Goal: Task Accomplishment & Management: Complete application form

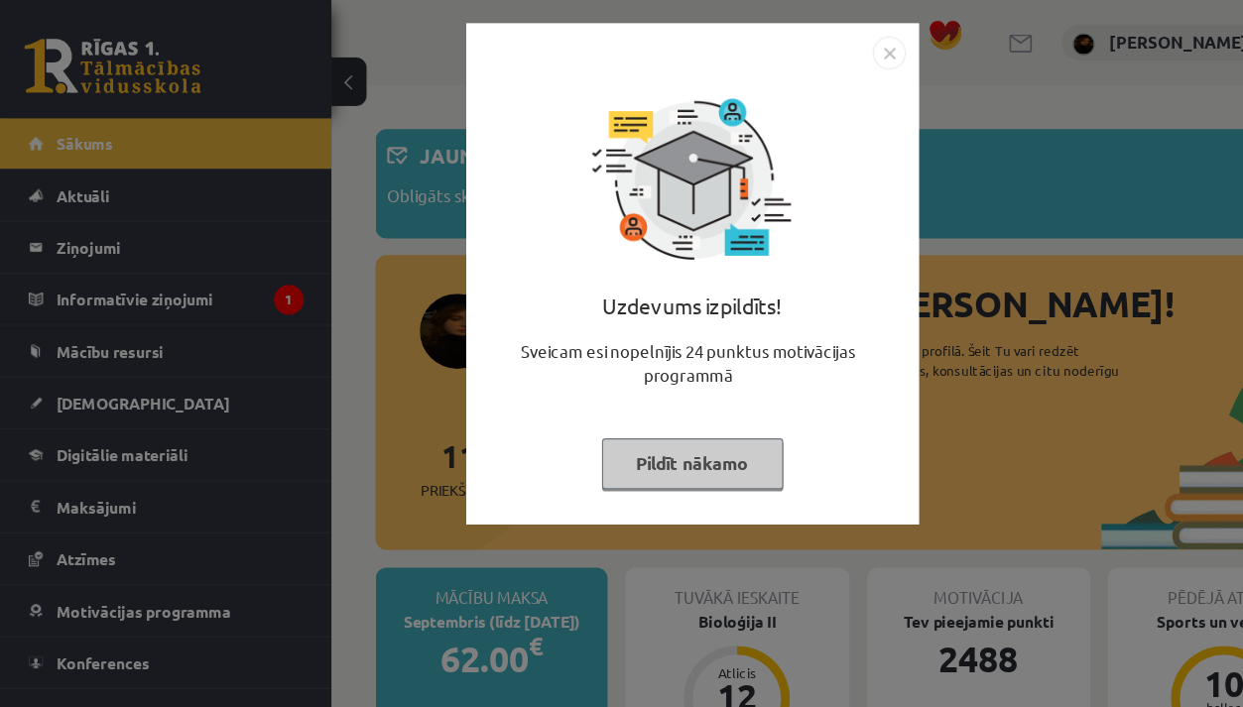
click at [343, 490] on div "Uzdevums izpildīts! Sveicam esi nopelnījis 24 punktus motivācijas programmā Pil…" at bounding box center [621, 353] width 1243 height 707
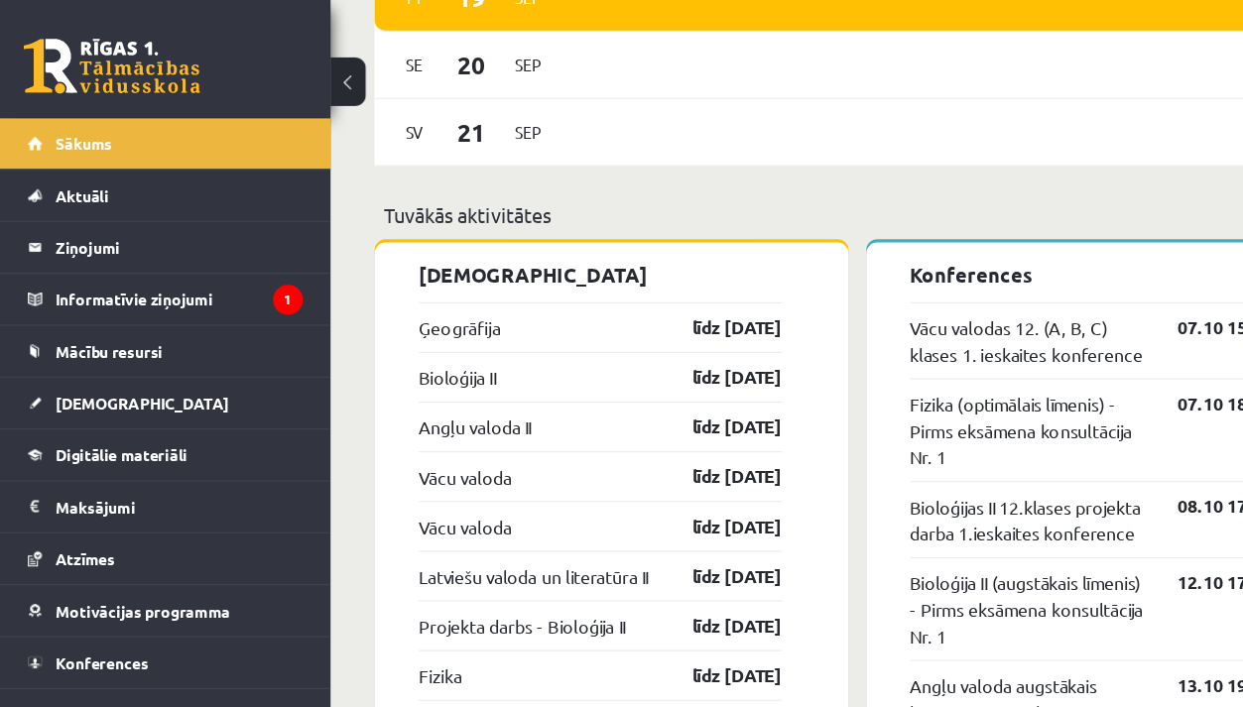
scroll to position [1742, 0]
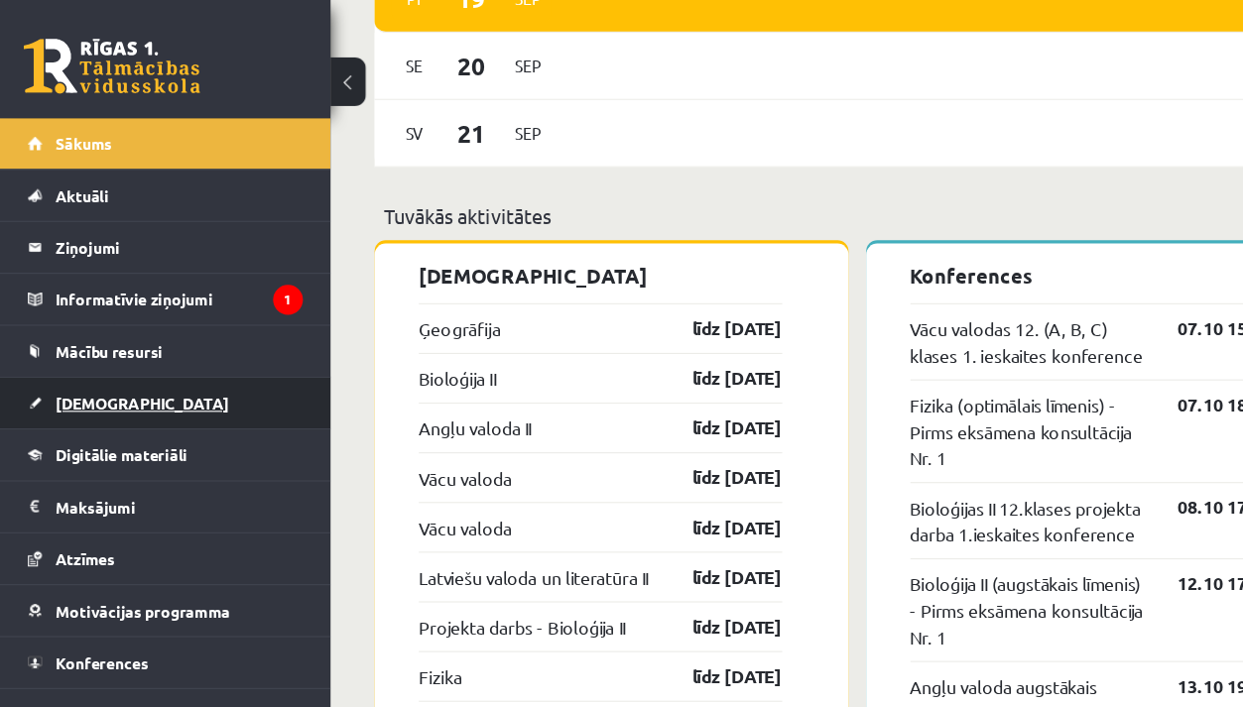
click at [119, 361] on link "[DEMOGRAPHIC_DATA]" at bounding box center [149, 362] width 247 height 46
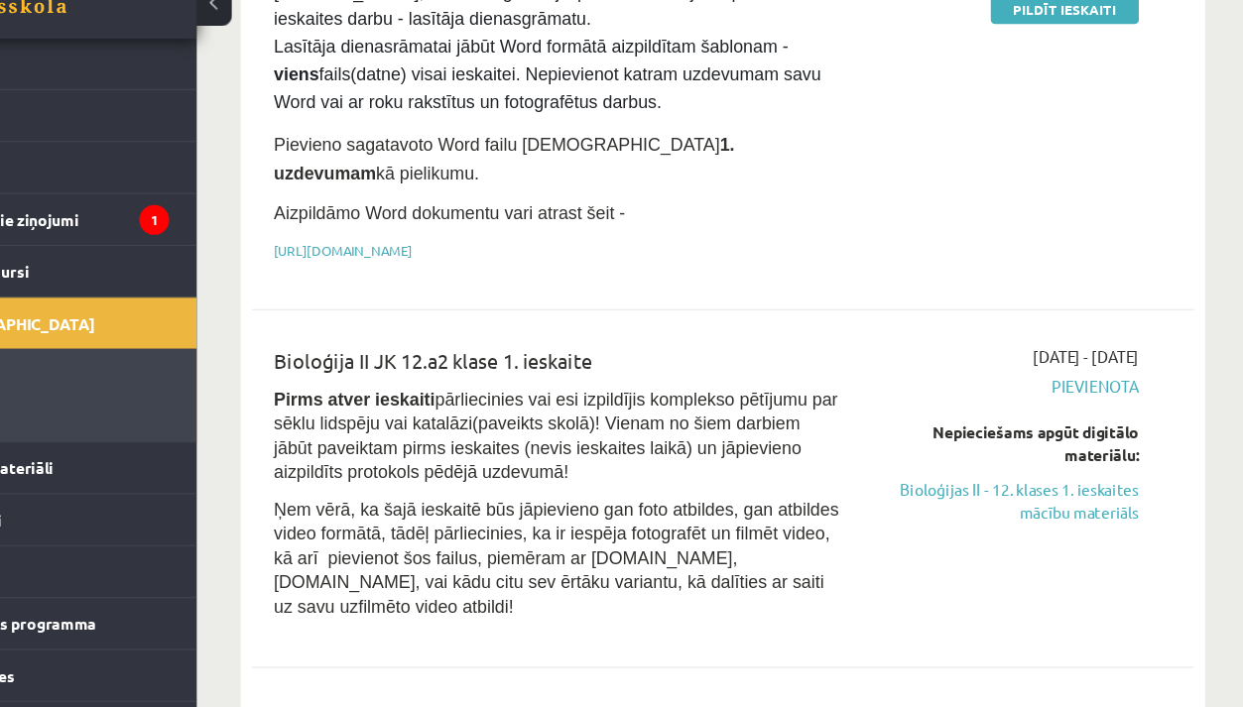
scroll to position [537, 0]
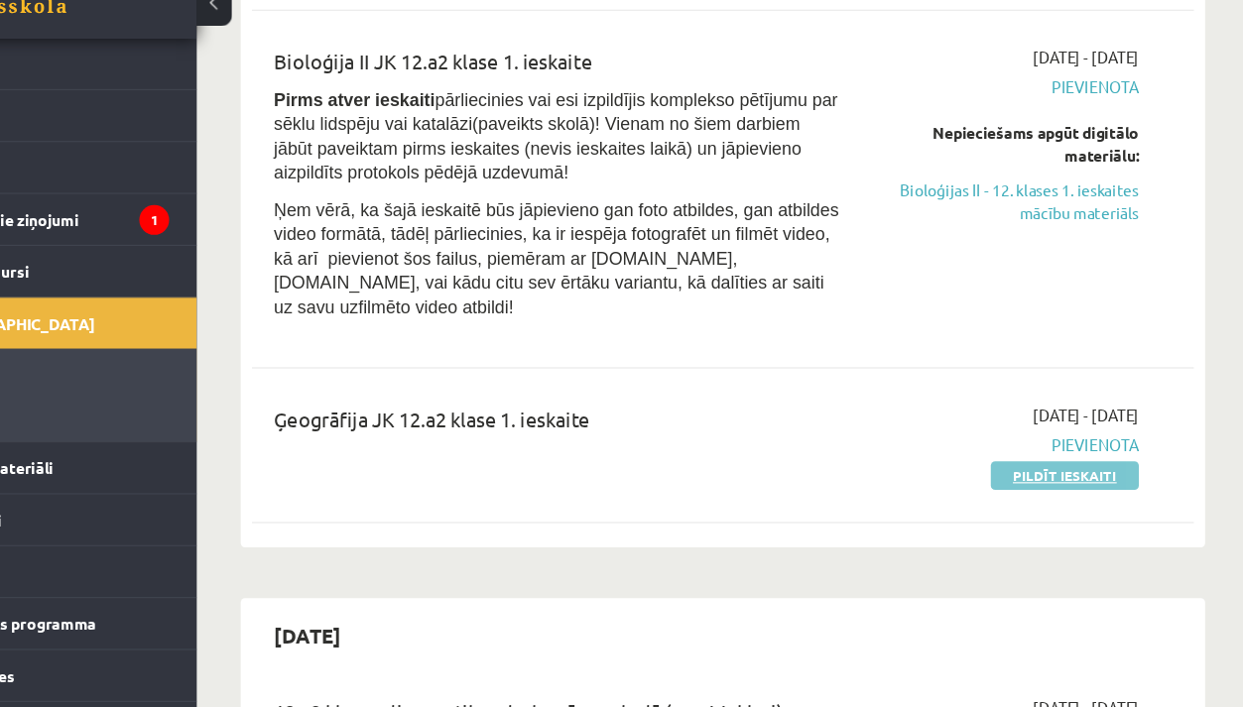
click at [1011, 486] on link "Pildīt ieskaiti" at bounding box center [1077, 499] width 133 height 26
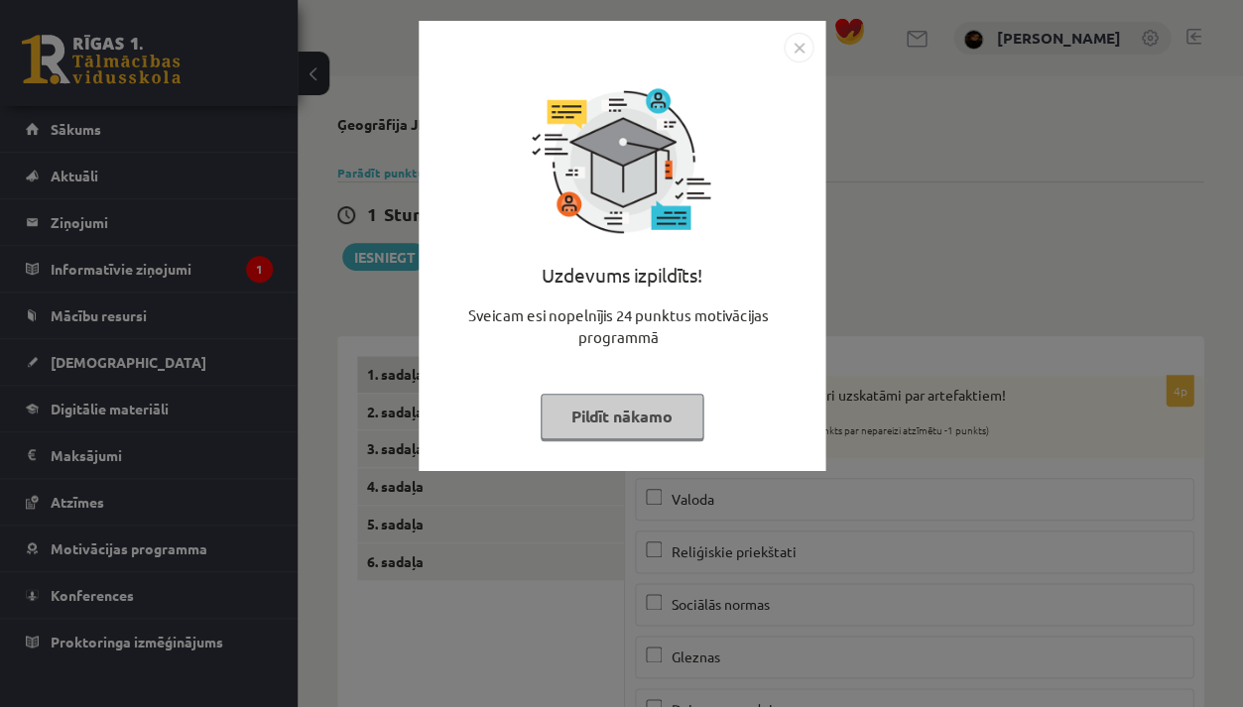
click at [845, 628] on div "Uzdevums izpildīts! Sveicam esi nopelnījis 24 punktus motivācijas programmā Pil…" at bounding box center [621, 353] width 1243 height 707
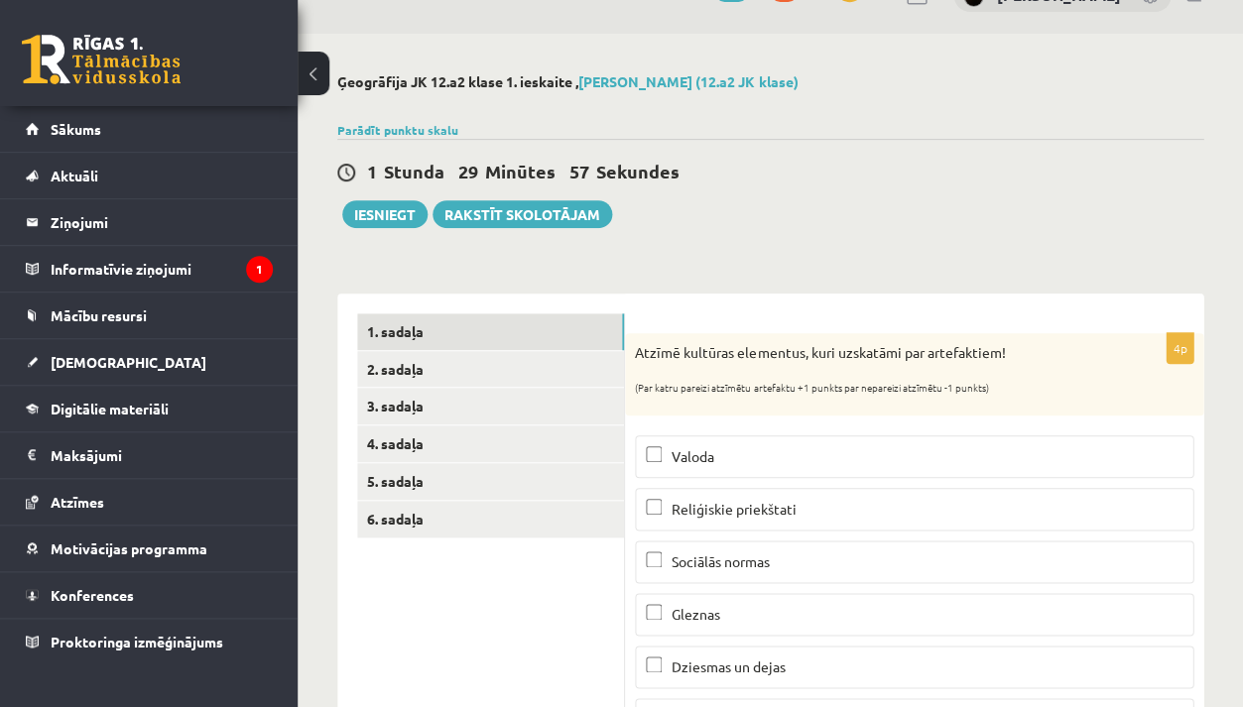
scroll to position [44, 0]
click at [451, 515] on link "6. sadaļa" at bounding box center [490, 518] width 267 height 37
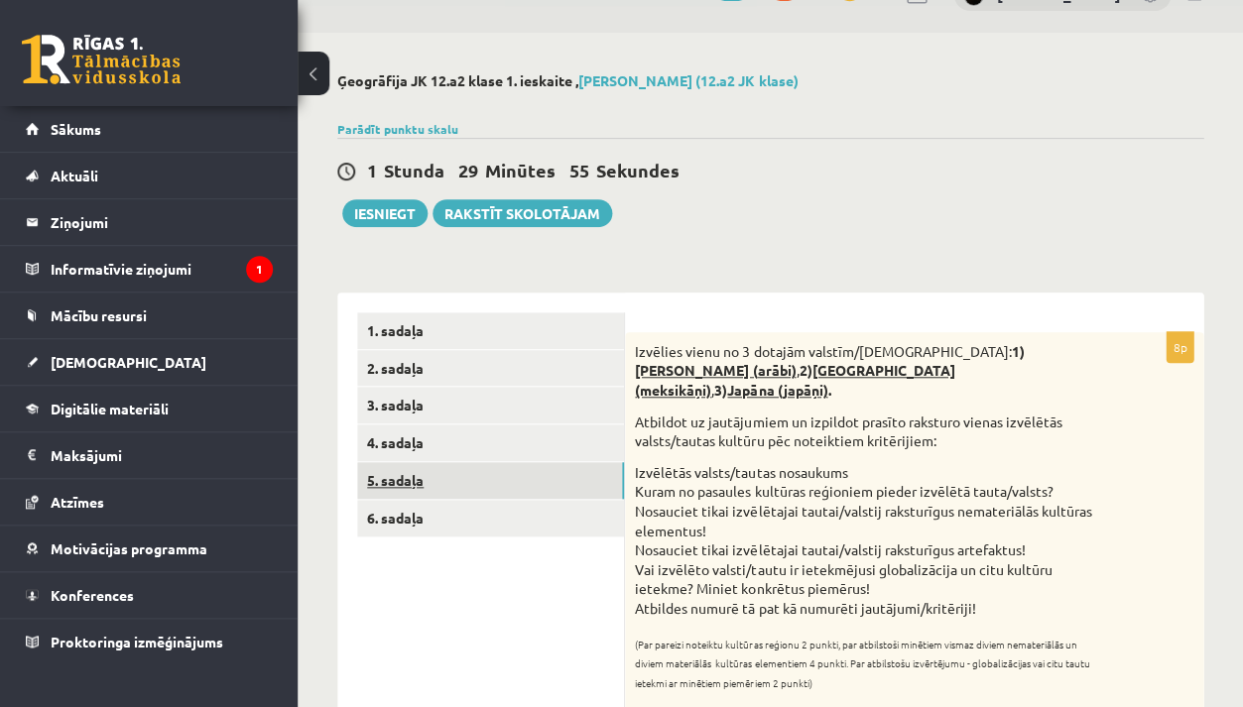
click at [452, 476] on link "5. sadaļa" at bounding box center [490, 480] width 267 height 37
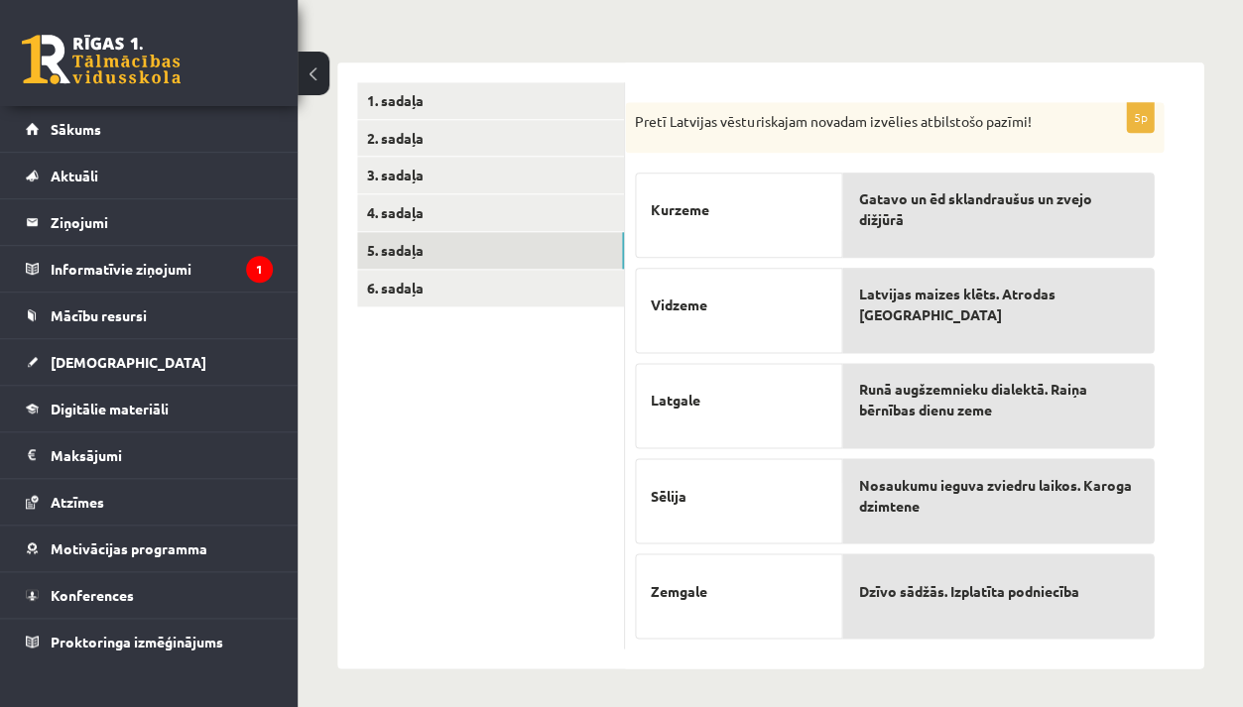
scroll to position [273, 0]
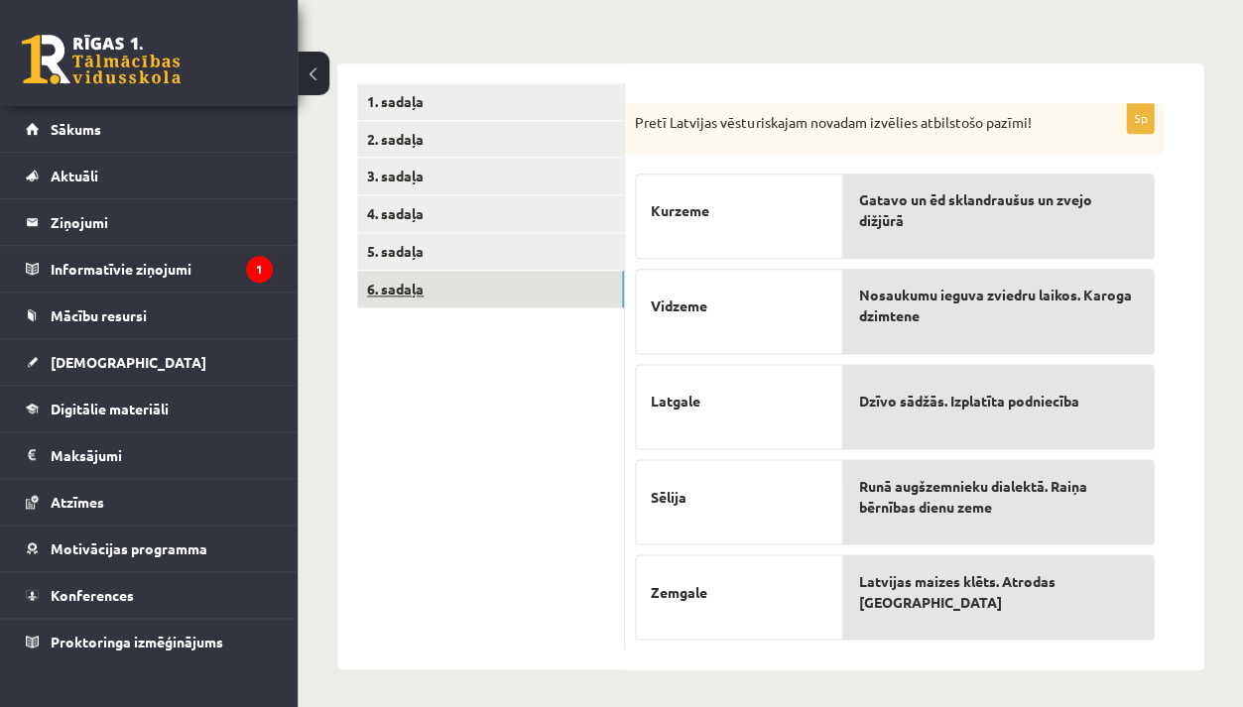
click at [427, 297] on link "6. sadaļa" at bounding box center [490, 289] width 267 height 37
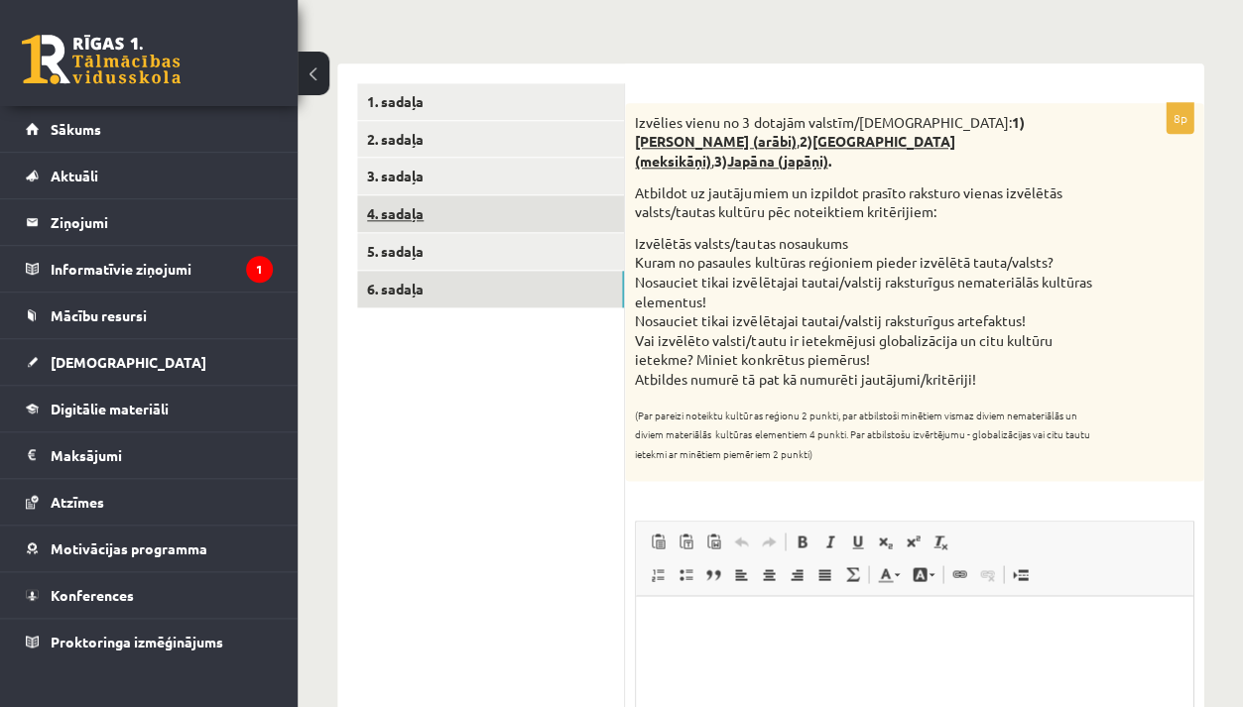
scroll to position [0, 0]
click at [421, 211] on link "4. sadaļa" at bounding box center [490, 213] width 267 height 37
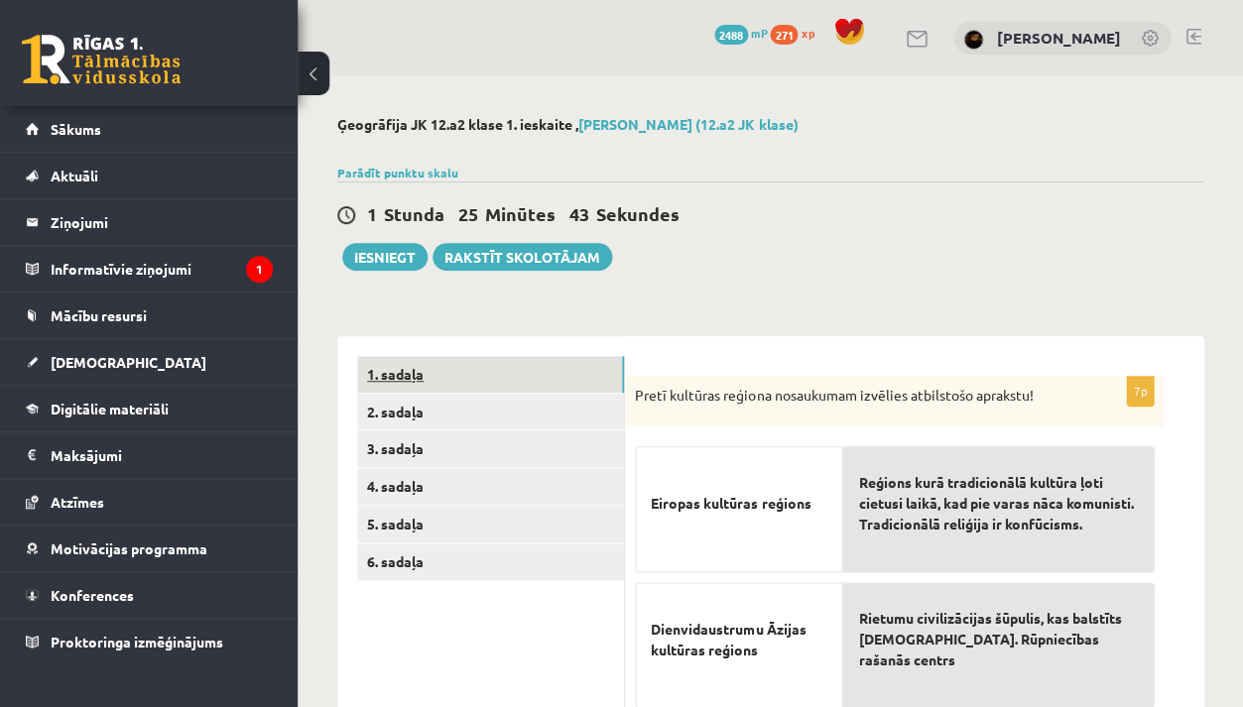
click at [481, 370] on link "1. sadaļa" at bounding box center [490, 374] width 267 height 37
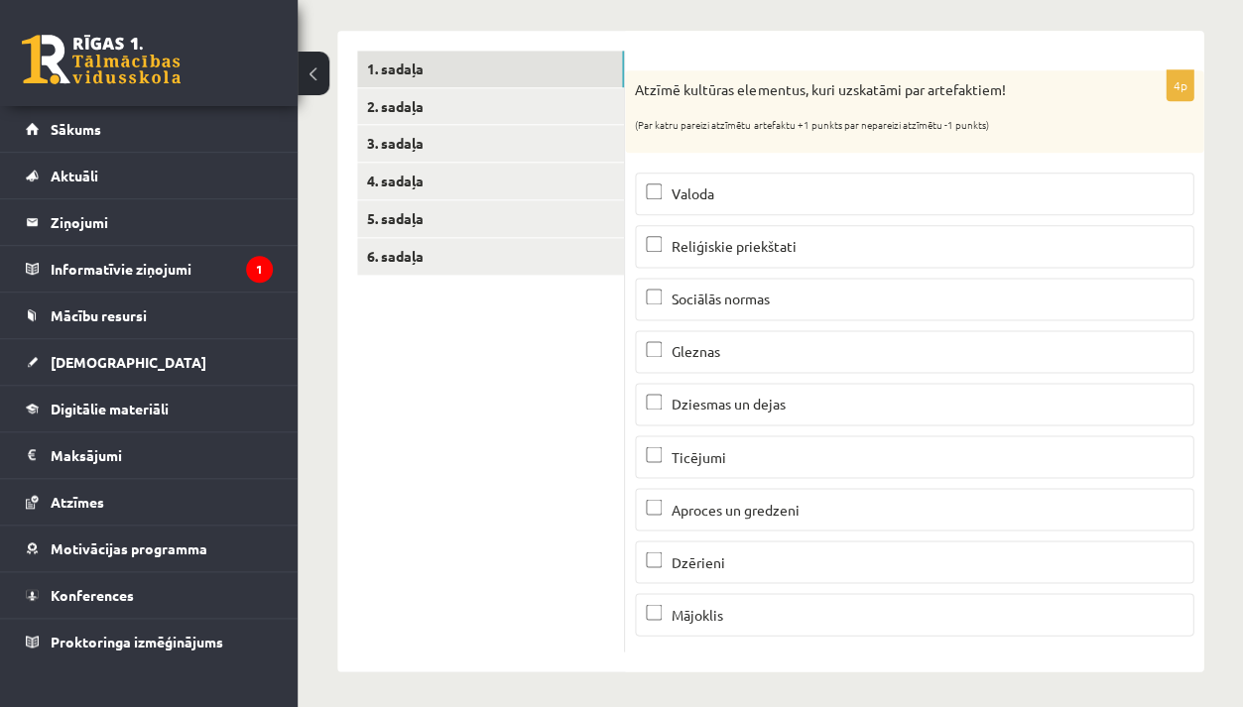
scroll to position [305, 0]
click at [682, 361] on label "Gleznas" at bounding box center [914, 352] width 558 height 43
click at [711, 606] on span "Mājoklis" at bounding box center [698, 615] width 52 height 18
click at [772, 514] on p "Aproces un gredzeni" at bounding box center [914, 510] width 537 height 21
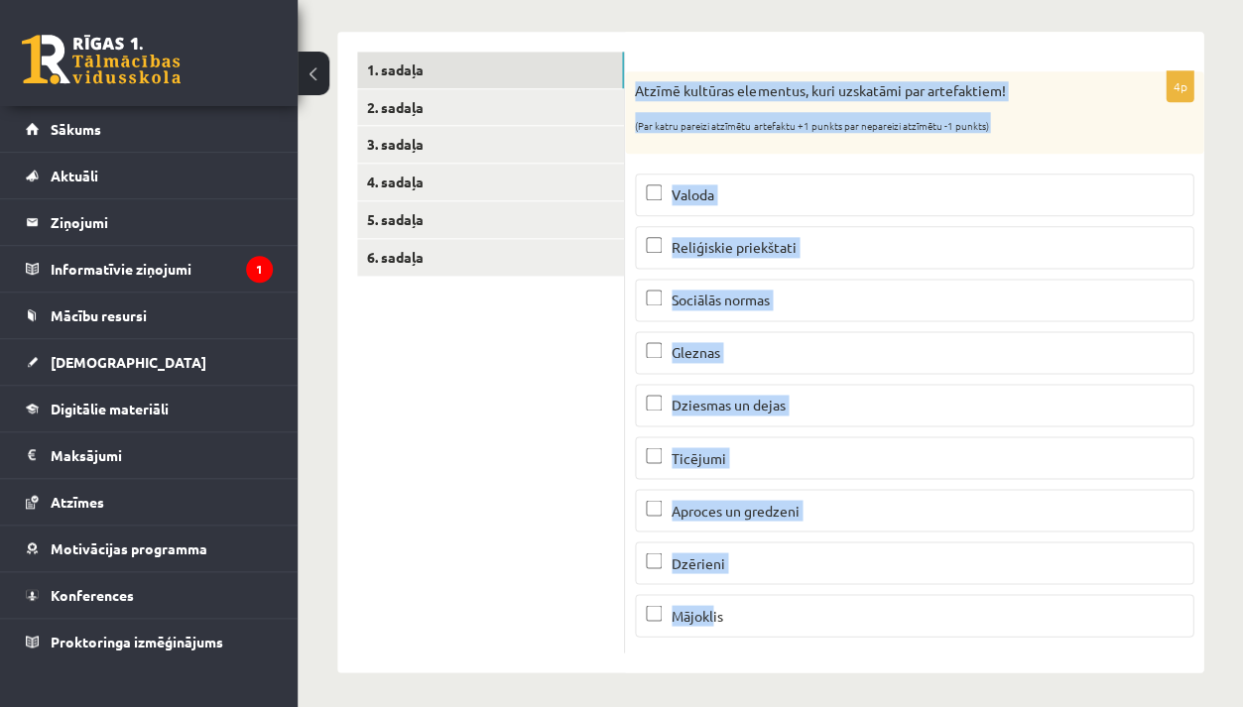
drag, startPoint x: 639, startPoint y: 115, endPoint x: 712, endPoint y: 613, distance: 503.3
click at [712, 613] on div "4p Atzīmē kultūras elementus, kuri uzskatāmi par artefaktiem! (Par katru pareiz…" at bounding box center [914, 361] width 578 height 581
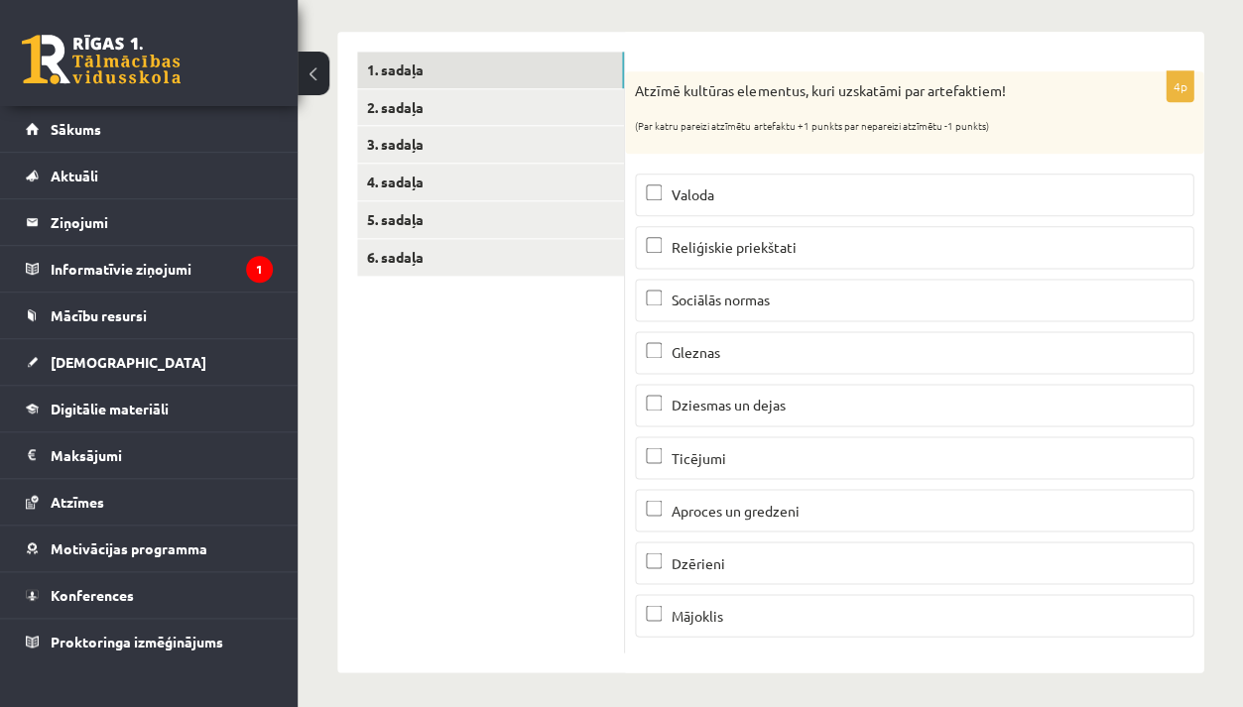
click at [664, 46] on div "4p Atzīmē kultūras elementus, kuri uzskatāmi par artefaktiem! (Par katru pareiz…" at bounding box center [914, 352] width 578 height 641
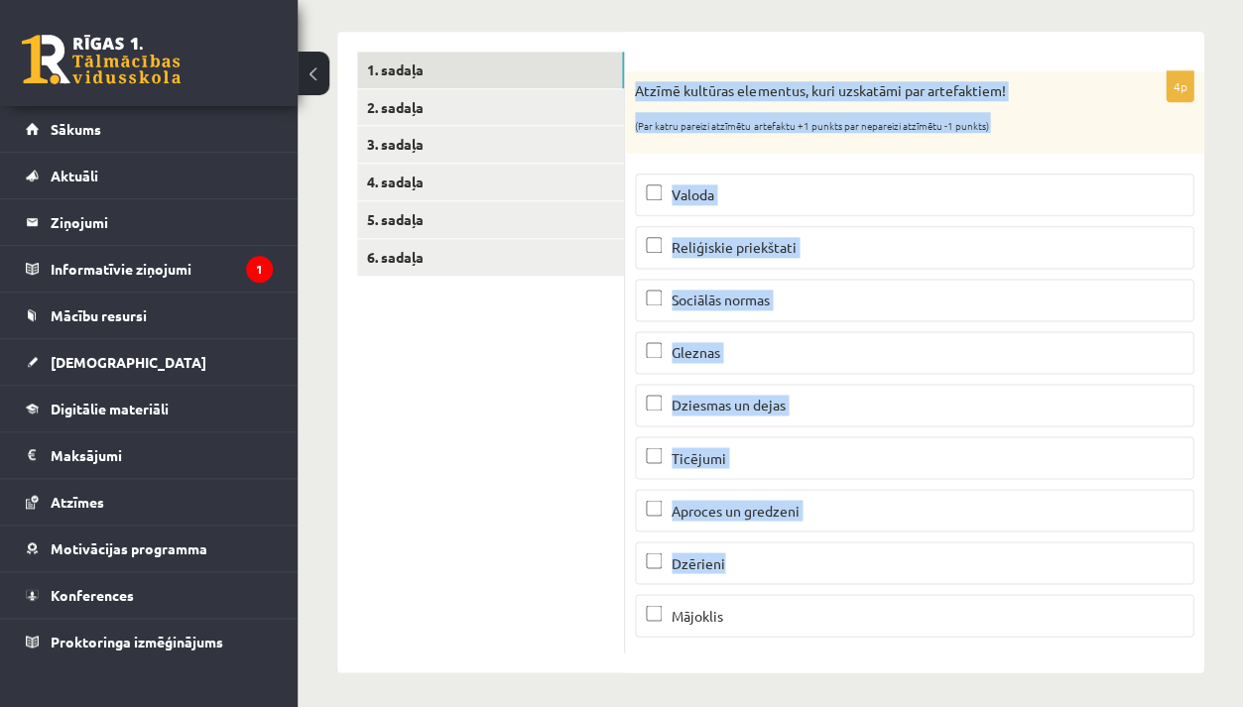
drag, startPoint x: 639, startPoint y: 83, endPoint x: 699, endPoint y: 597, distance: 517.4
click at [699, 597] on div "4p Atzīmē kultūras elementus, kuri uzskatāmi par artefaktiem! (Par katru pareiz…" at bounding box center [914, 361] width 578 height 581
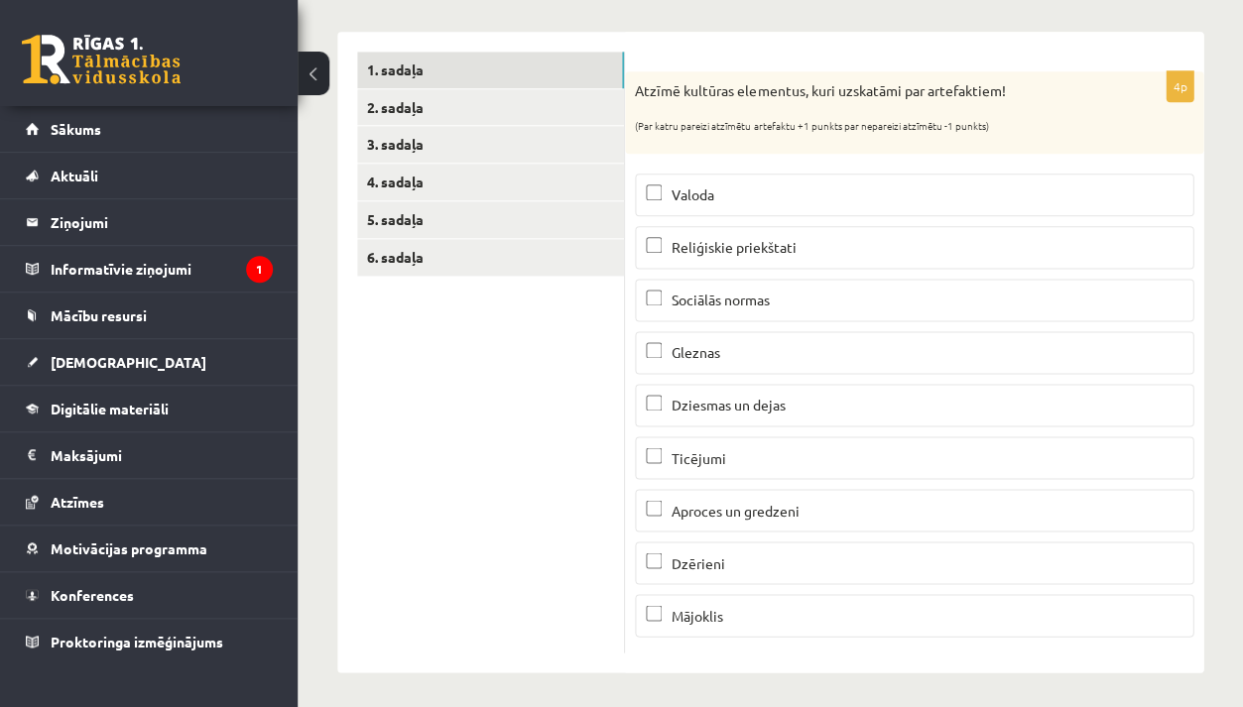
click at [703, 679] on div "Ģeogrāfija JK 12.a2 klase 1. ieskaite , Paula Lauceniece (12.a2 JK klase) Parād…" at bounding box center [770, 242] width 945 height 940
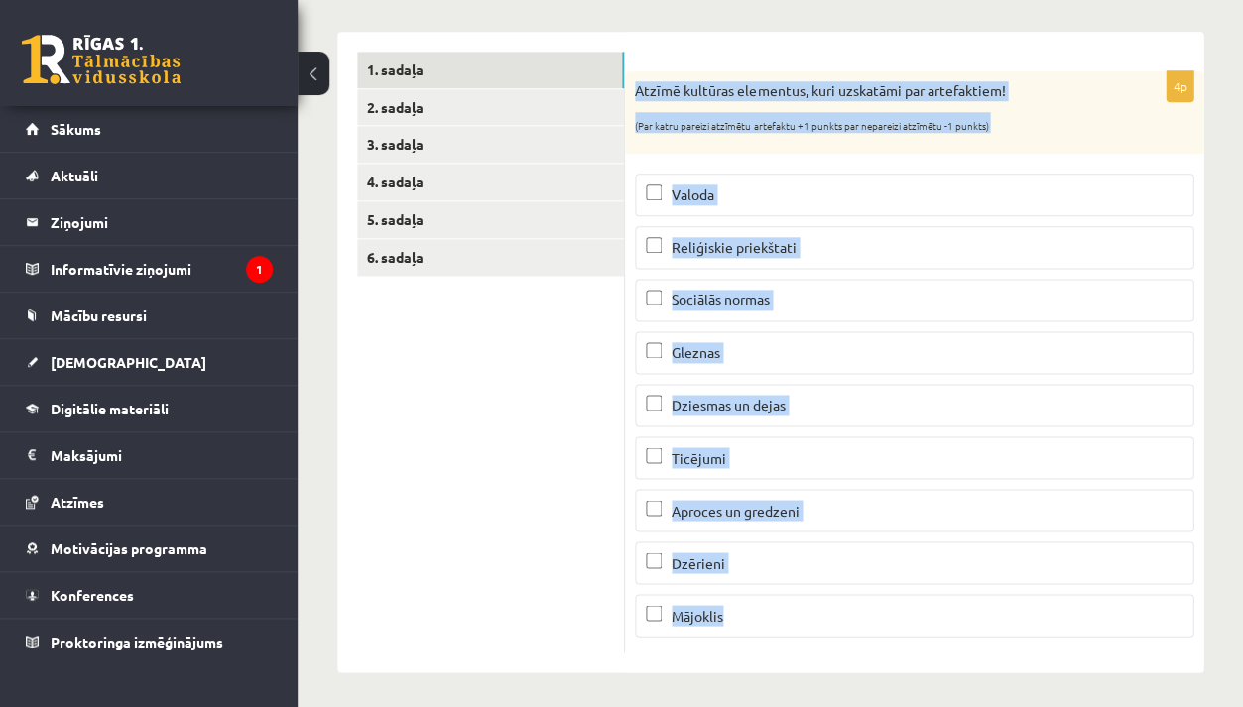
drag, startPoint x: 635, startPoint y: 82, endPoint x: 675, endPoint y: 706, distance: 625.2
click at [675, 403] on html "0 Dāvanas 2488 mP 271 xp Paula Lauceniece Sākums Aktuāli Kā mācīties eSKOLĀ Kon…" at bounding box center [621, 48] width 1243 height 707
copy div "Atzīmē kultūras elementus, kuri uzskatāmi par artefaktiem! (Par katru pareizi a…"
click at [699, 566] on p "Dzērieni" at bounding box center [914, 563] width 537 height 21
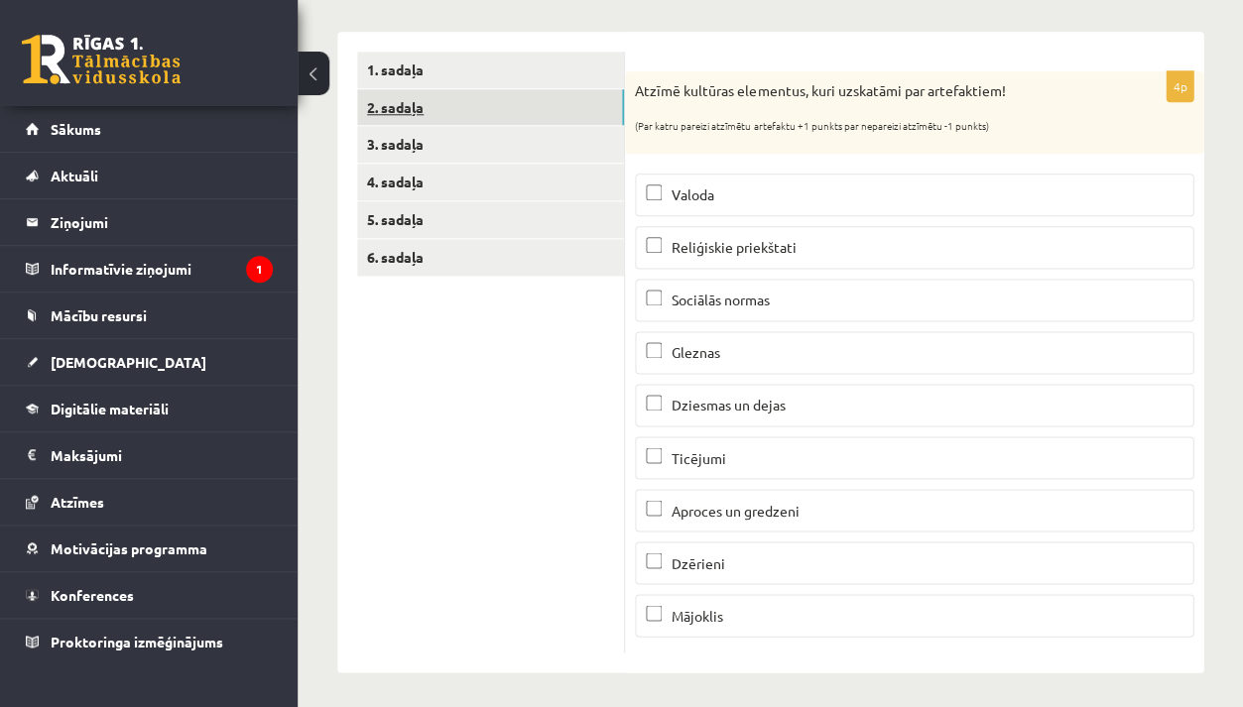
click at [415, 97] on link "2. sadaļa" at bounding box center [490, 107] width 267 height 37
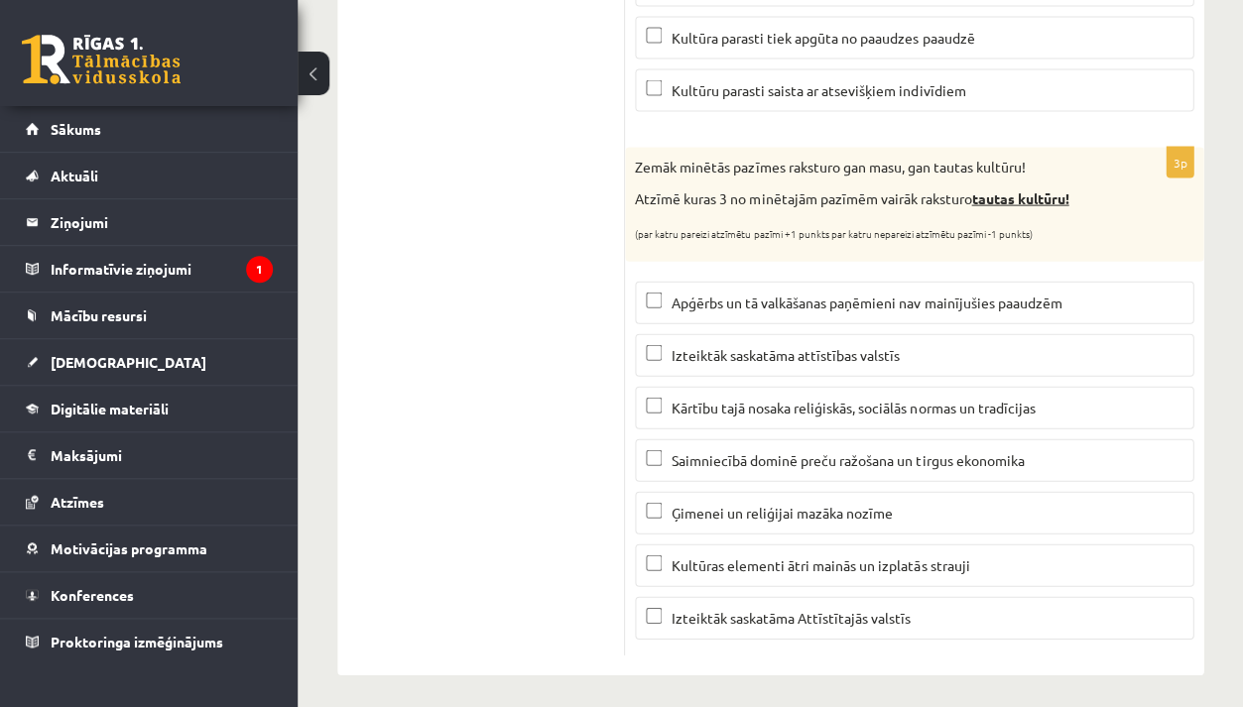
scroll to position [712, 0]
click at [717, 294] on span "Apģērbs un tā valkāšanas paņēmieni nav mainījušies paaudzēm" at bounding box center [867, 303] width 390 height 18
click at [918, 406] on span "Kārtību tajā nosaka reliģiskās, sociālās normas un tradīcijas" at bounding box center [853, 408] width 363 height 18
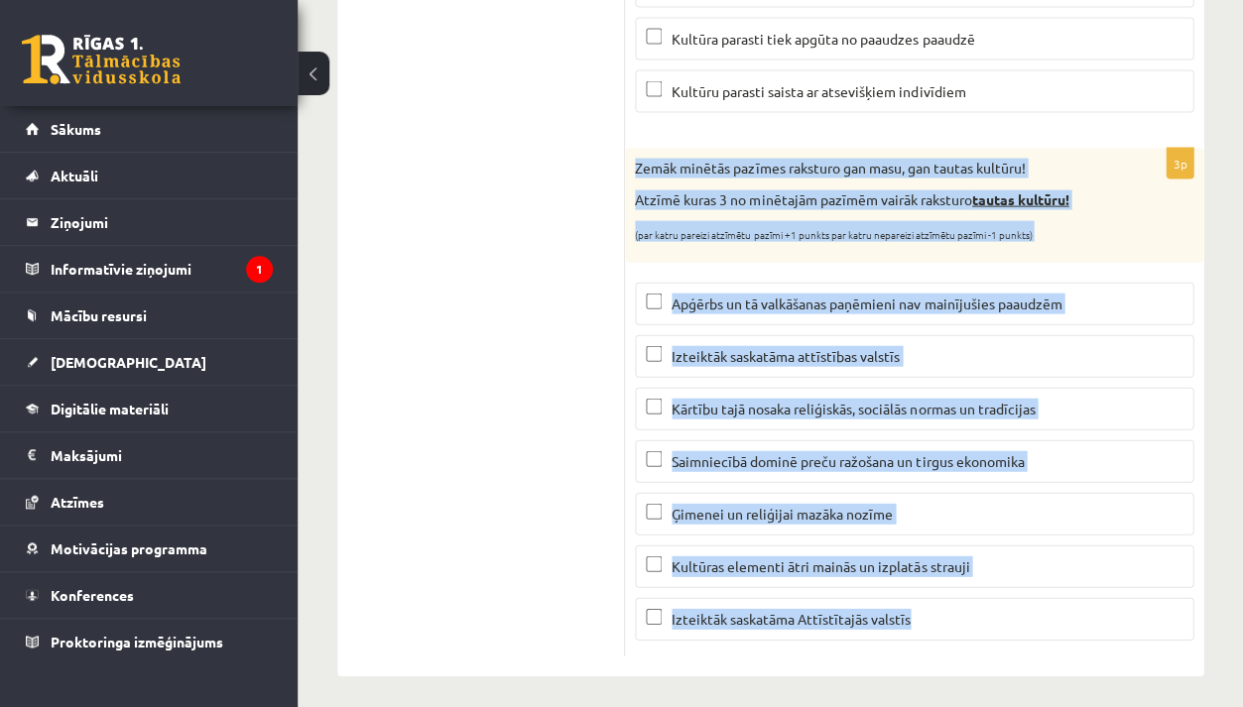
drag, startPoint x: 634, startPoint y: 153, endPoint x: 668, endPoint y: 676, distance: 524.8
click at [668, 676] on div "Ģeogrāfija JK 12.a2 klase 1. ieskaite , Paula Lauceniece (12.a2 JK klase) Parād…" at bounding box center [770, 39] width 945 height 1351
copy div "Zemāk minētās pazīmes raksturo gan masu, gan tautas kultūru! Atzīmē kuras 3 no …"
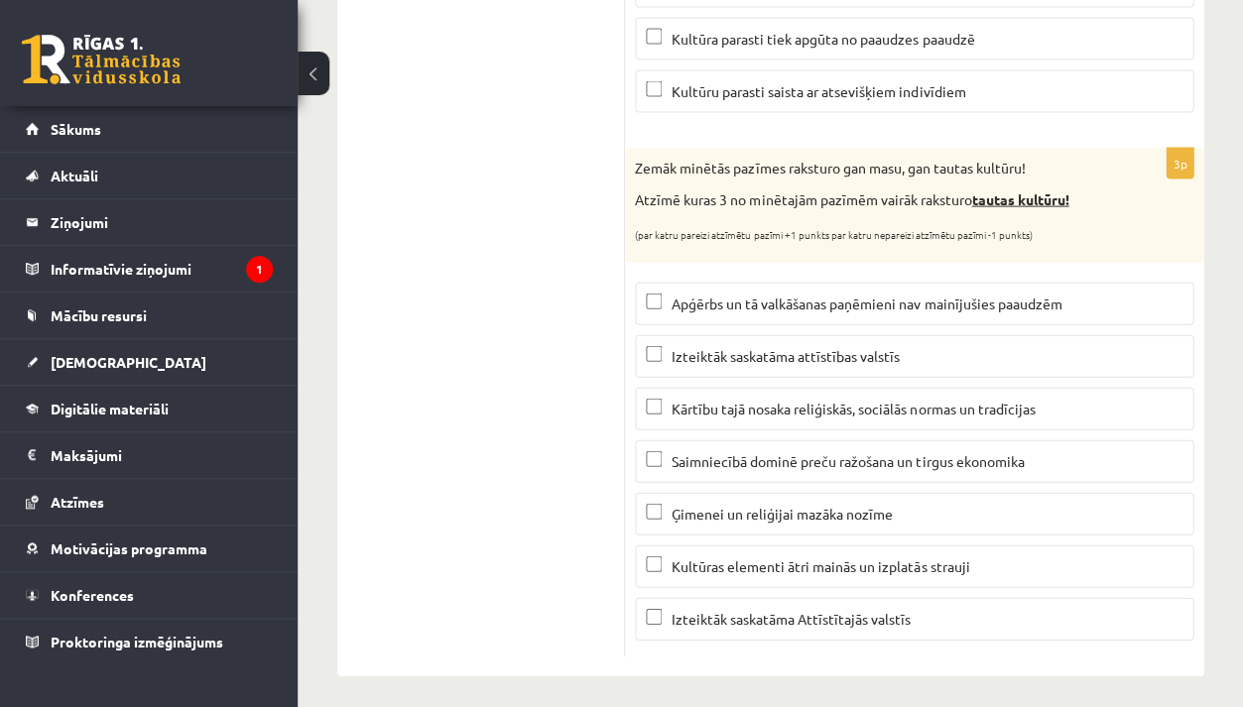
click at [474, 389] on ul "1. sadaļa 2. sadaļa 3. sadaļa 4. sadaļa 5. sadaļa 6. sadaļa" at bounding box center [491, 150] width 268 height 1012
click at [827, 346] on span "Izteiktāk saskatāma attīstības valstīs" at bounding box center [786, 355] width 228 height 18
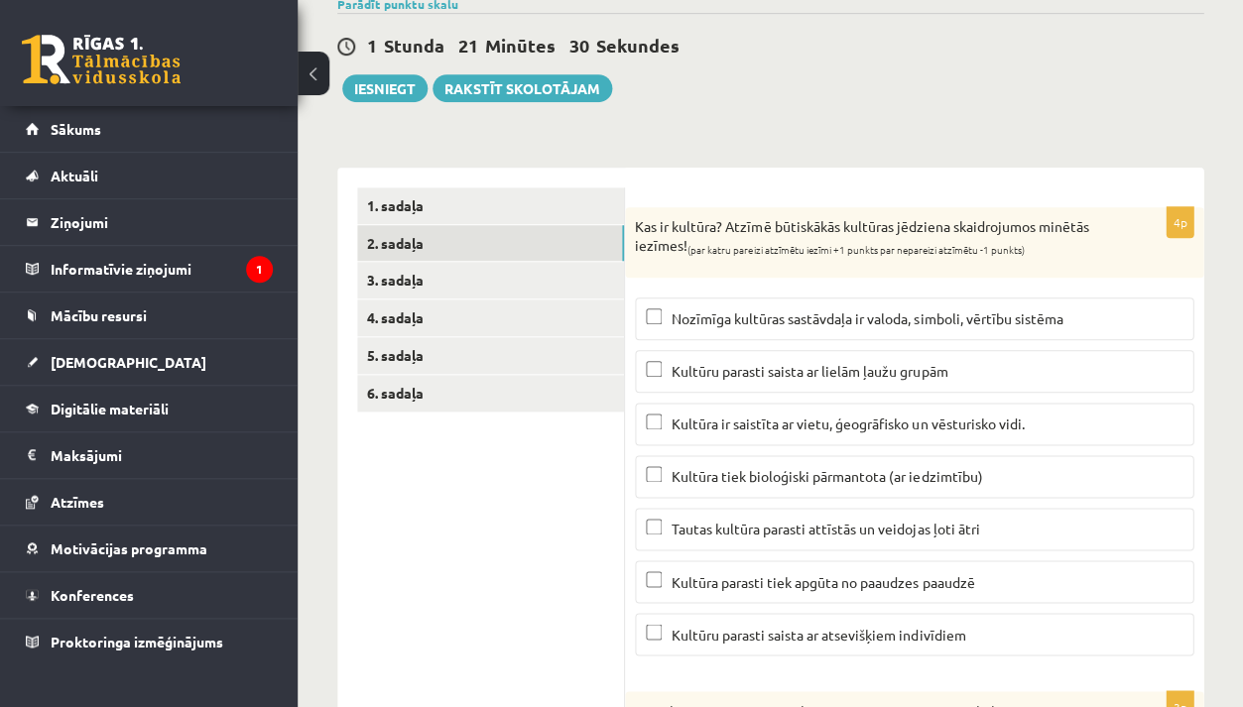
scroll to position [199, 0]
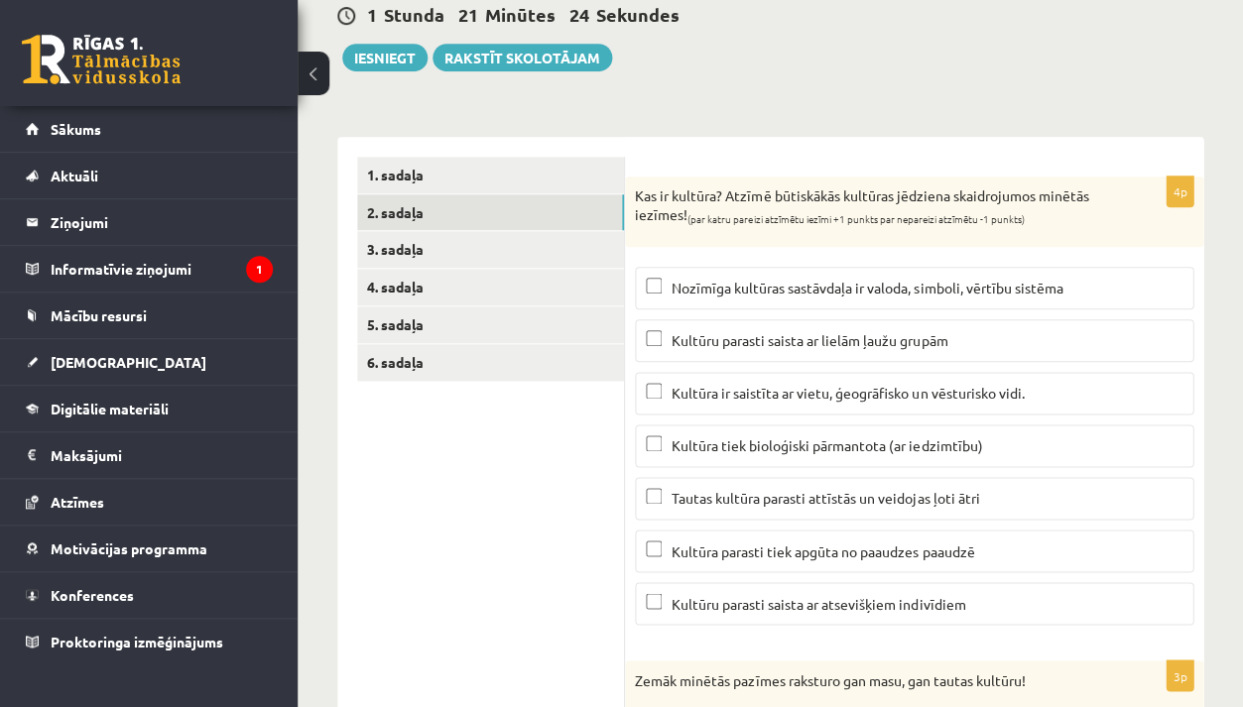
click at [740, 561] on label "Kultūra parasti tiek apgūta no paaudzes paaudzē" at bounding box center [914, 551] width 558 height 43
click at [774, 289] on span "Nozīmīga kultūras sastāvdaļa ir valoda, simboli, vērtību sistēma" at bounding box center [867, 288] width 391 height 18
click at [717, 407] on label "Kultūra ir saistīta ar vietu, ģeogrāfisko un vēsturisko vidi." at bounding box center [914, 393] width 558 height 43
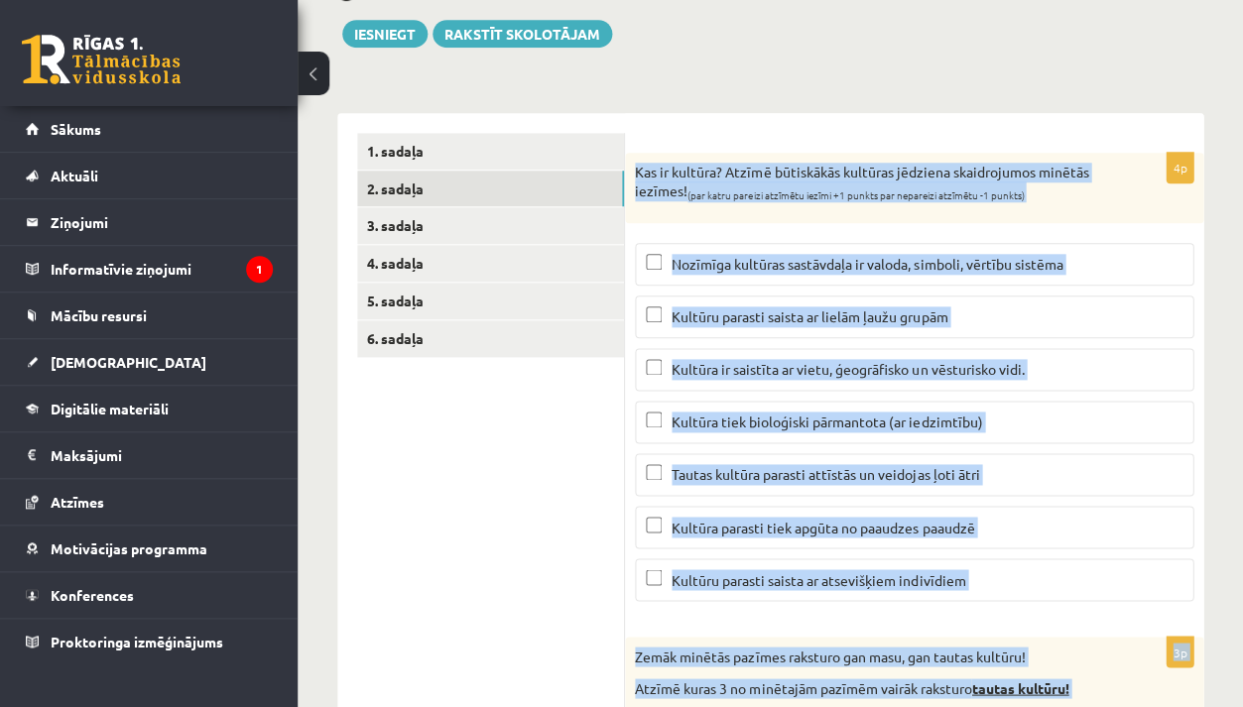
scroll to position [305, 0]
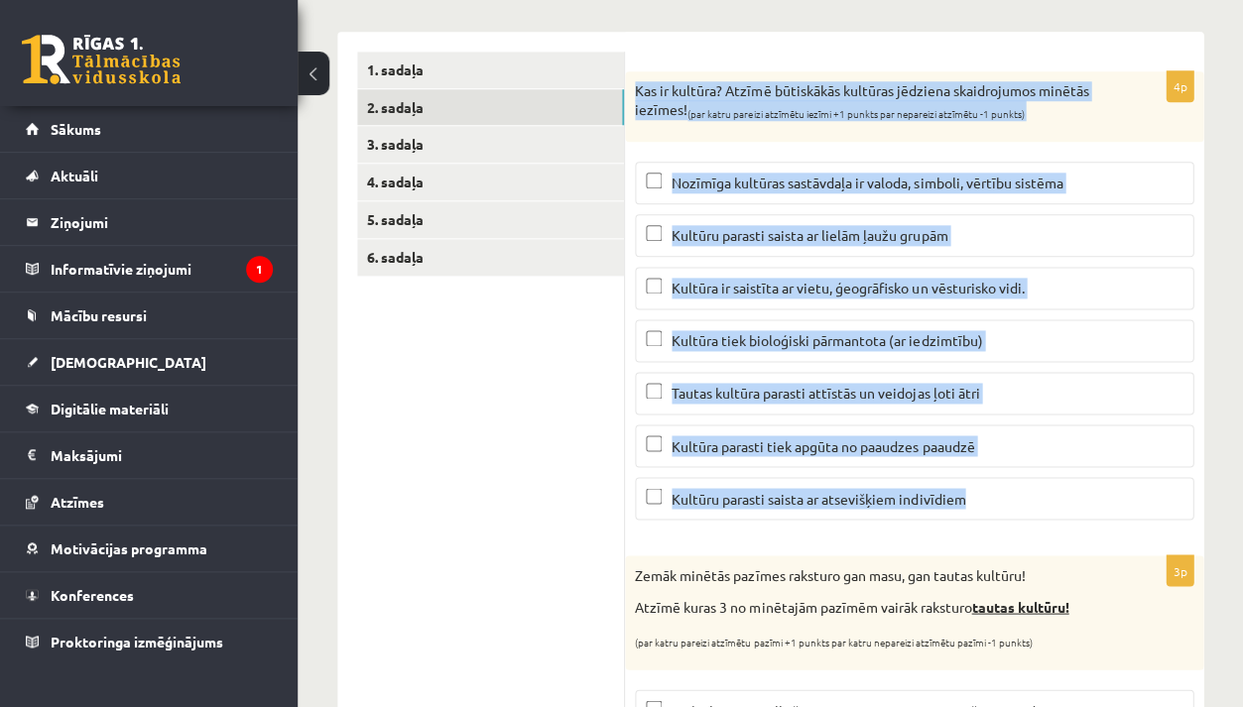
drag, startPoint x: 635, startPoint y: 191, endPoint x: 819, endPoint y: 504, distance: 362.9
click at [819, 504] on div "4p Kas ir kultūra? Atzīmē būtiskākās kultūras jēdziena skaidrojumos minētās iez…" at bounding box center [914, 303] width 578 height 464
copy div "Kas ir kultūra? Atzīmē būtiskākās kultūras jēdziena skaidrojumos minētās iezīme…"
click at [763, 232] on span "Kultūru parasti saista ar lielām ļaužu grupām" at bounding box center [810, 235] width 276 height 18
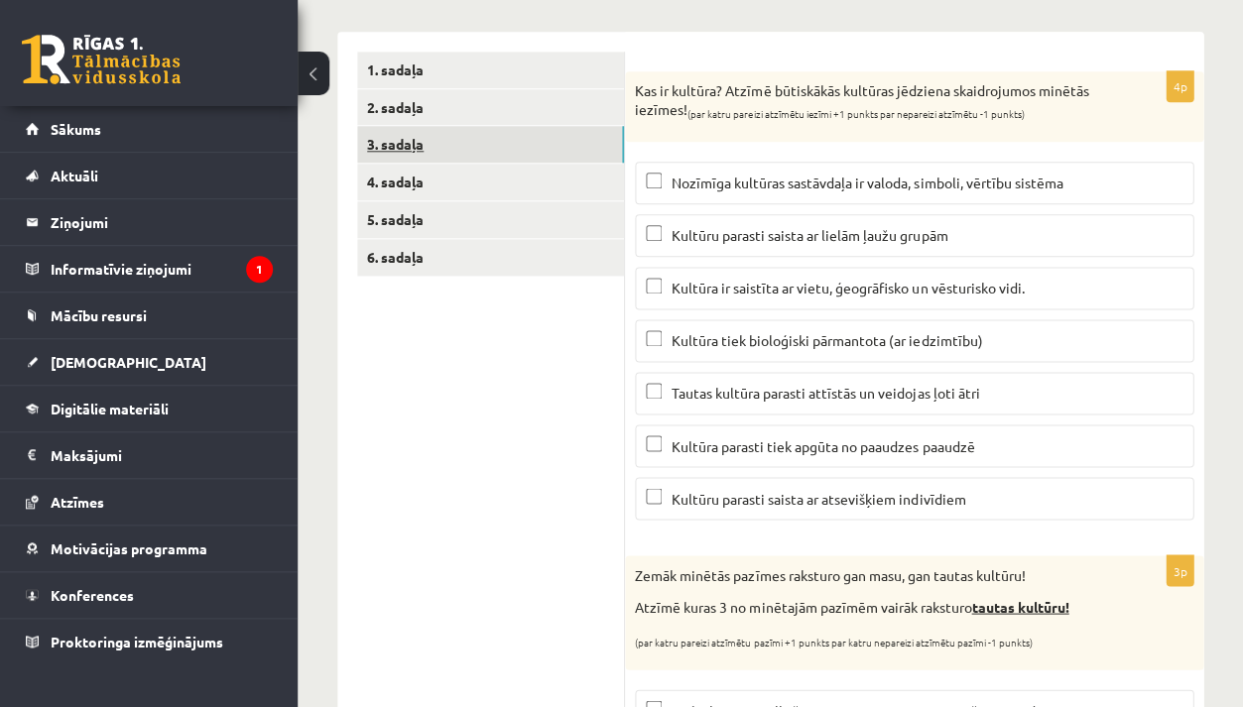
click at [445, 143] on link "3. sadaļa" at bounding box center [490, 144] width 267 height 37
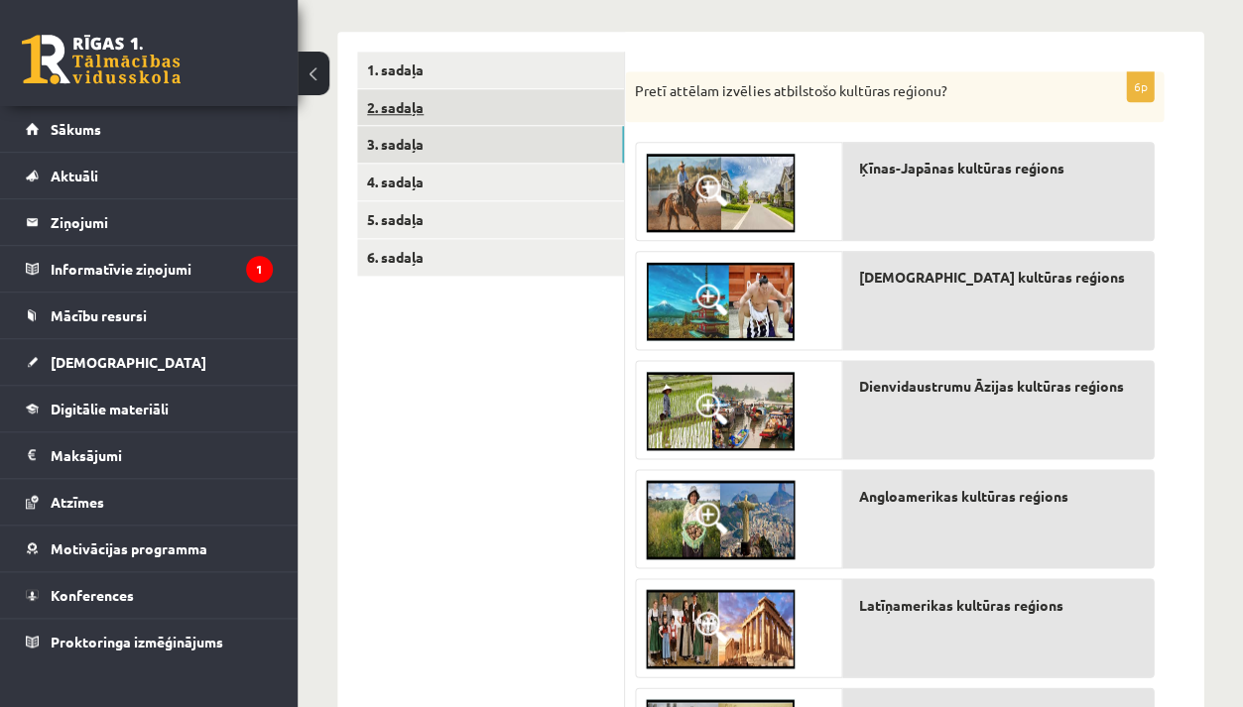
click at [424, 101] on link "2. sadaļa" at bounding box center [490, 107] width 267 height 37
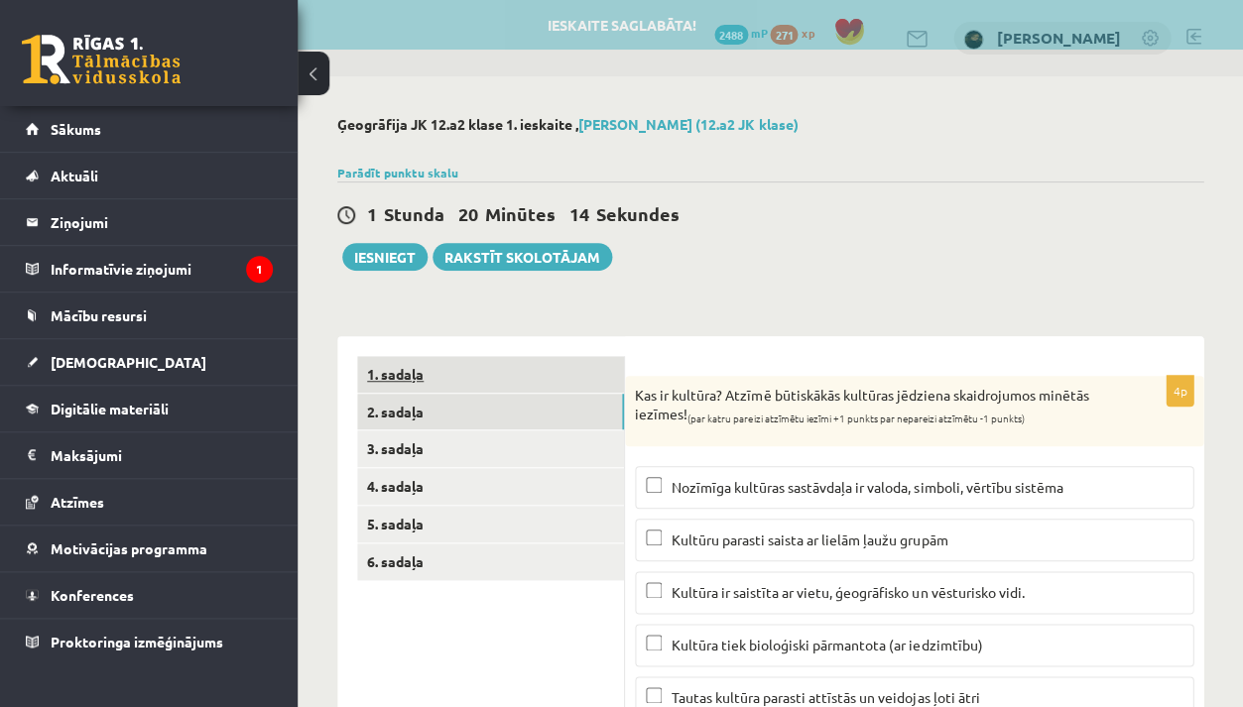
scroll to position [0, 0]
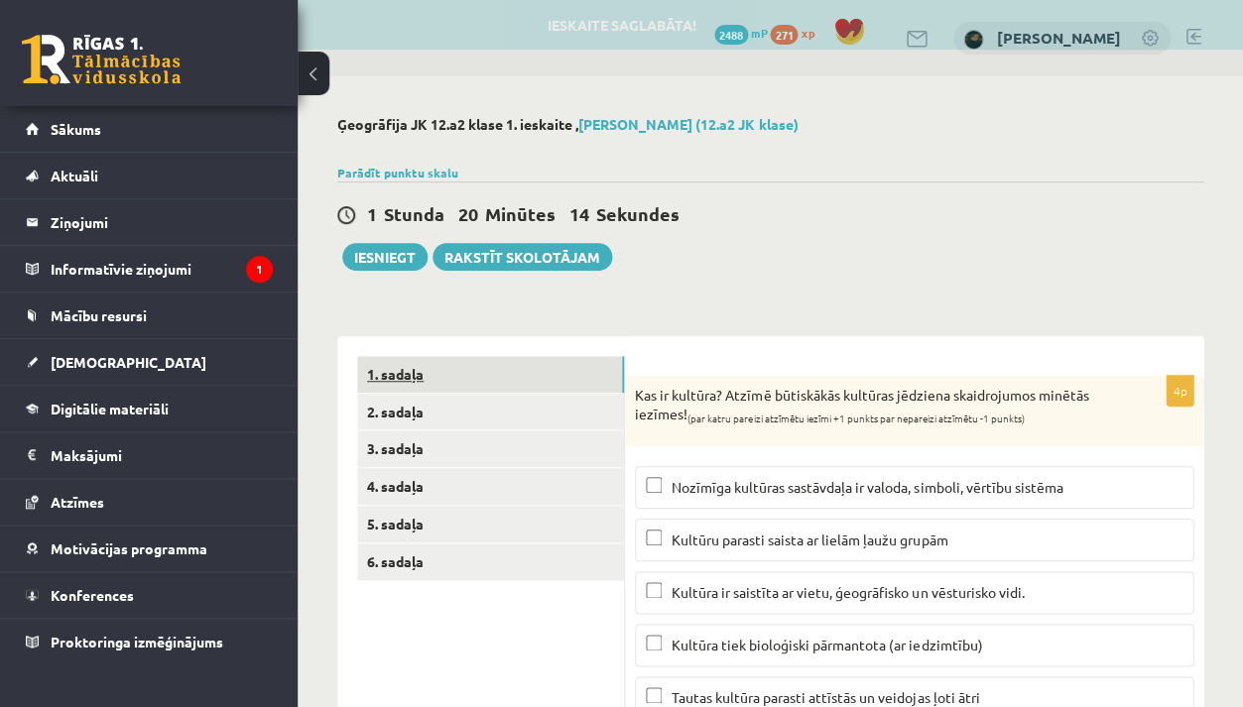
click at [463, 376] on link "1. sadaļa" at bounding box center [490, 374] width 267 height 37
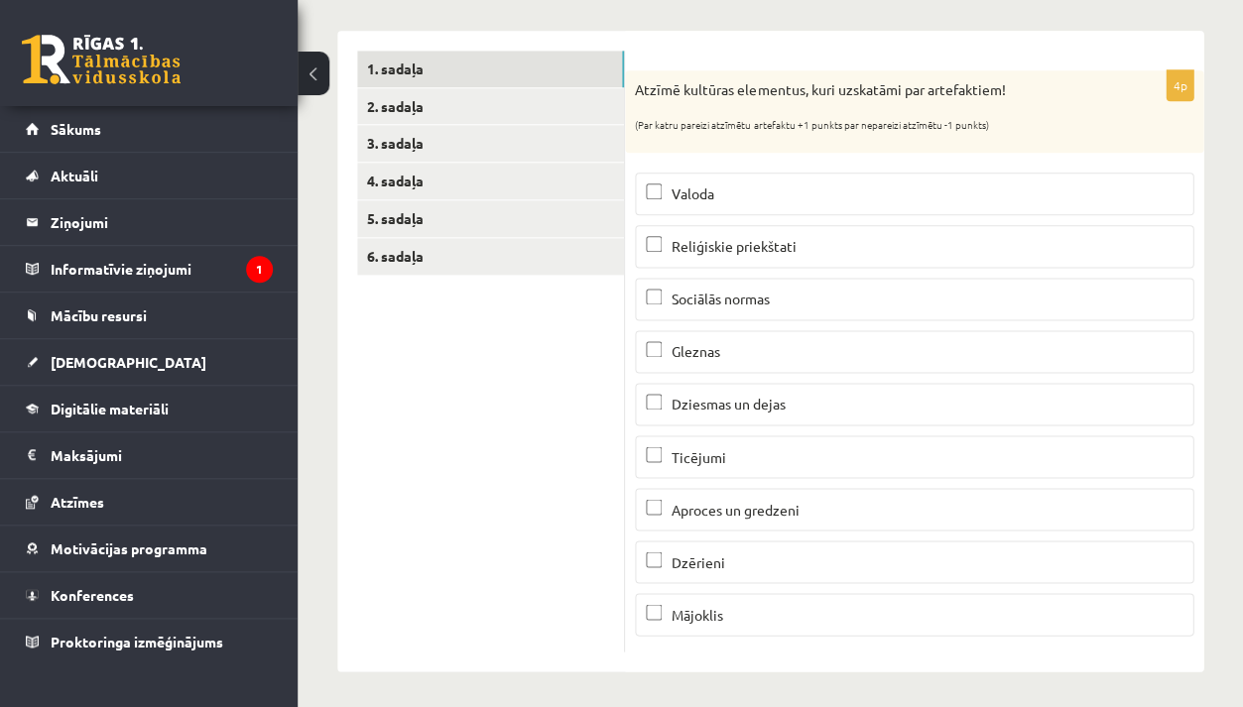
scroll to position [305, 0]
click at [464, 148] on link "3. sadaļa" at bounding box center [490, 144] width 267 height 37
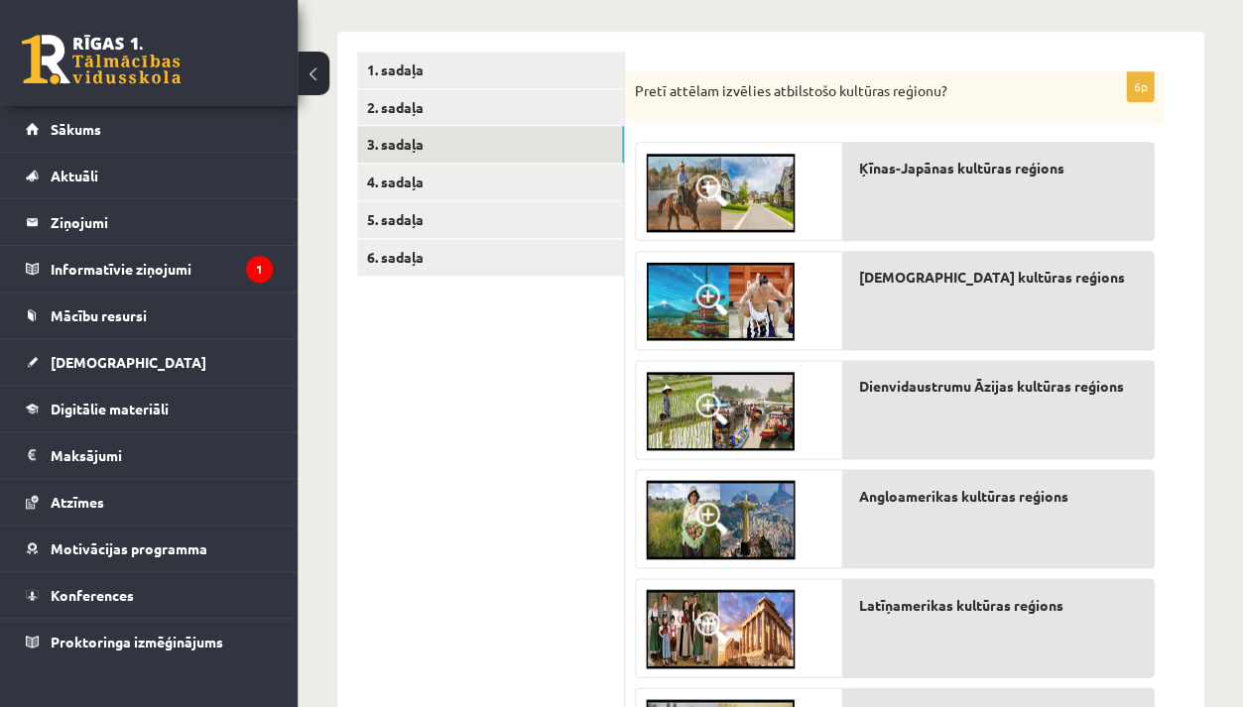
click at [762, 184] on img at bounding box center [720, 192] width 149 height 79
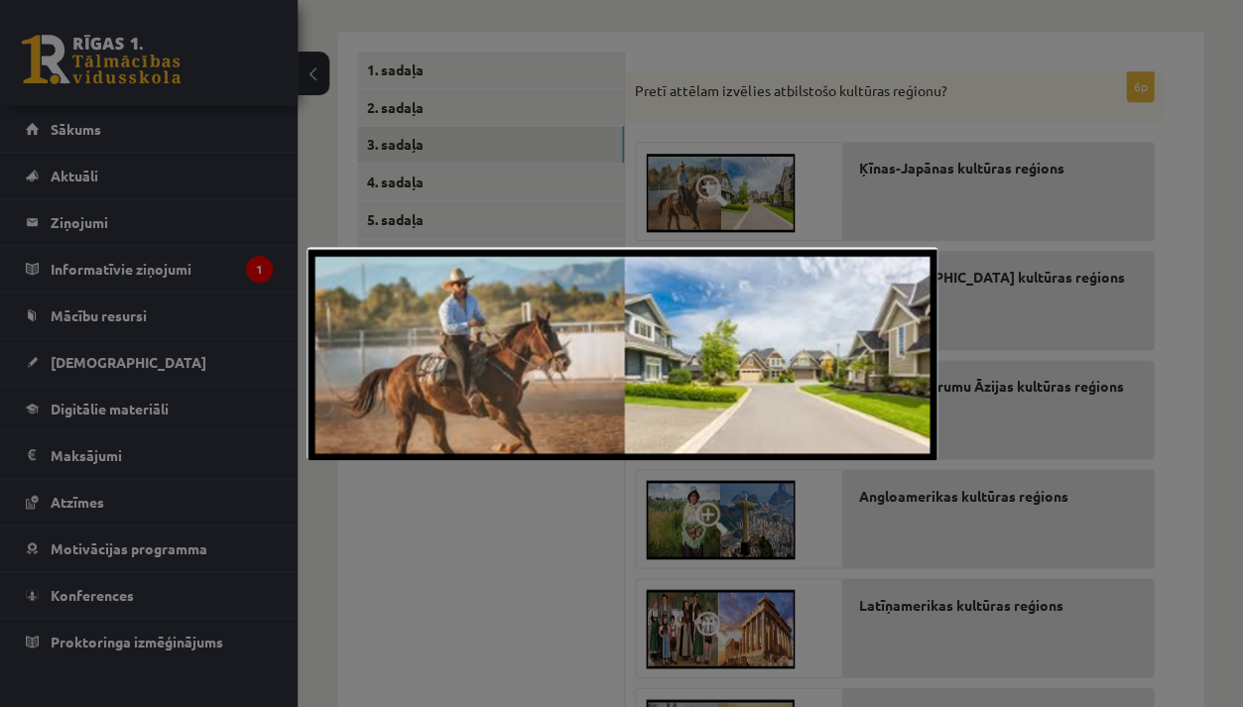
click at [762, 184] on div at bounding box center [621, 353] width 1243 height 707
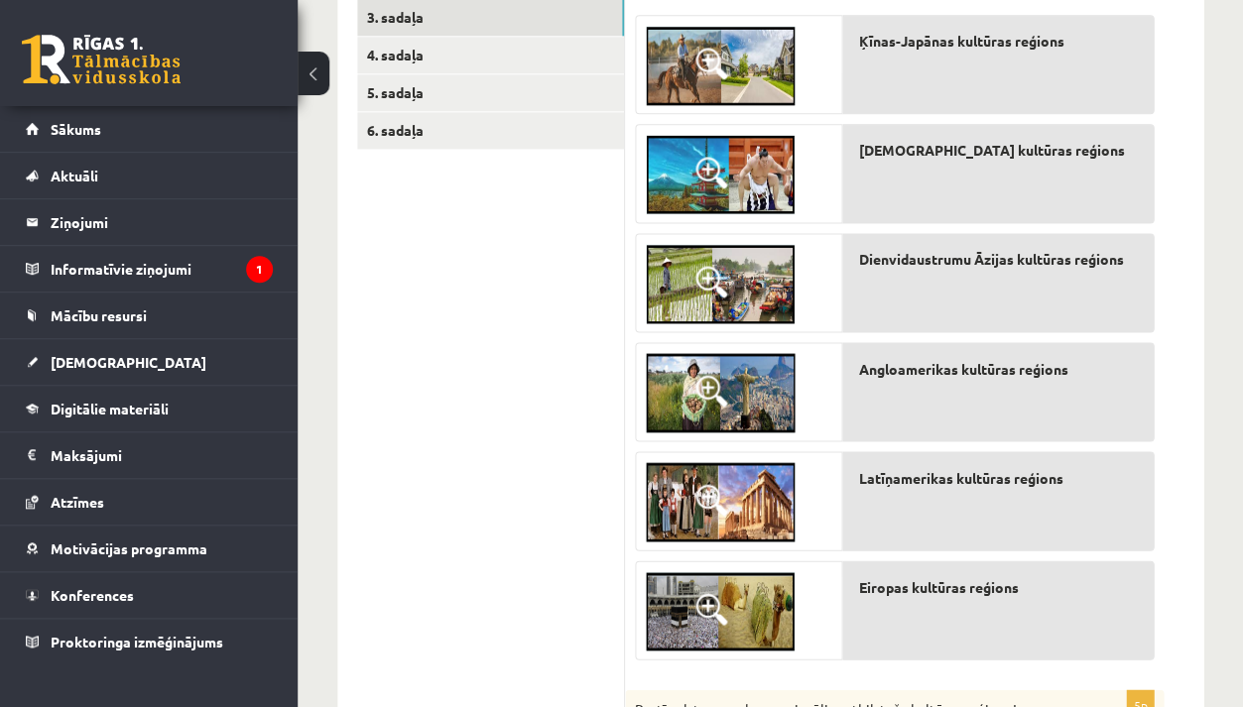
scroll to position [417, 0]
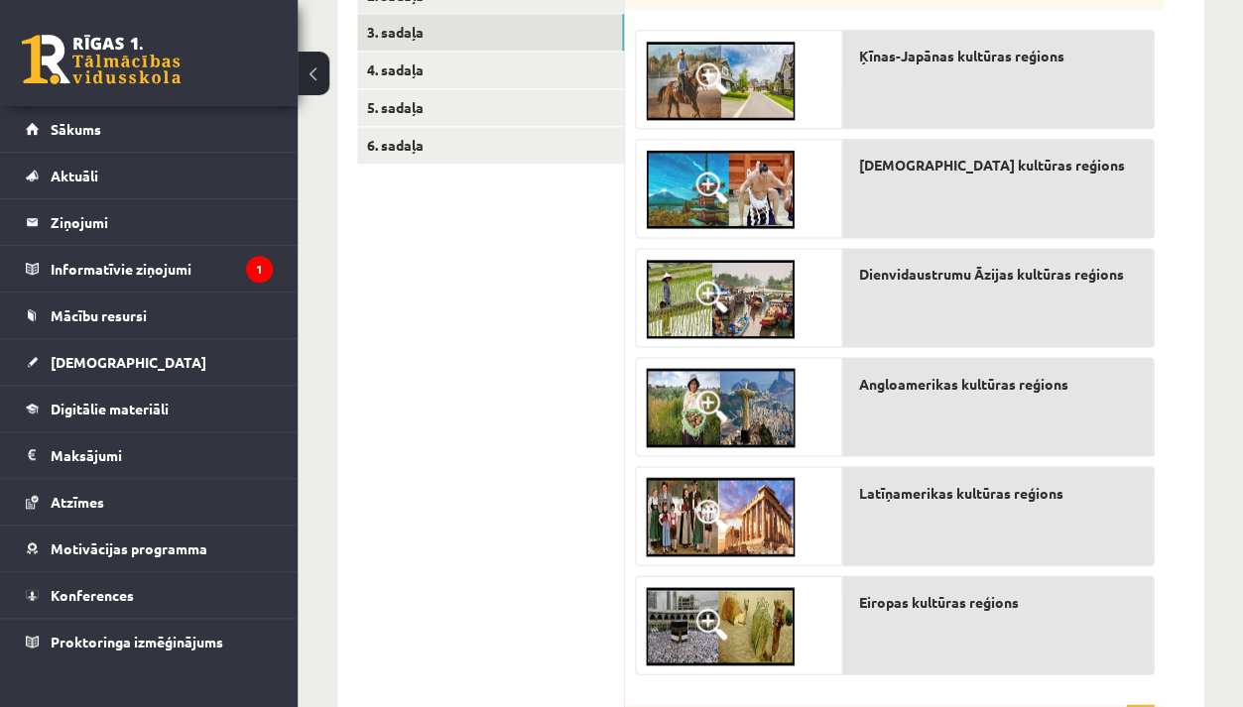
click at [772, 181] on img at bounding box center [720, 189] width 149 height 79
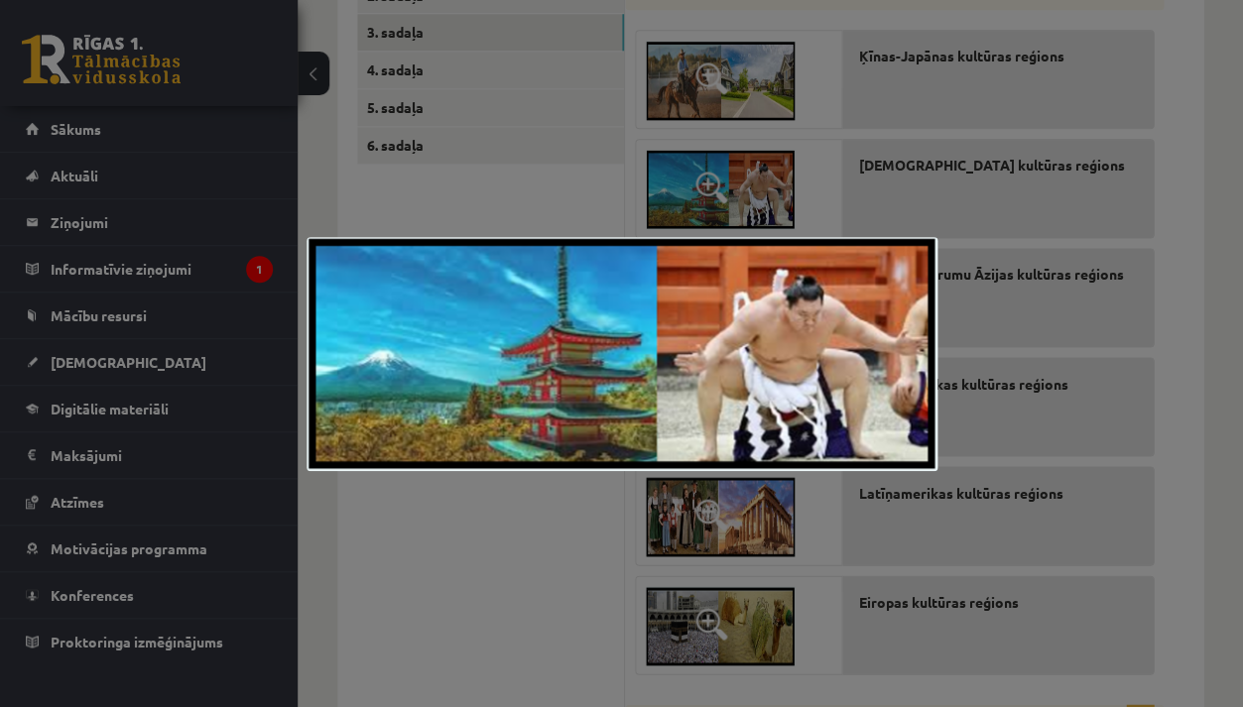
click at [771, 151] on div at bounding box center [621, 353] width 1243 height 707
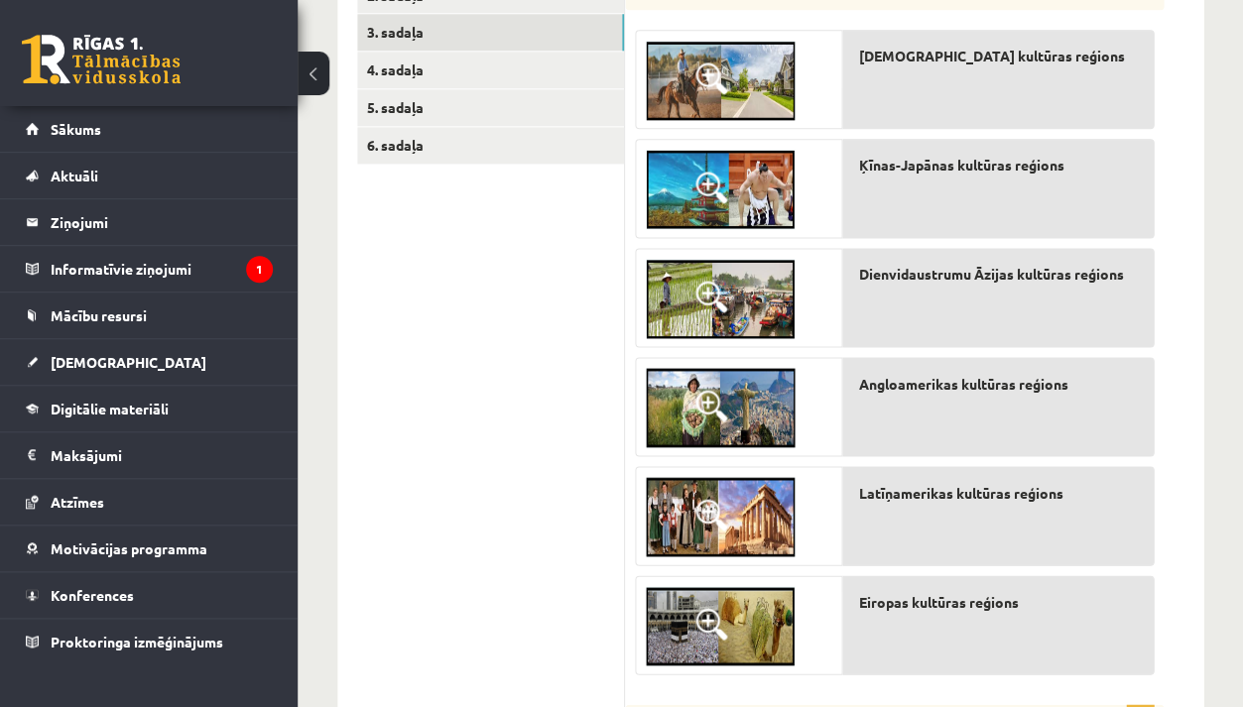
click at [758, 284] on img at bounding box center [720, 298] width 149 height 79
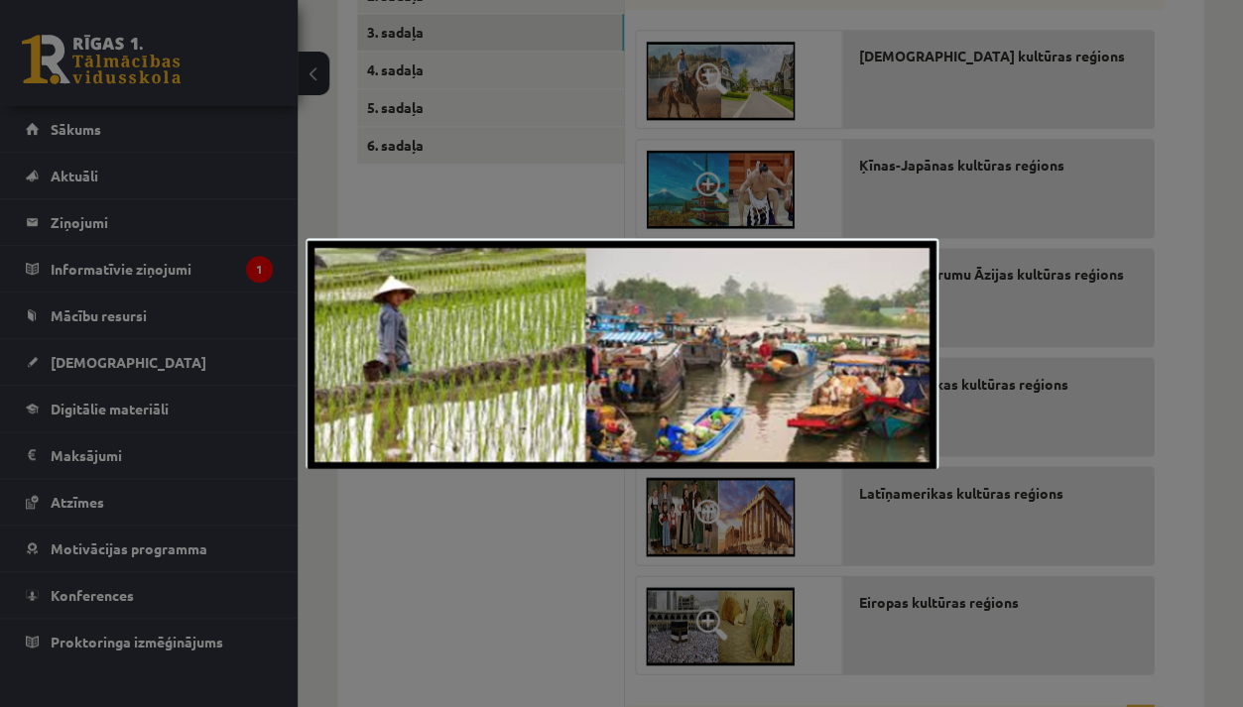
click at [767, 134] on div at bounding box center [621, 353] width 1243 height 707
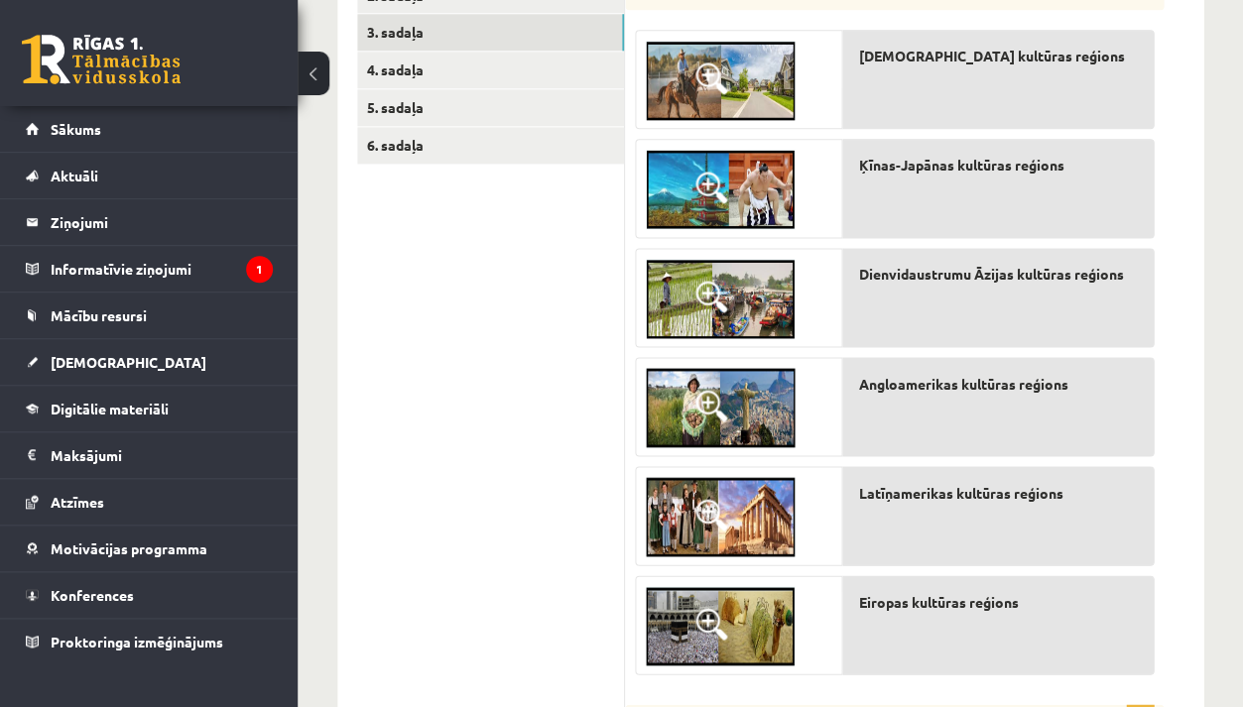
click at [772, 168] on img at bounding box center [720, 189] width 149 height 79
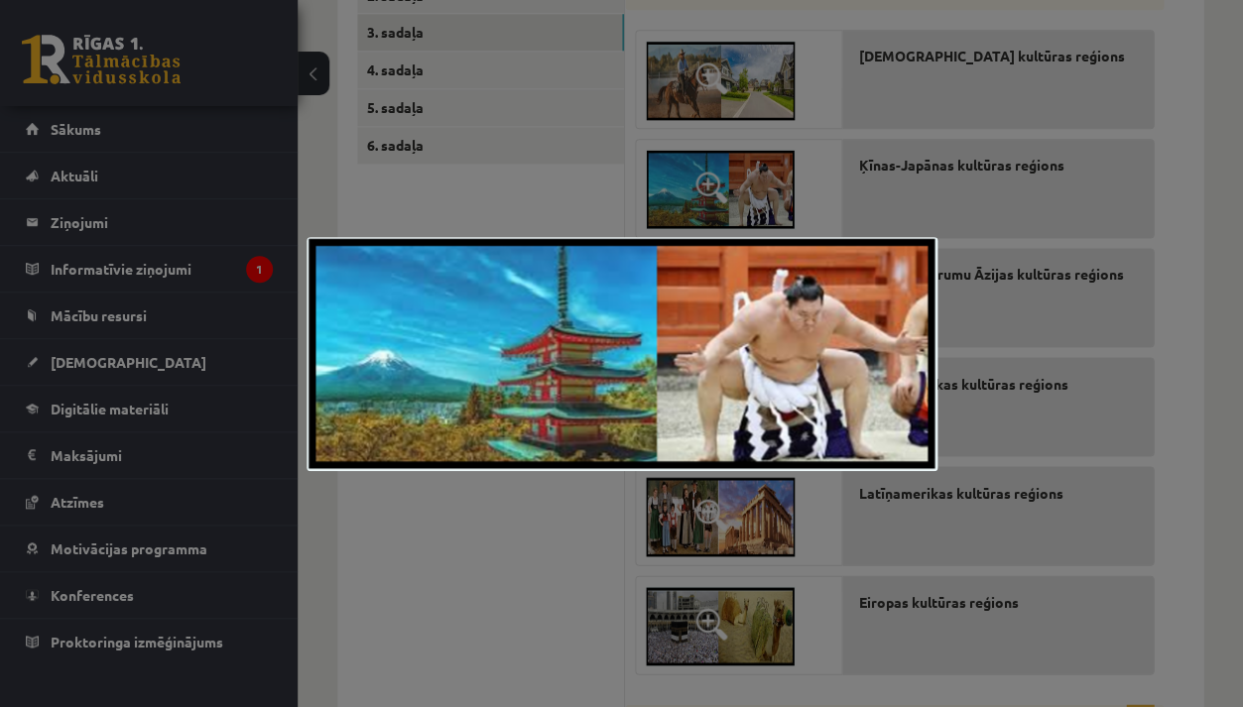
click at [398, 512] on div at bounding box center [621, 353] width 1243 height 707
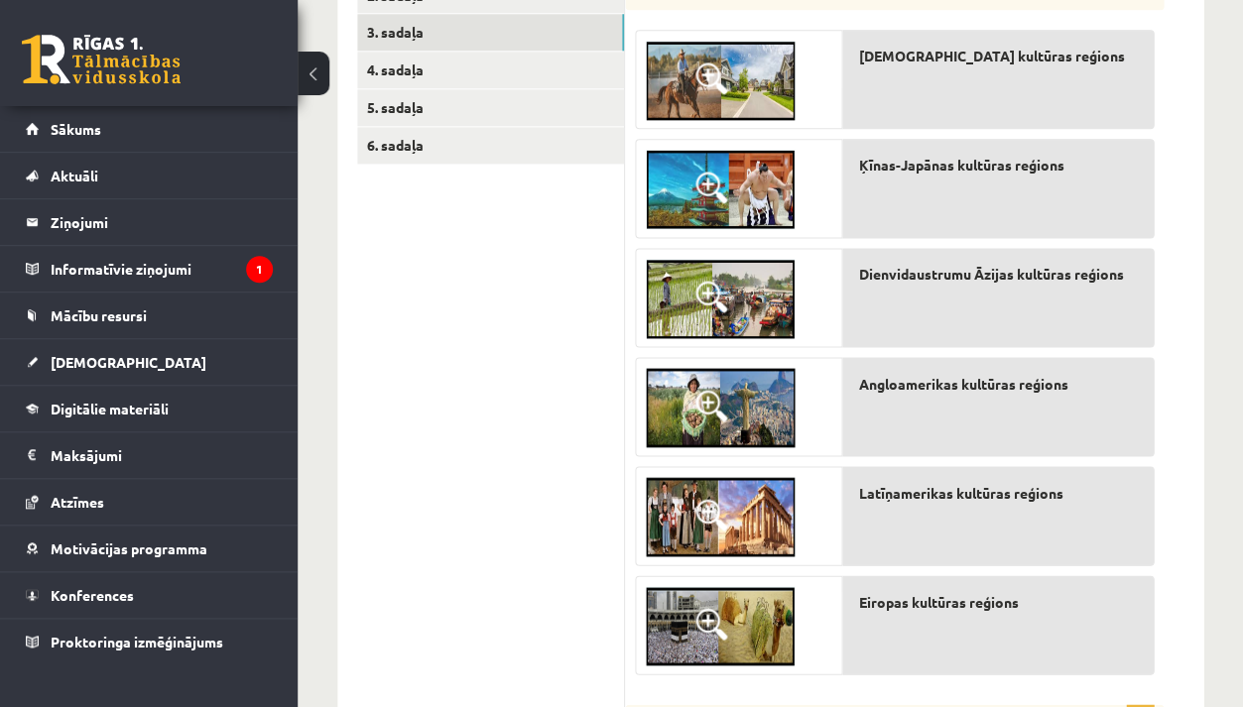
click at [756, 290] on img at bounding box center [720, 298] width 149 height 79
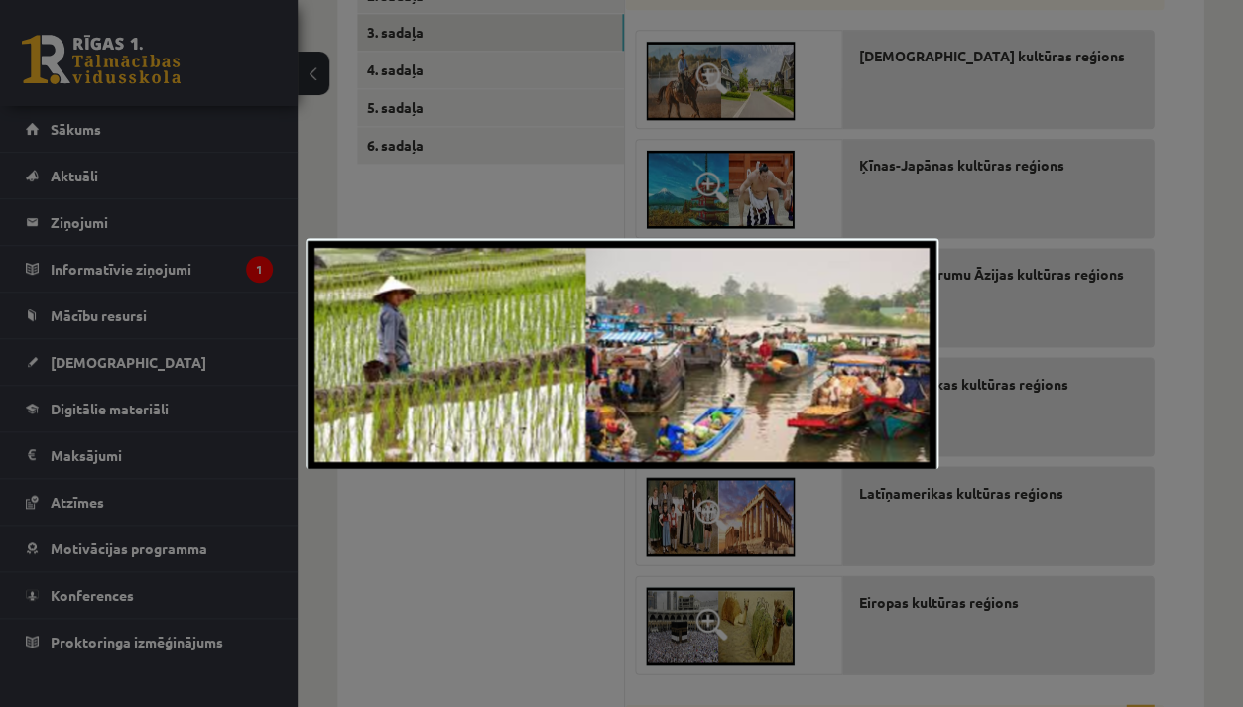
click at [461, 582] on div at bounding box center [621, 353] width 1243 height 707
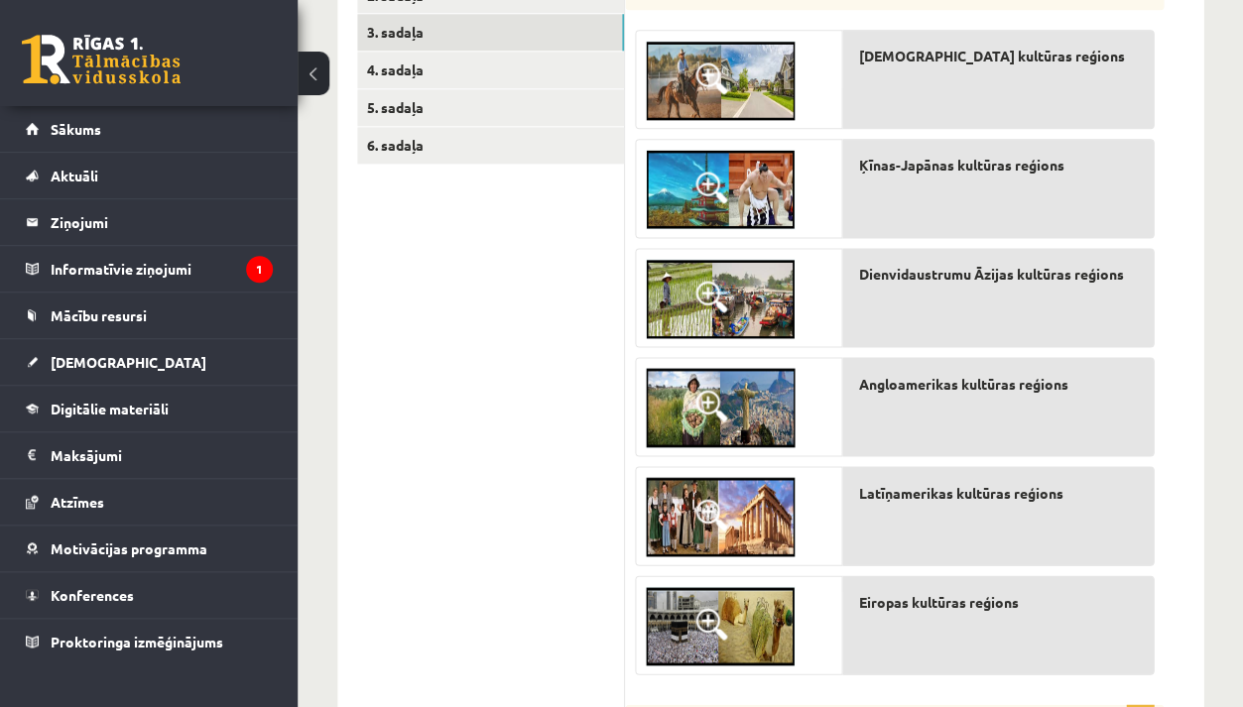
click at [780, 387] on img at bounding box center [720, 407] width 149 height 79
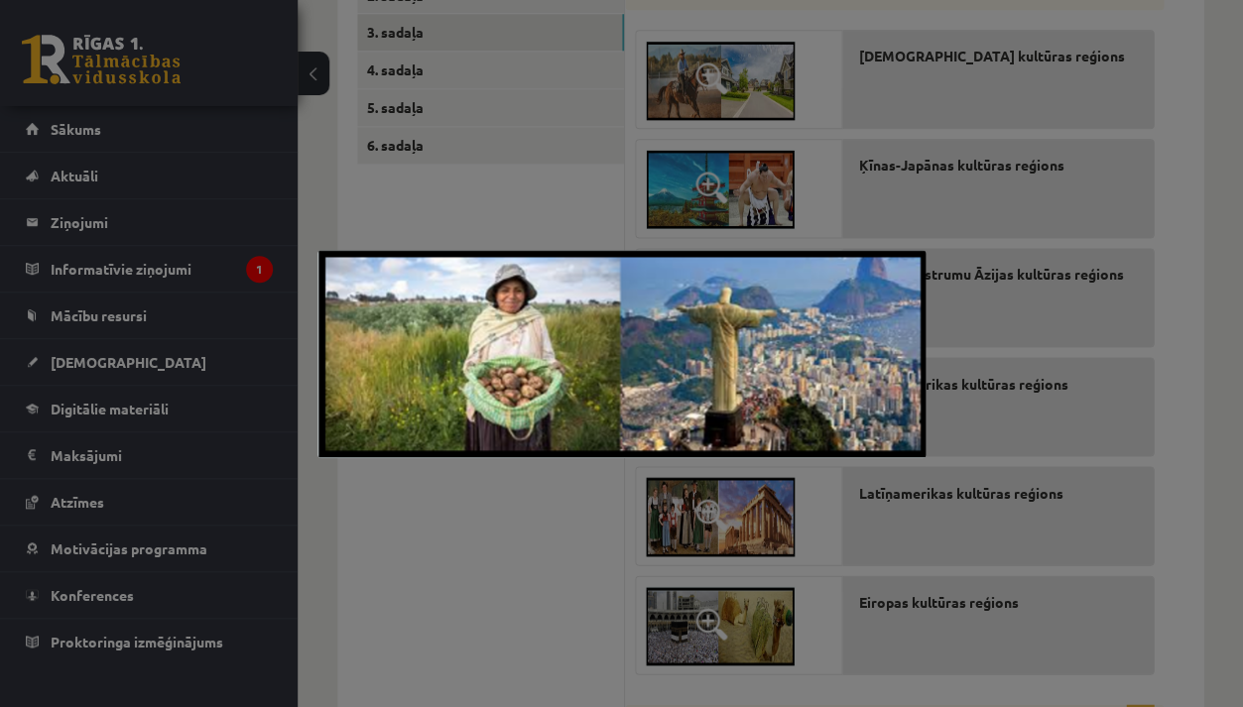
click at [509, 568] on div at bounding box center [621, 353] width 1243 height 707
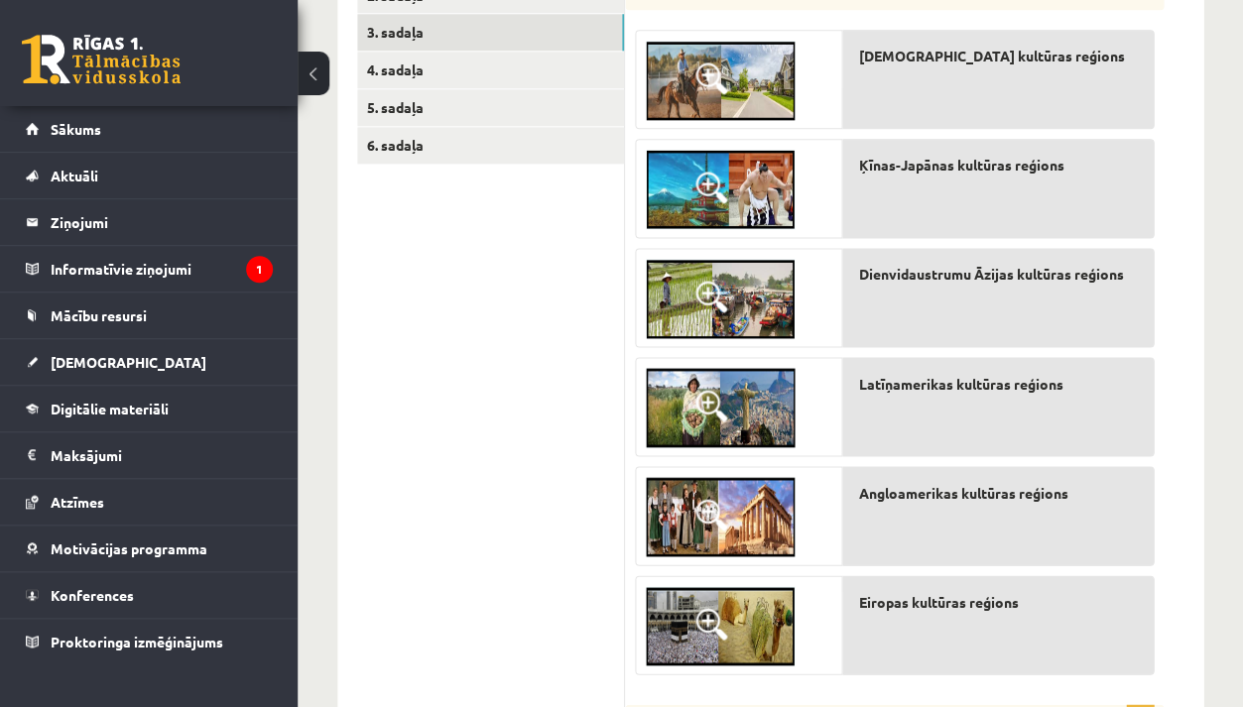
click at [740, 520] on img at bounding box center [720, 516] width 149 height 79
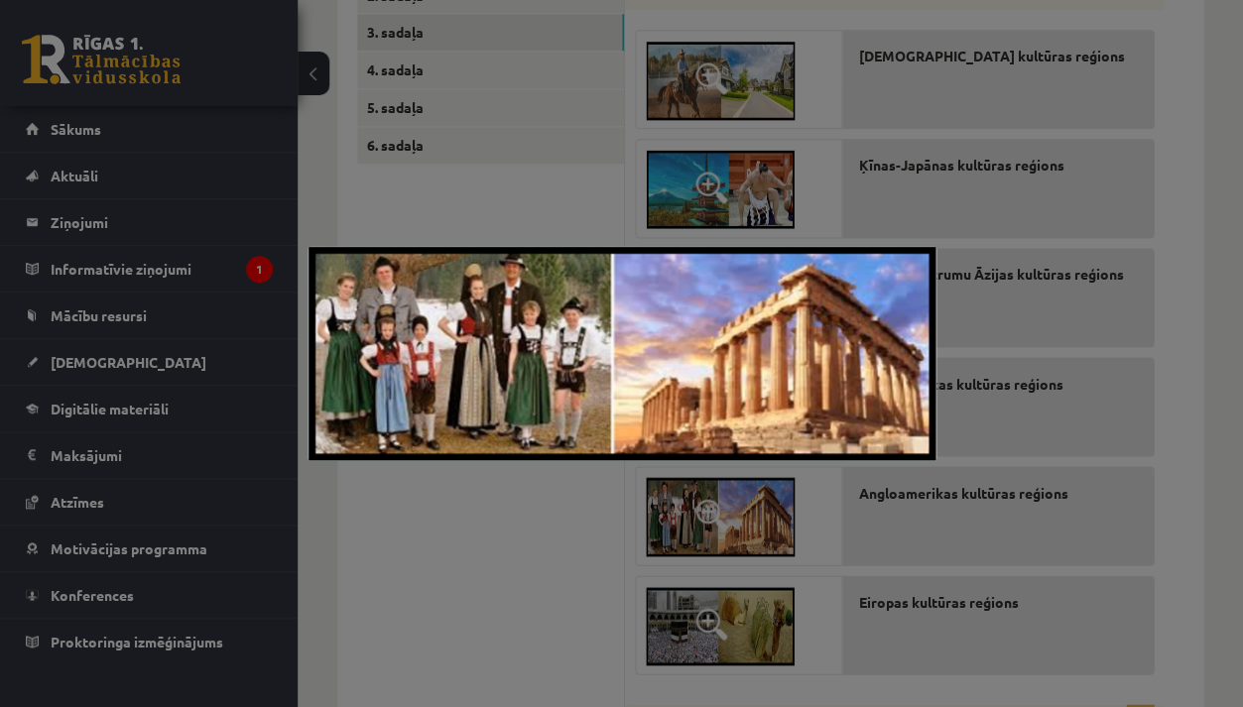
click at [524, 549] on div at bounding box center [621, 353] width 1243 height 707
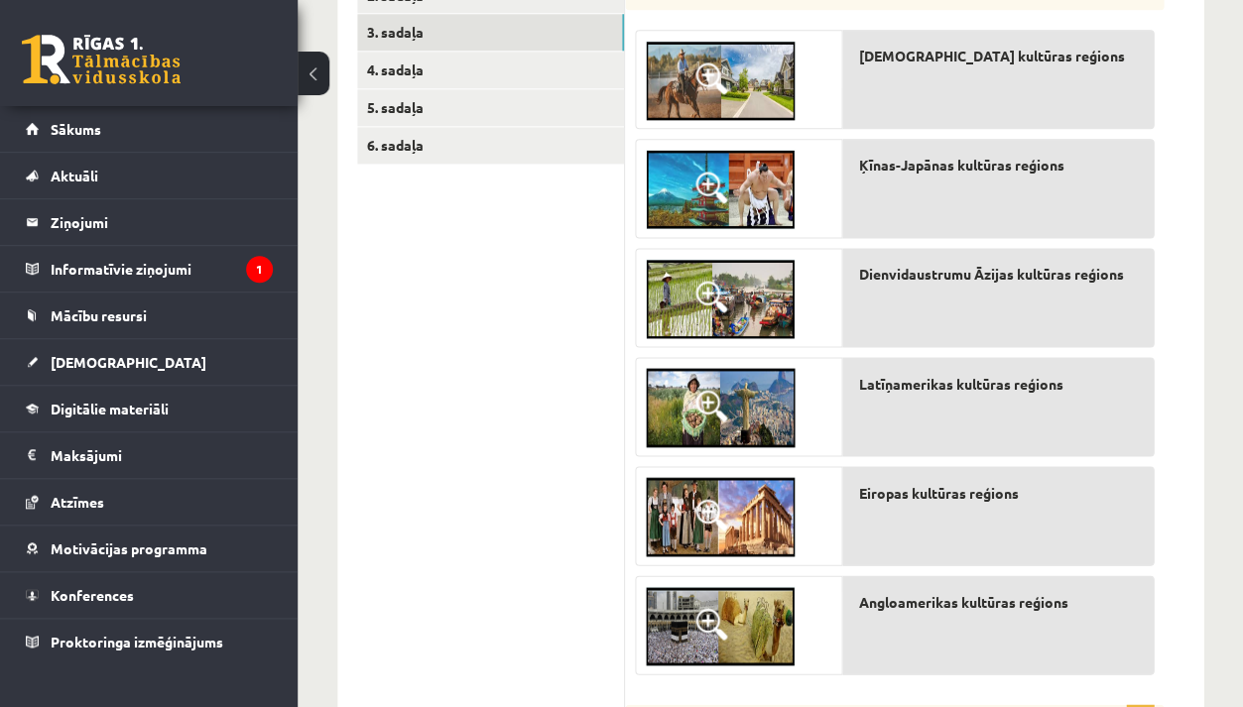
click at [764, 620] on img at bounding box center [720, 625] width 149 height 79
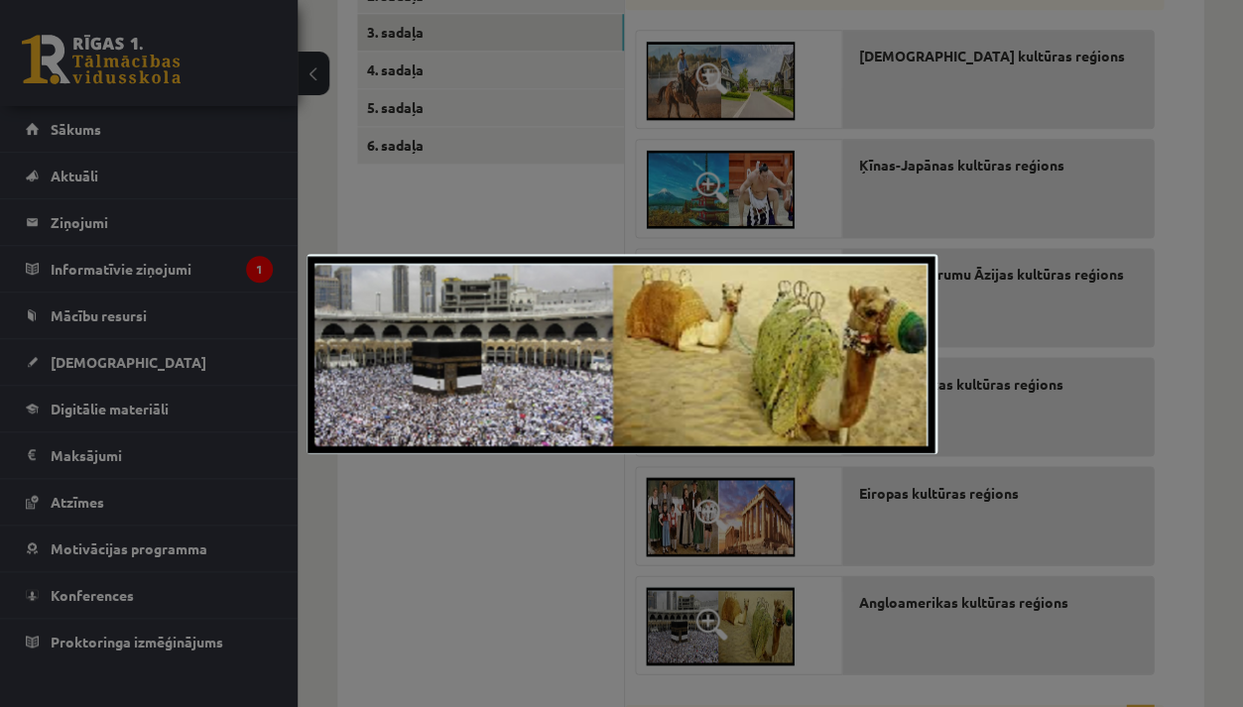
click at [764, 620] on div at bounding box center [621, 353] width 1243 height 707
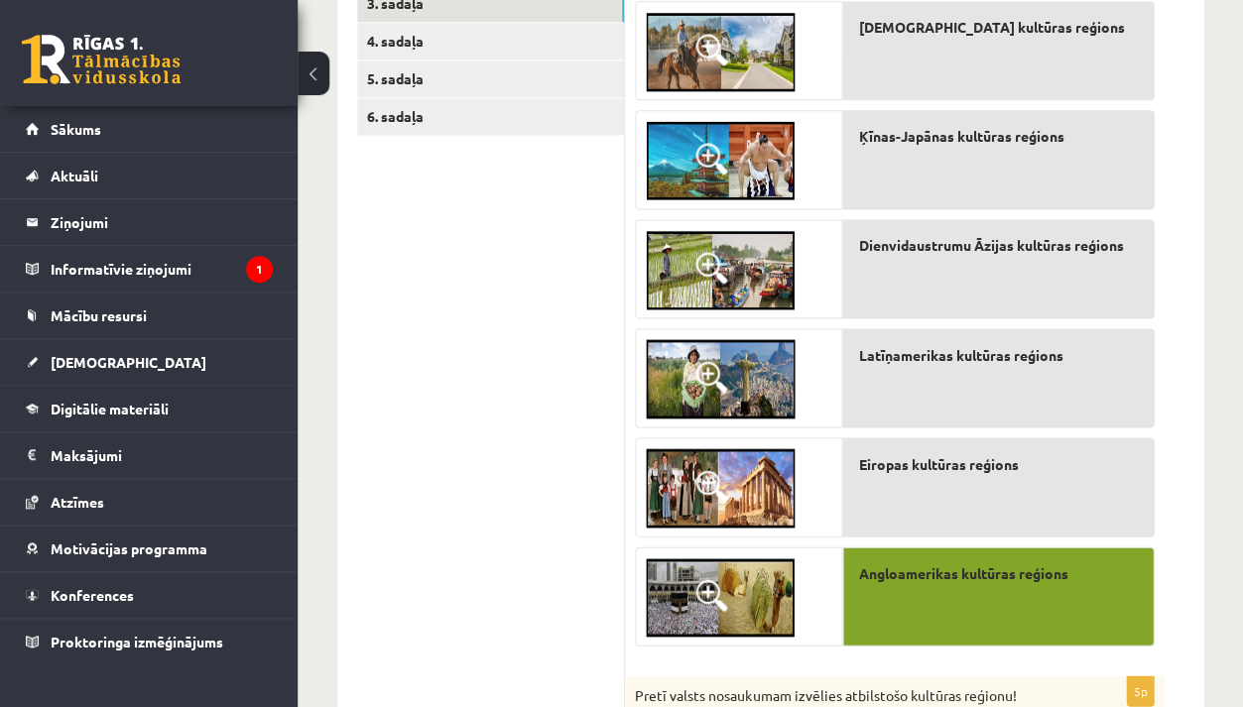
scroll to position [465, 0]
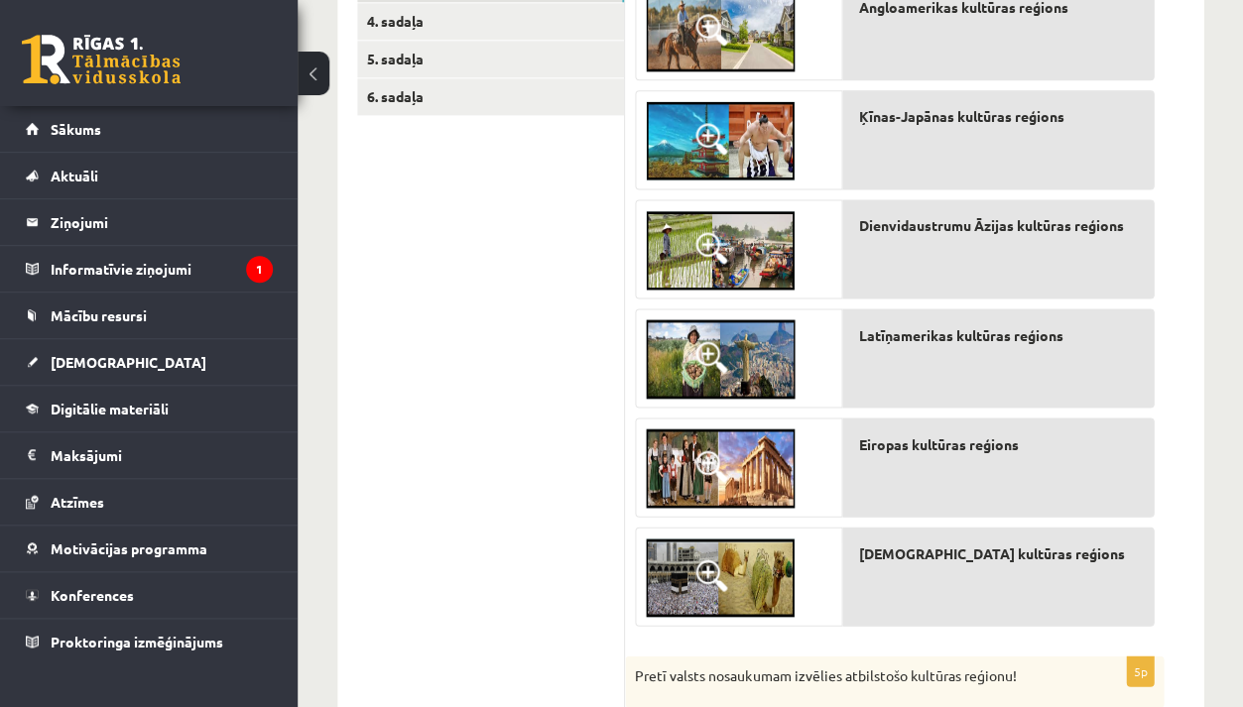
click at [767, 598] on img at bounding box center [720, 577] width 149 height 79
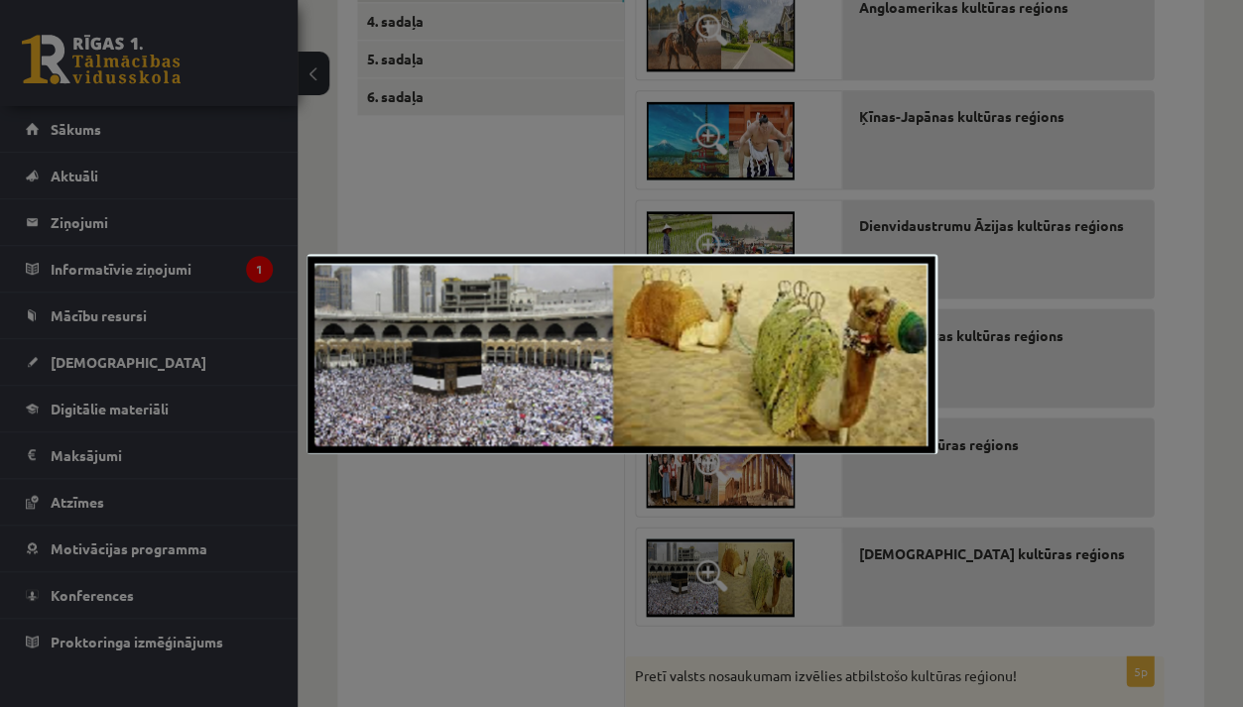
click at [481, 522] on div at bounding box center [621, 353] width 1243 height 707
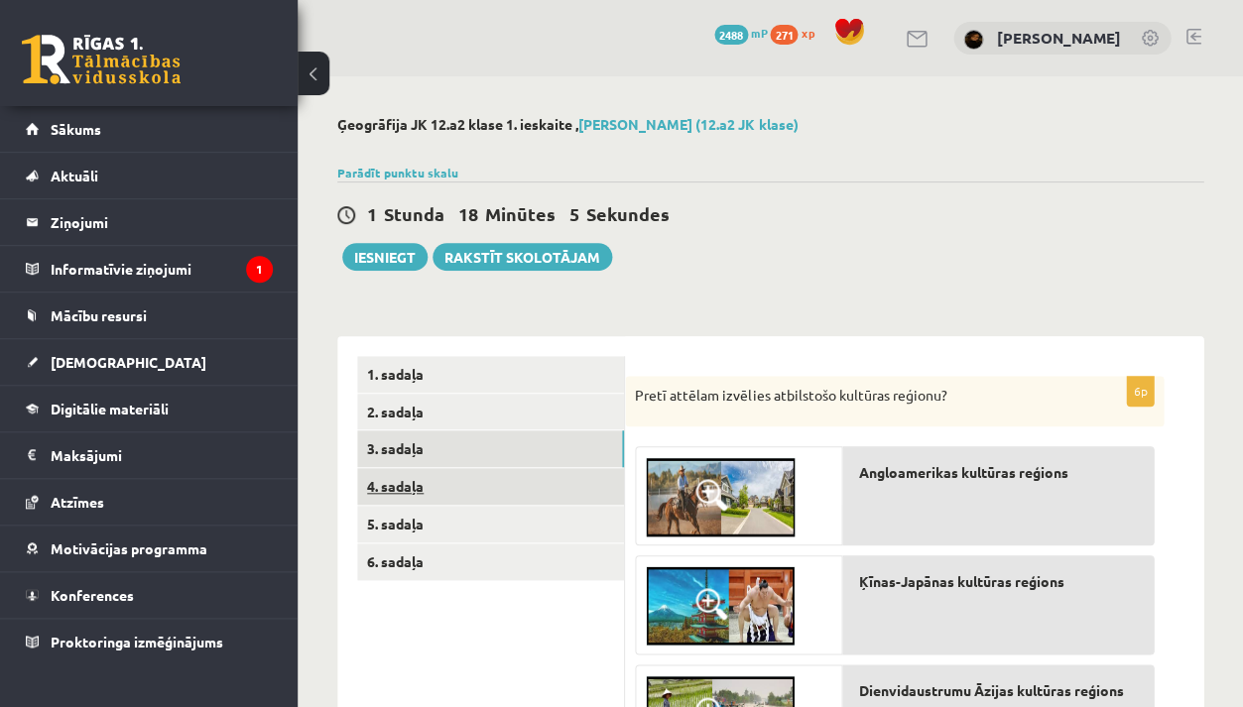
scroll to position [0, 0]
click at [480, 482] on link "4. sadaļa" at bounding box center [490, 486] width 267 height 37
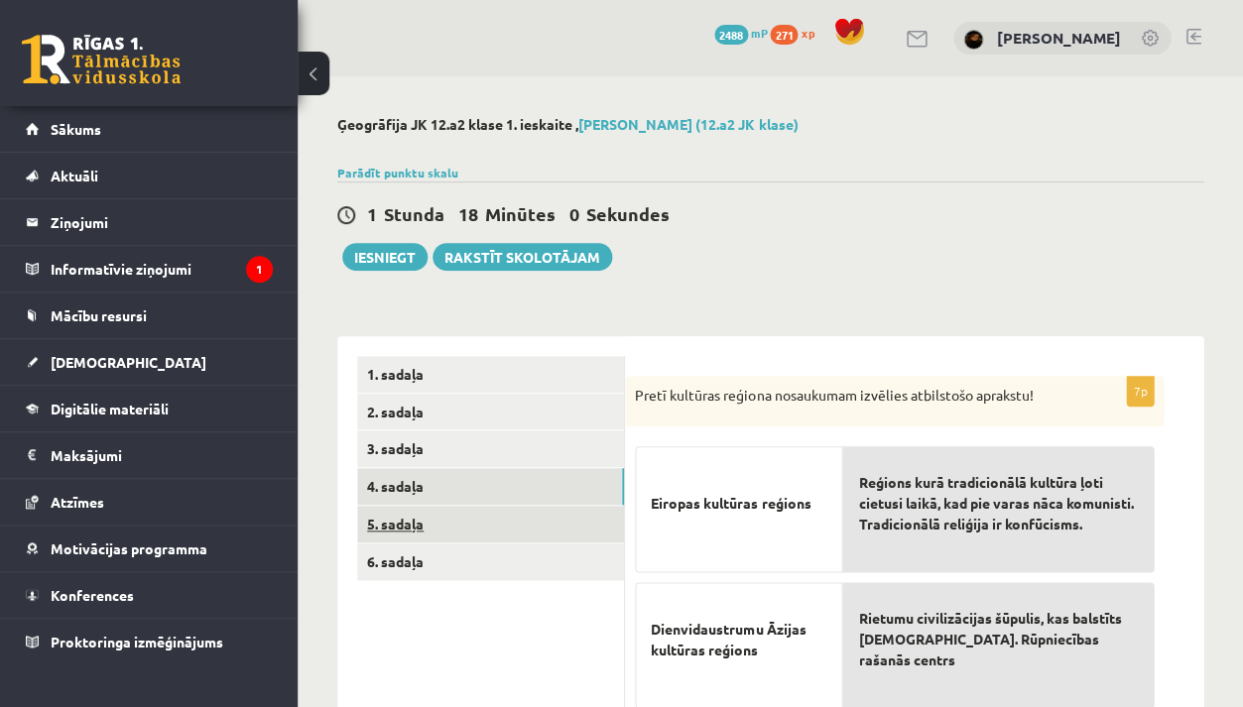
click at [531, 532] on link "5. sadaļa" at bounding box center [490, 524] width 267 height 37
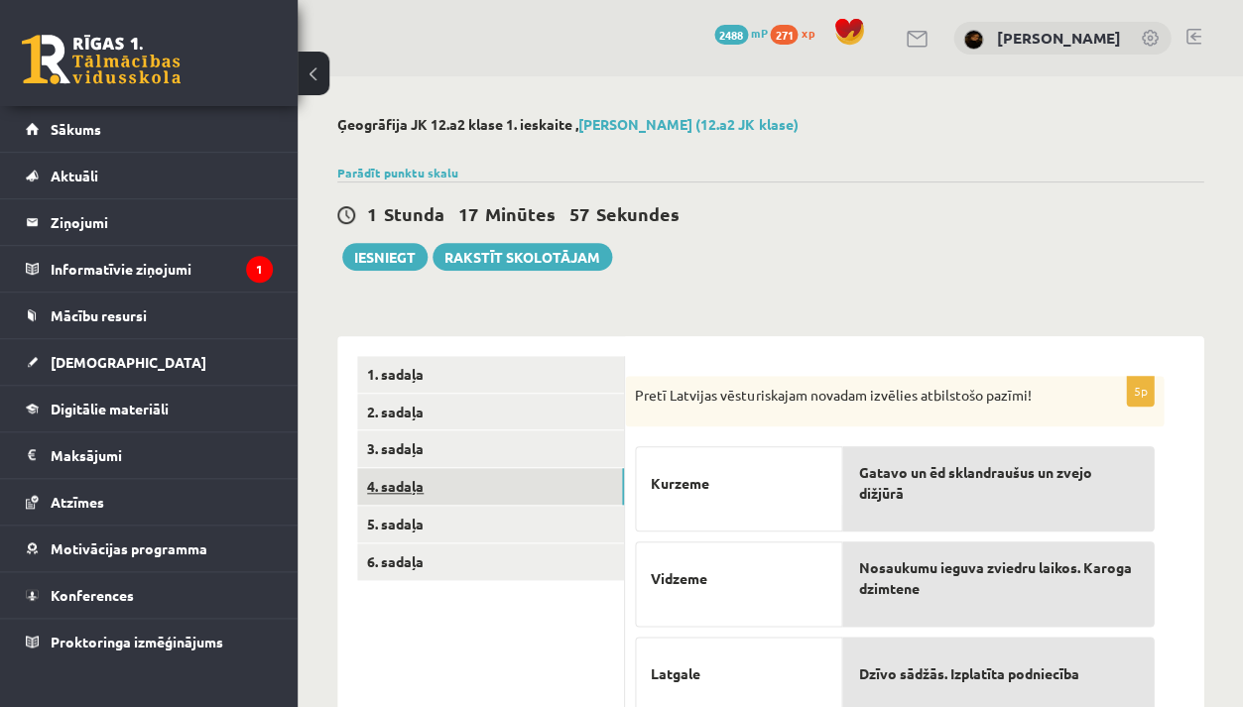
click at [485, 492] on link "4. sadaļa" at bounding box center [490, 486] width 267 height 37
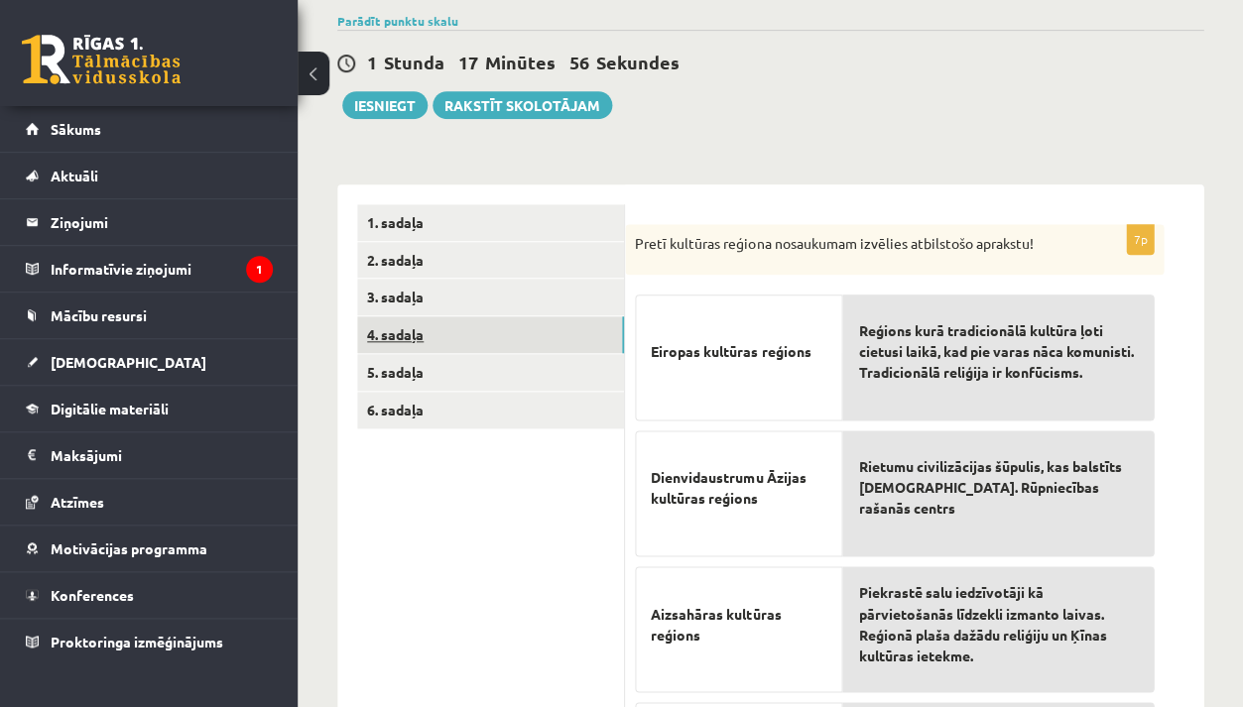
scroll to position [199, 0]
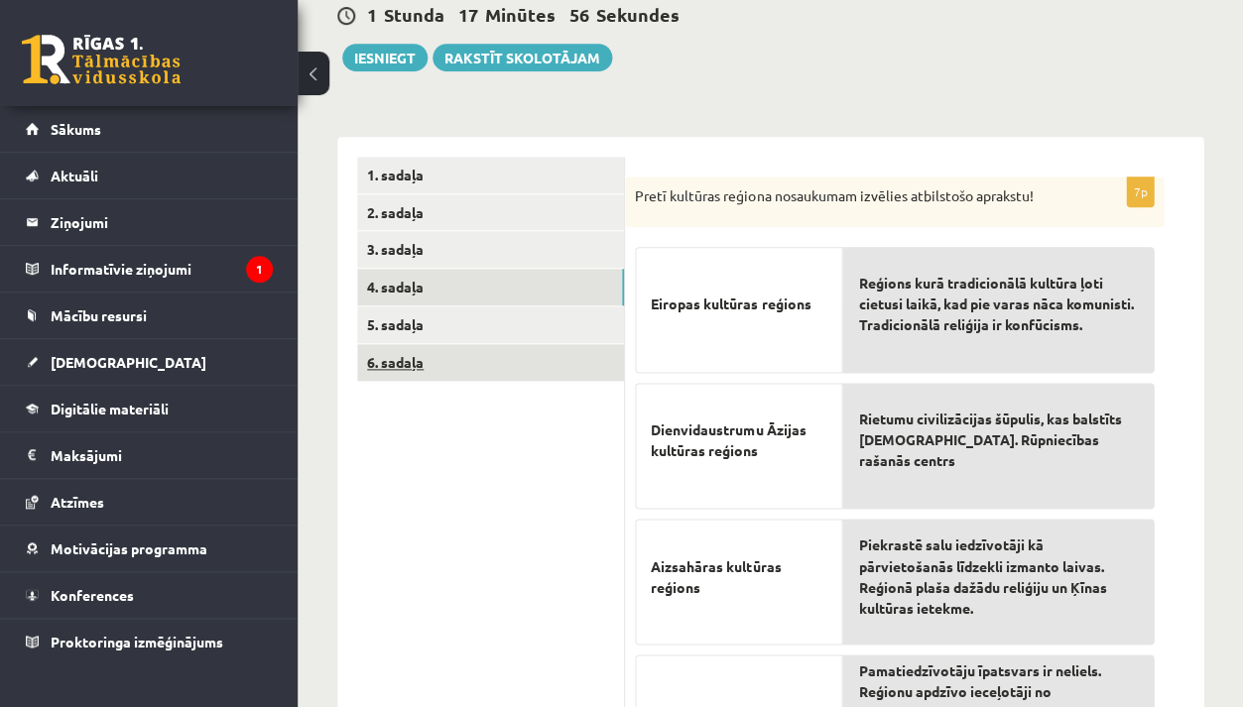
click at [455, 359] on link "6. sadaļa" at bounding box center [490, 362] width 267 height 37
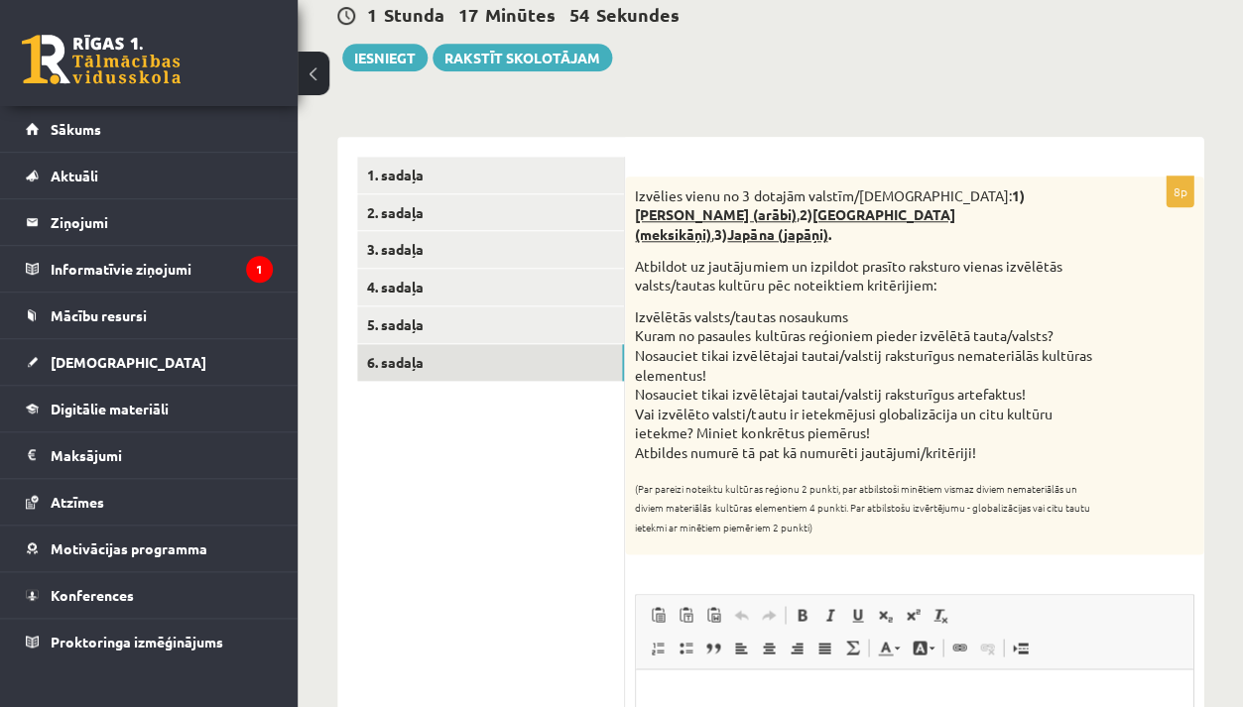
scroll to position [0, 0]
click at [504, 274] on link "4. sadaļa" at bounding box center [490, 287] width 267 height 37
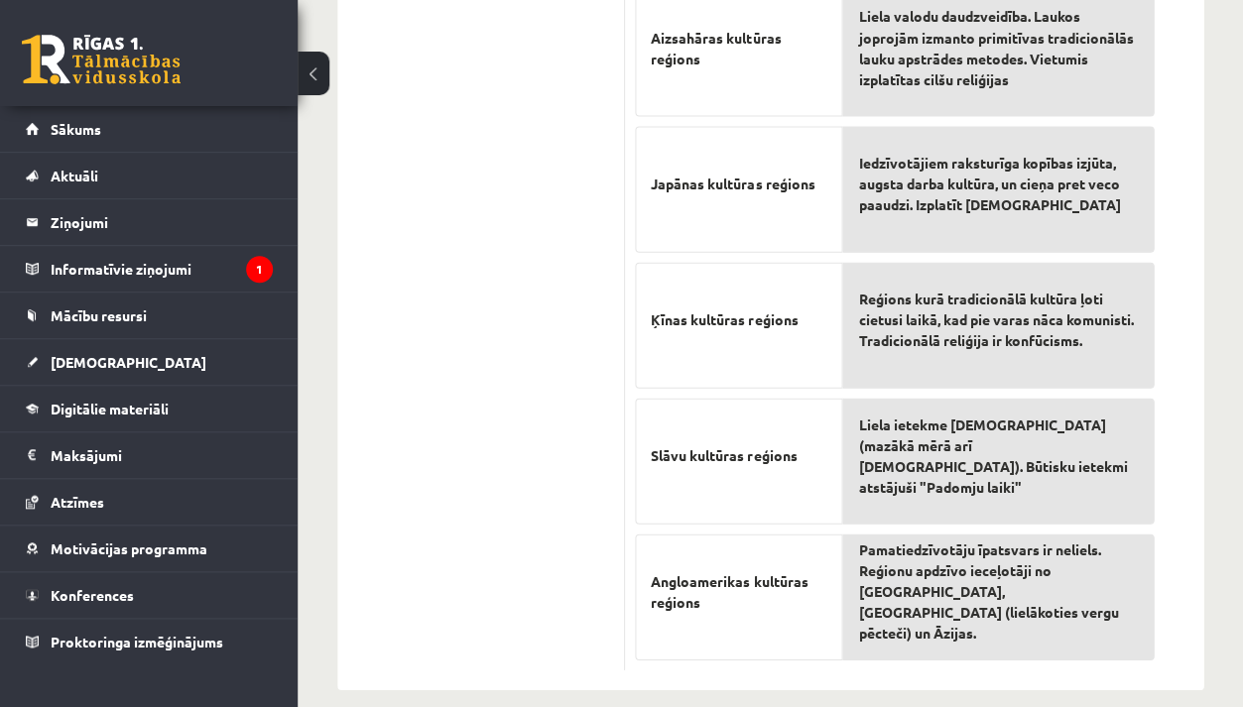
scroll to position [747, 0]
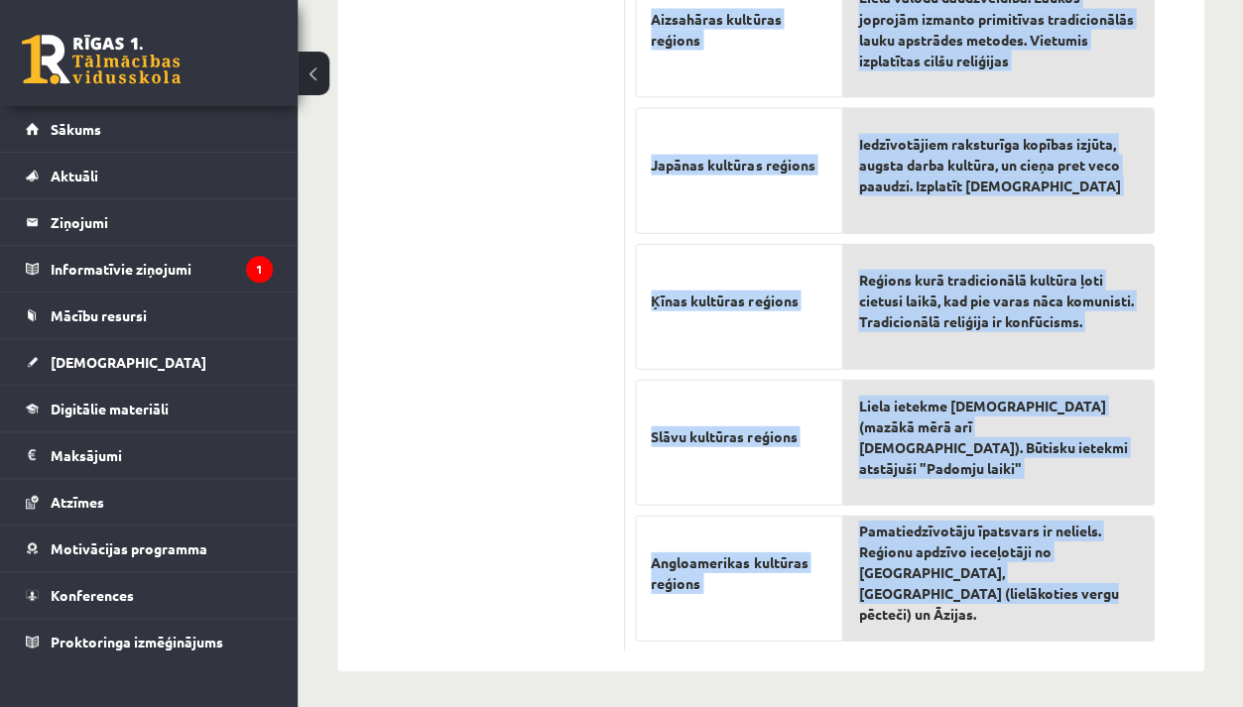
drag, startPoint x: 636, startPoint y: 384, endPoint x: 853, endPoint y: 614, distance: 316.5
click at [853, 614] on div "7p Pretī kultūras reģiona nosaukumam izvēlies atbilstošo aprakstu! Eiropas kult…" at bounding box center [894, 140] width 539 height 1023
copy div "Pretī kultūras reģiona nosaukumam izvēlies atbilstošo aprakstu! Eiropas kultūra…"
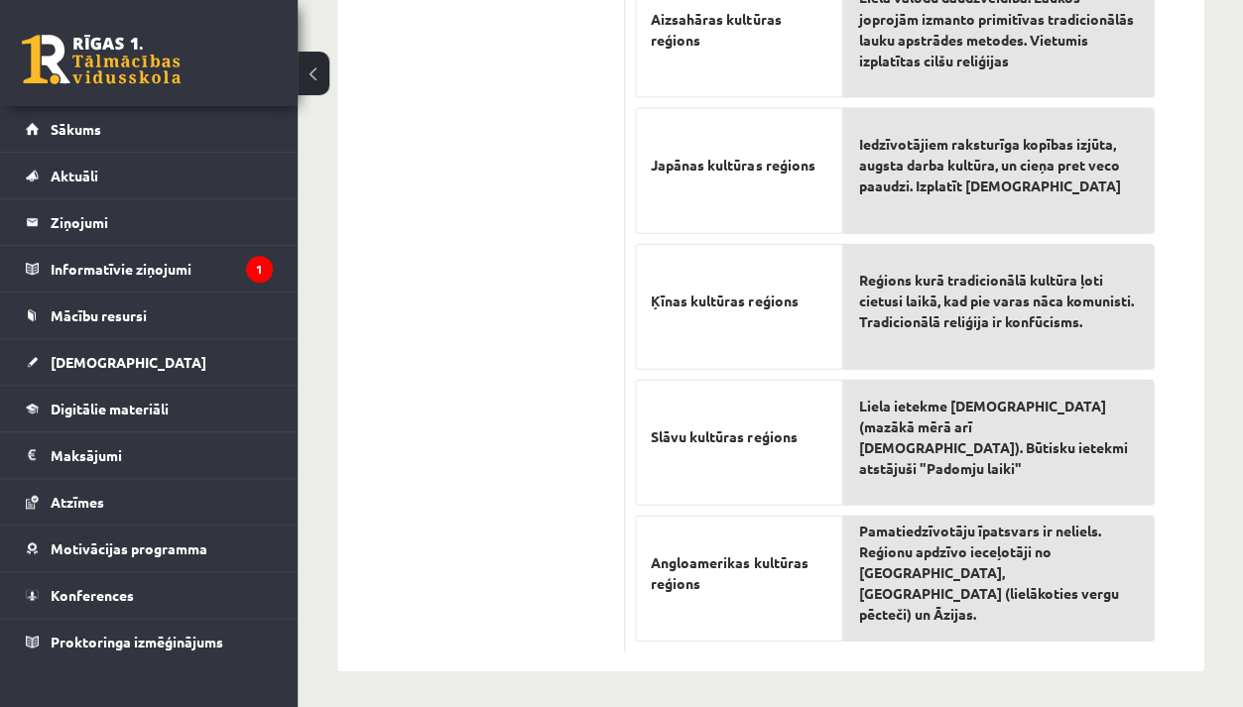
click at [586, 219] on ul "1. sadaļa 2. sadaļa 3. sadaļa 4. sadaļa 5. sadaļa 6. sadaļa" at bounding box center [491, 130] width 268 height 1043
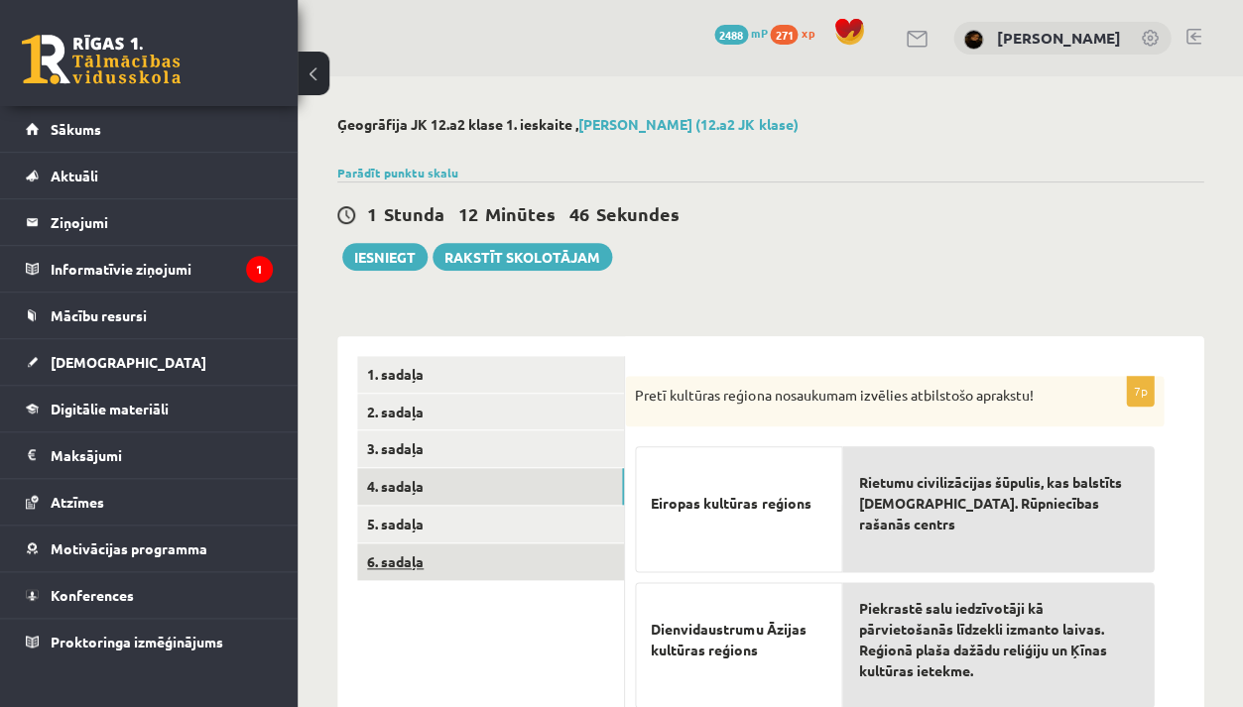
scroll to position [0, 0]
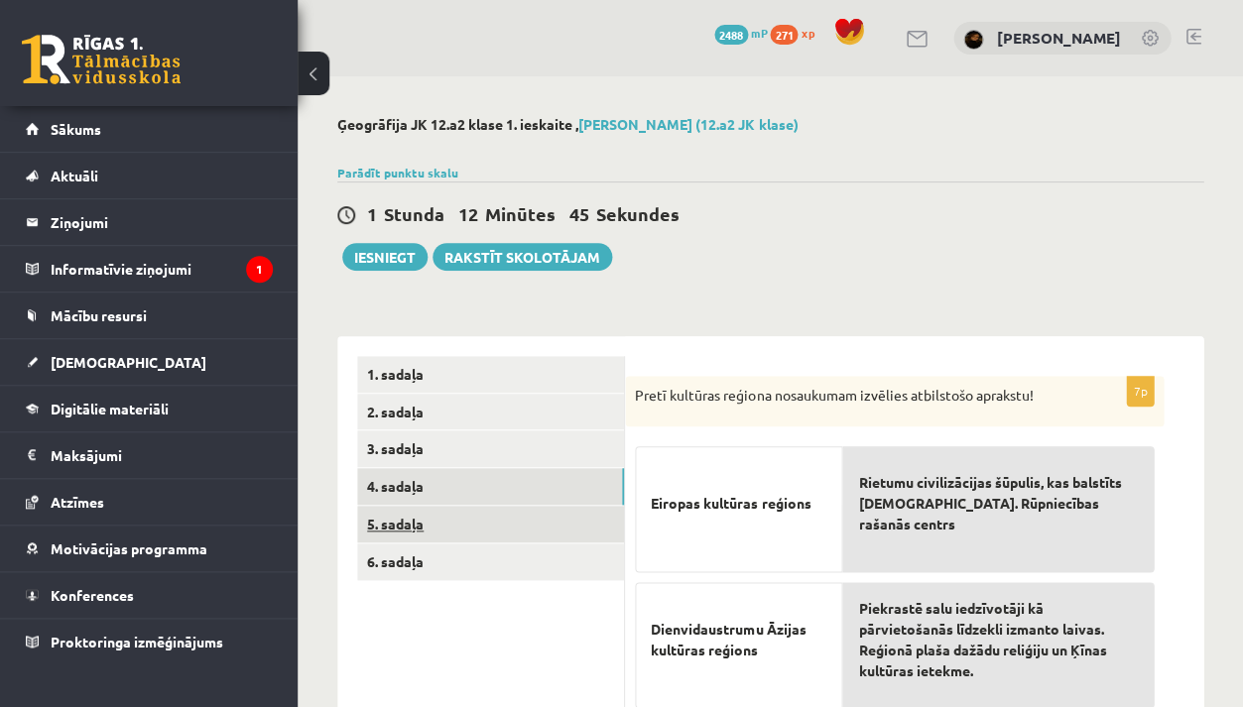
click at [423, 514] on link "5. sadaļa" at bounding box center [490, 524] width 267 height 37
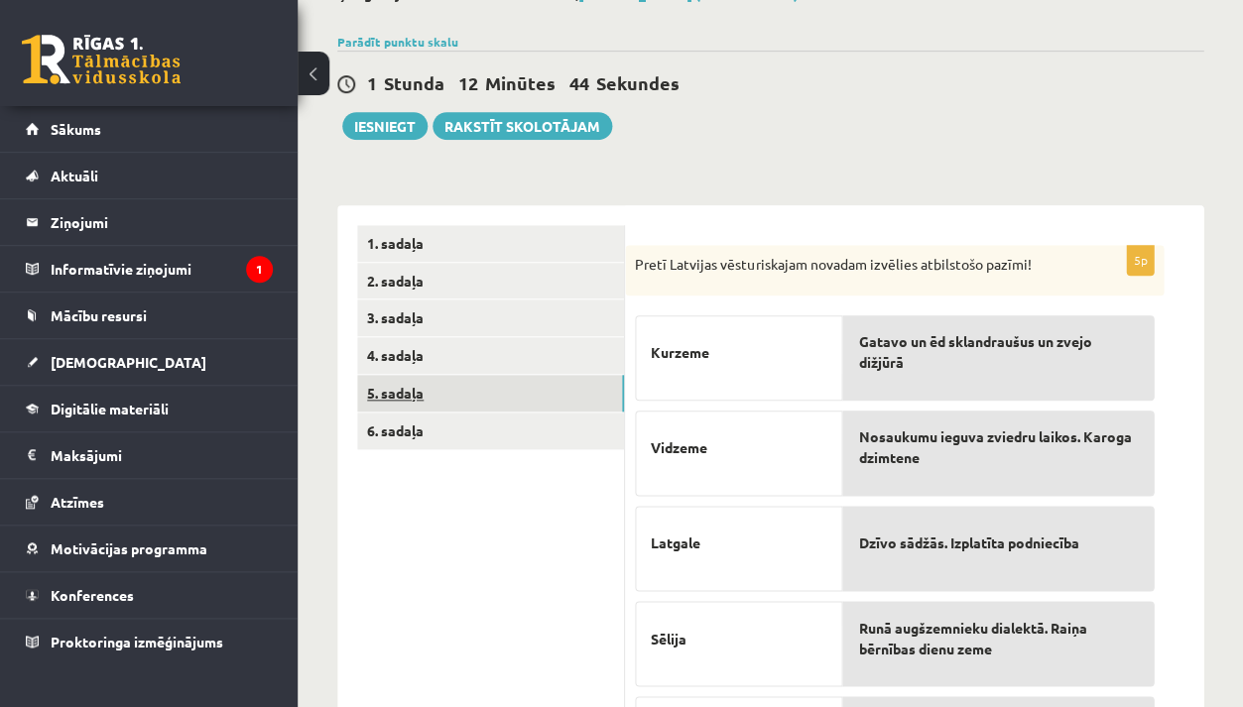
scroll to position [149, 0]
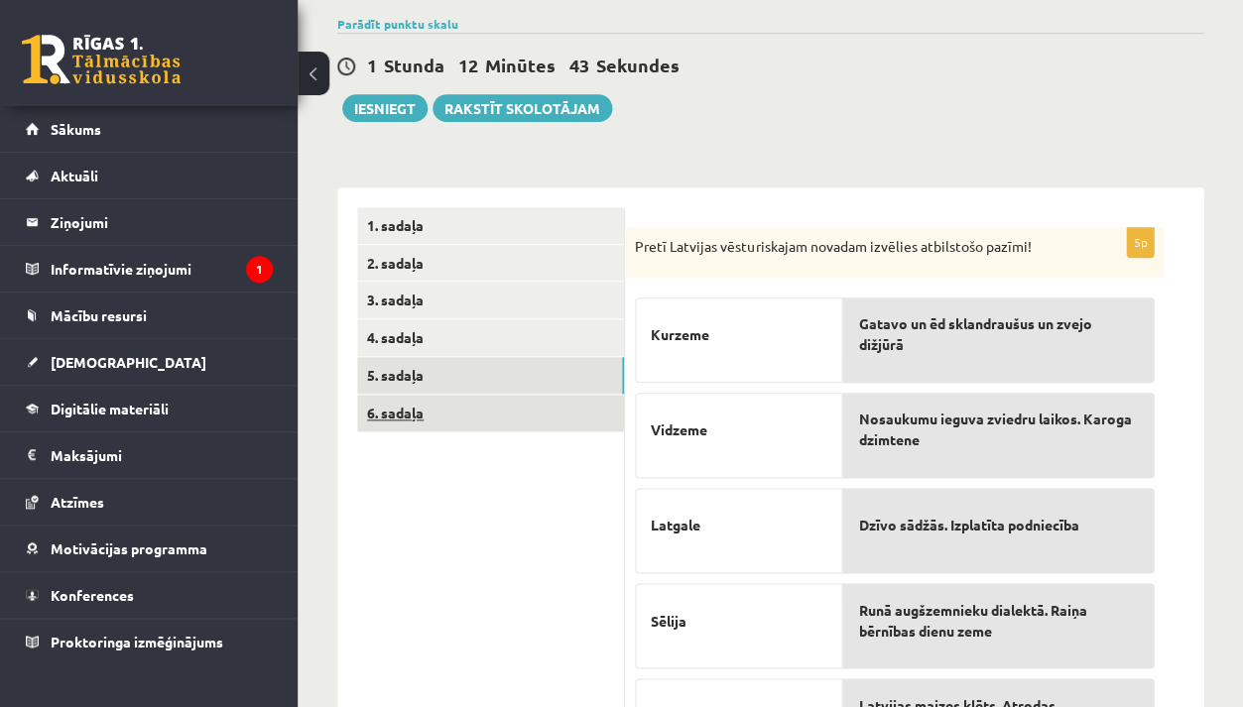
click at [434, 400] on link "6. sadaļa" at bounding box center [490, 413] width 267 height 37
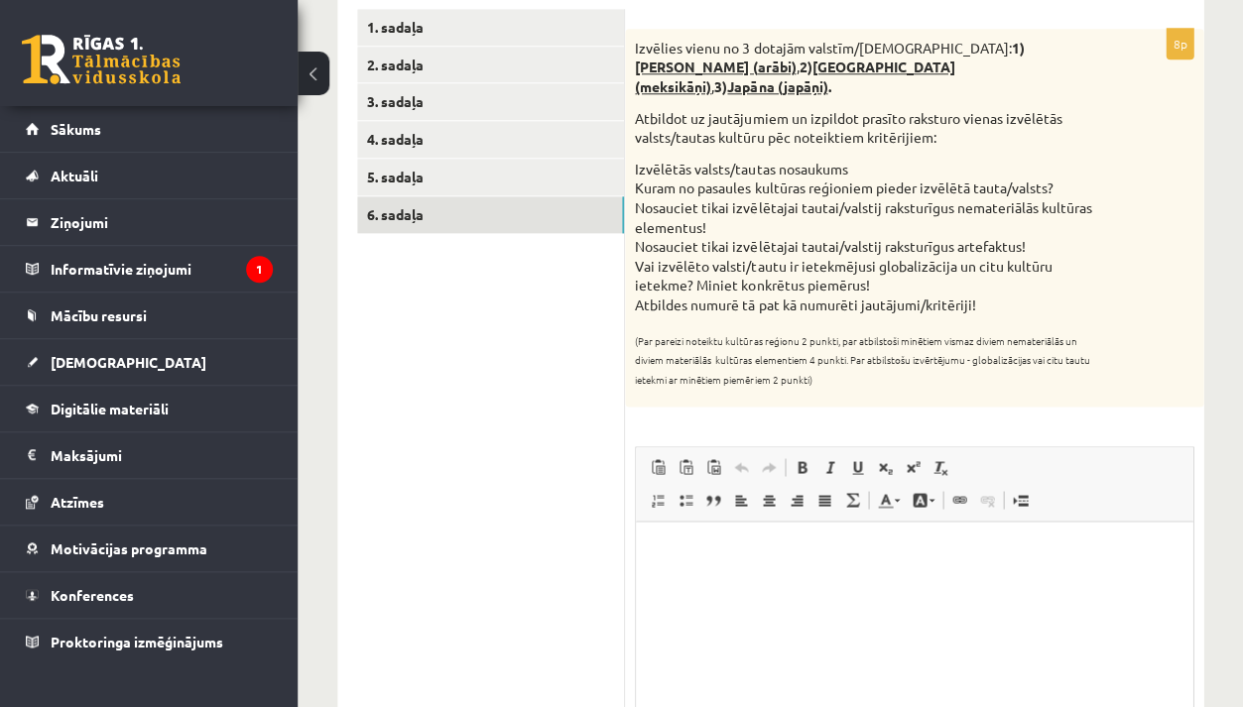
scroll to position [351, 0]
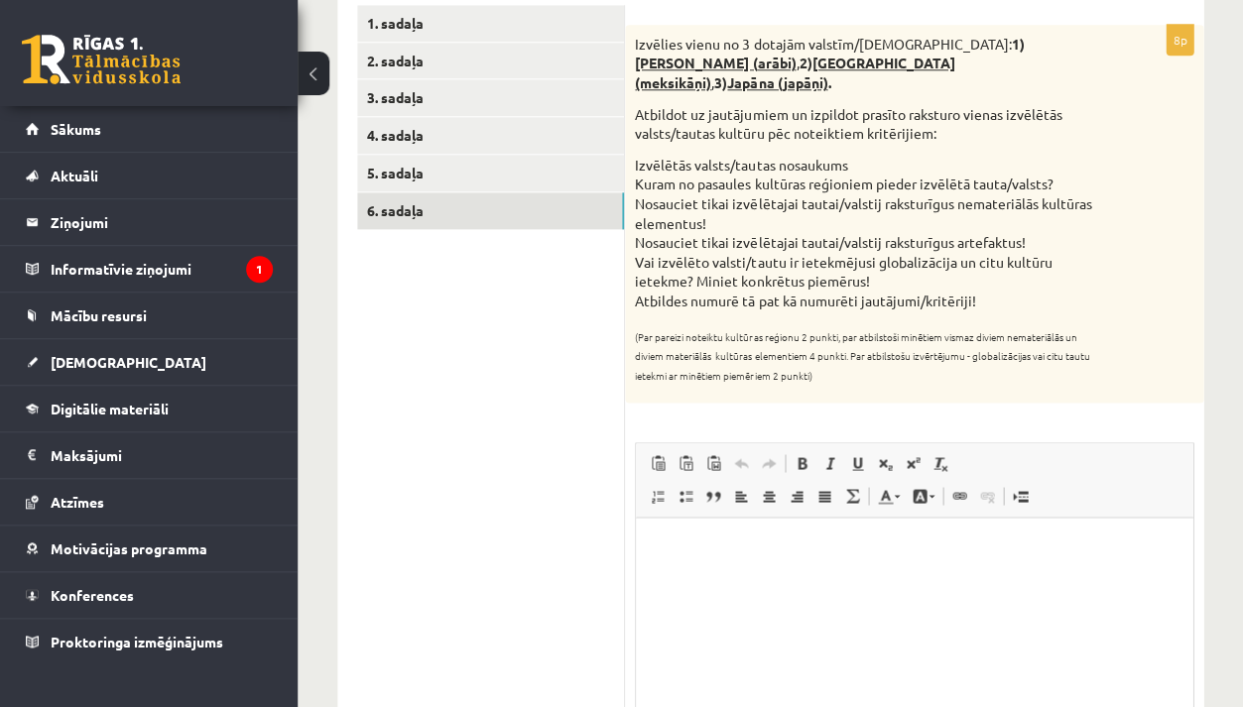
click at [695, 558] on html at bounding box center [914, 548] width 556 height 61
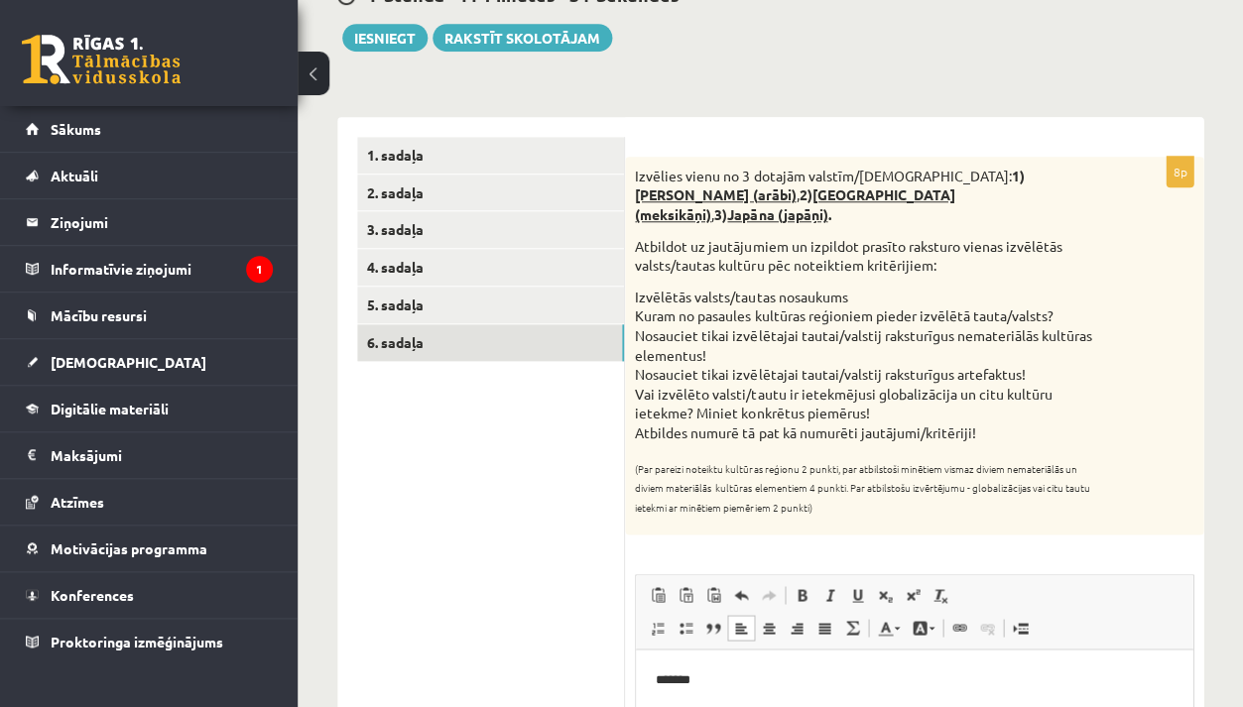
scroll to position [219, 0]
click at [653, 681] on html "**********" at bounding box center [914, 696] width 556 height 93
click at [773, 685] on p "**********" at bounding box center [914, 680] width 517 height 20
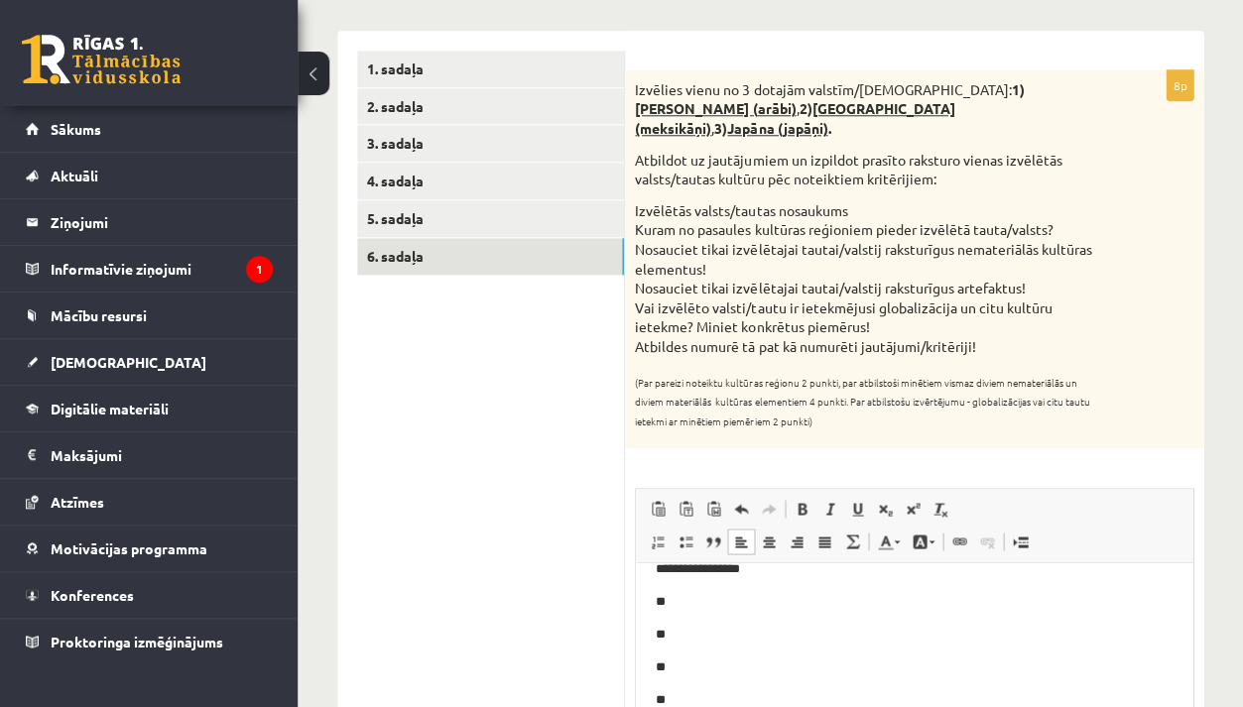
scroll to position [306, 0]
click at [759, 573] on p "**********" at bounding box center [914, 568] width 517 height 20
click at [695, 596] on p "**" at bounding box center [914, 604] width 517 height 20
click at [761, 572] on p "**********" at bounding box center [914, 571] width 517 height 20
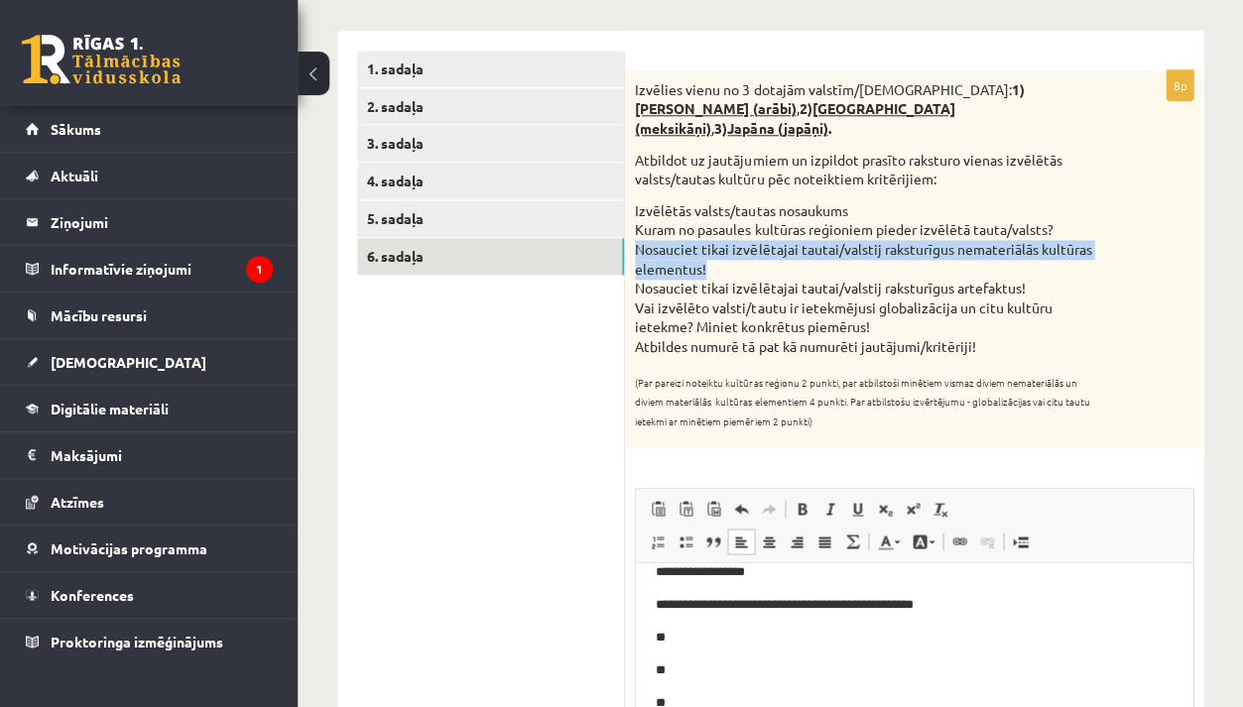
drag, startPoint x: 633, startPoint y: 224, endPoint x: 699, endPoint y: 251, distance: 71.7
click at [699, 251] on div "Izvēlies vienu no 3 dotajām valstīm/tautām: 1) Saūda Arābija (arābi) , 2) Meksi…" at bounding box center [914, 259] width 578 height 379
copy li "Nosauciet tikai izvēlētajai tautai/valstij raksturīgus nemateriālās kultūras el…"
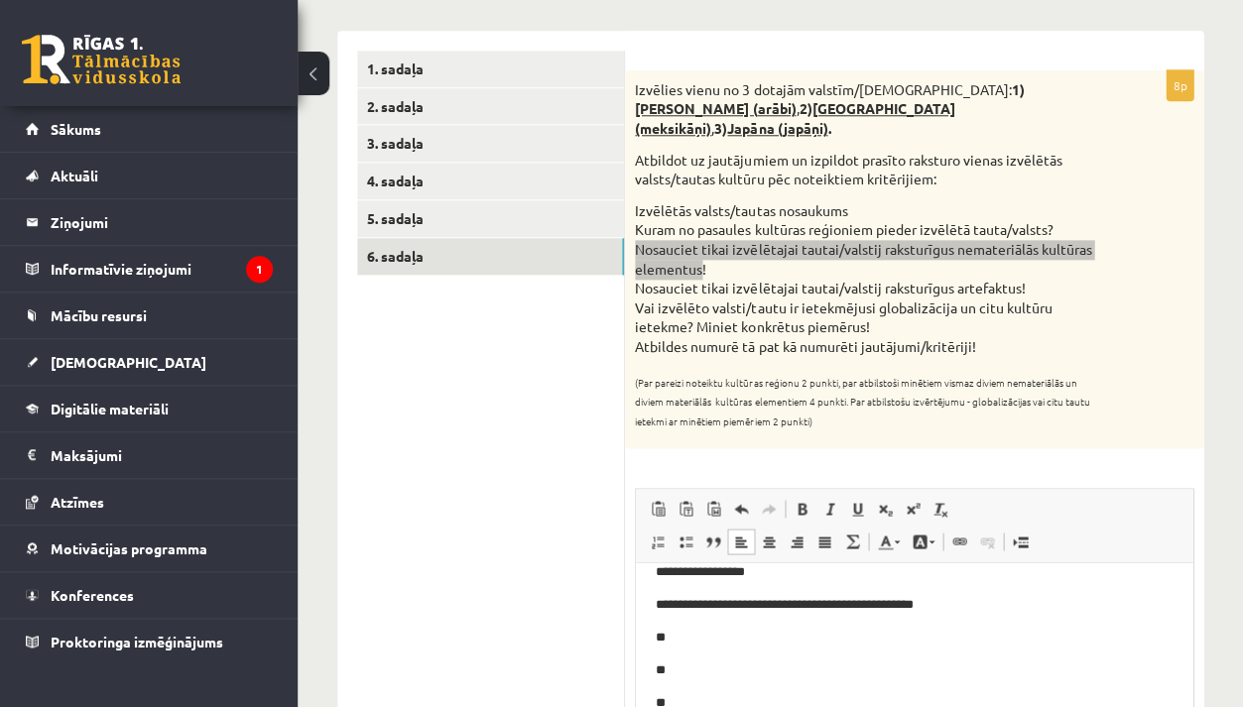
drag, startPoint x: 1330, startPoint y: 1171, endPoint x: 694, endPoint y: 636, distance: 831.4
click at [694, 636] on p "**" at bounding box center [914, 637] width 517 height 20
click at [800, 642] on p "**********" at bounding box center [914, 637] width 517 height 20
click at [865, 643] on p "**********" at bounding box center [914, 637] width 517 height 20
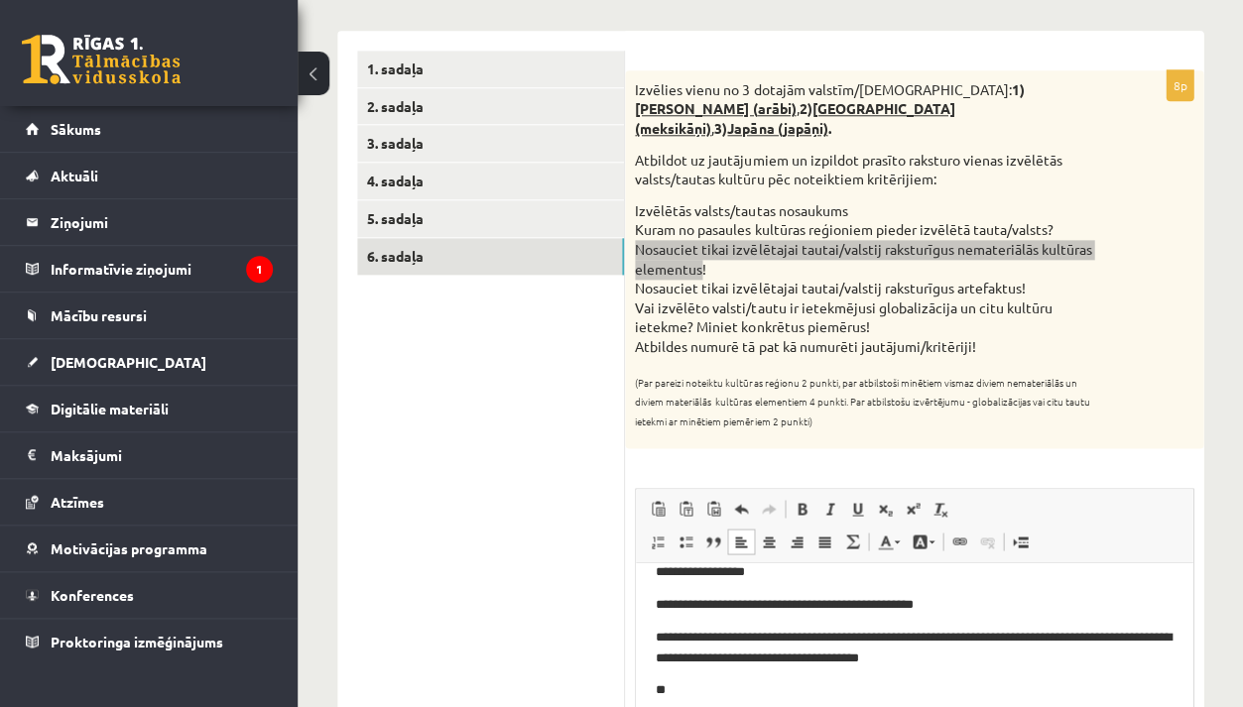
click at [851, 658] on p "**********" at bounding box center [914, 647] width 517 height 40
click at [859, 655] on p "**********" at bounding box center [914, 647] width 517 height 40
click at [1121, 658] on p "**********" at bounding box center [914, 647] width 517 height 40
click at [721, 676] on body "**********" at bounding box center [914, 663] width 517 height 204
click at [696, 689] on p "**" at bounding box center [914, 689] width 517 height 20
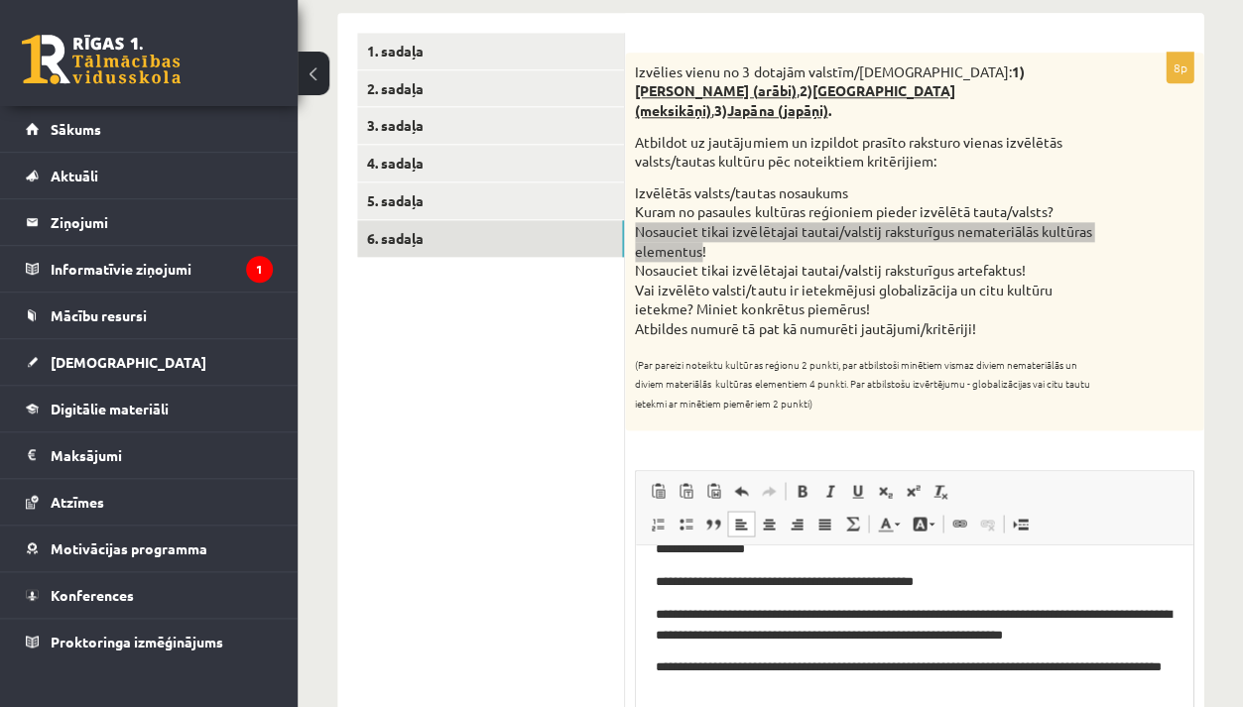
scroll to position [40, 0]
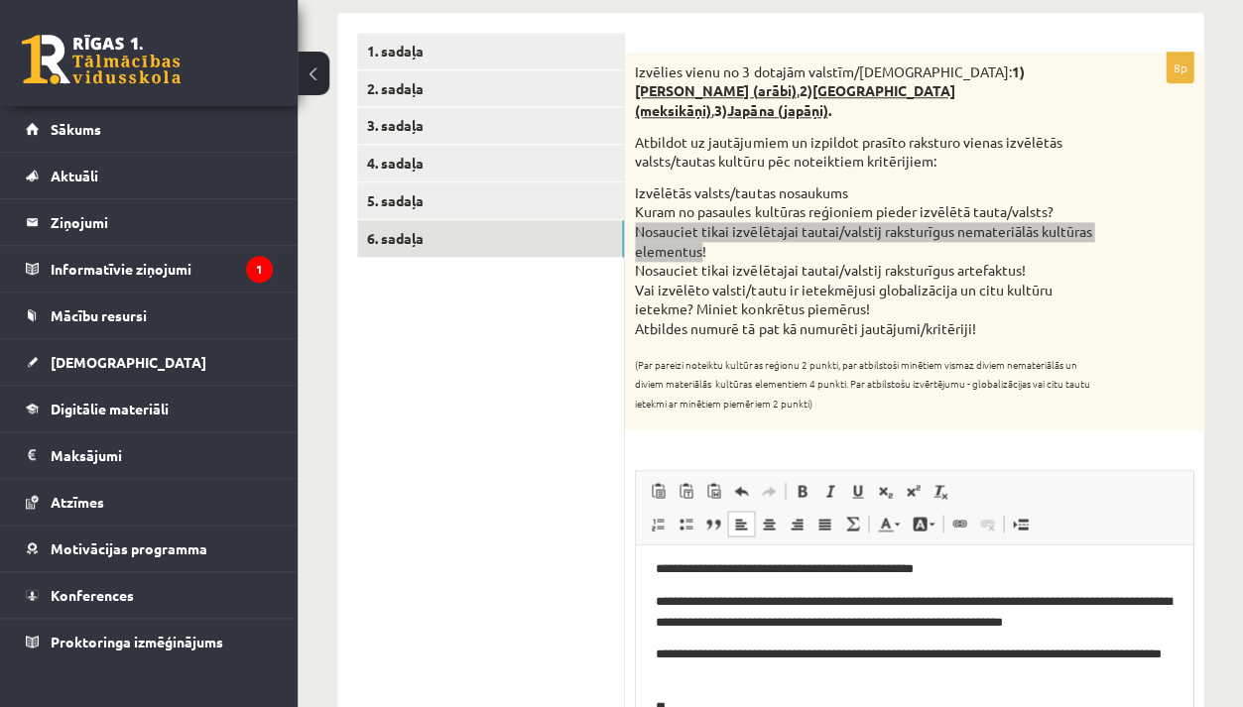
click at [692, 677] on p "**********" at bounding box center [914, 664] width 517 height 40
click at [688, 706] on p "**" at bounding box center [914, 706] width 517 height 20
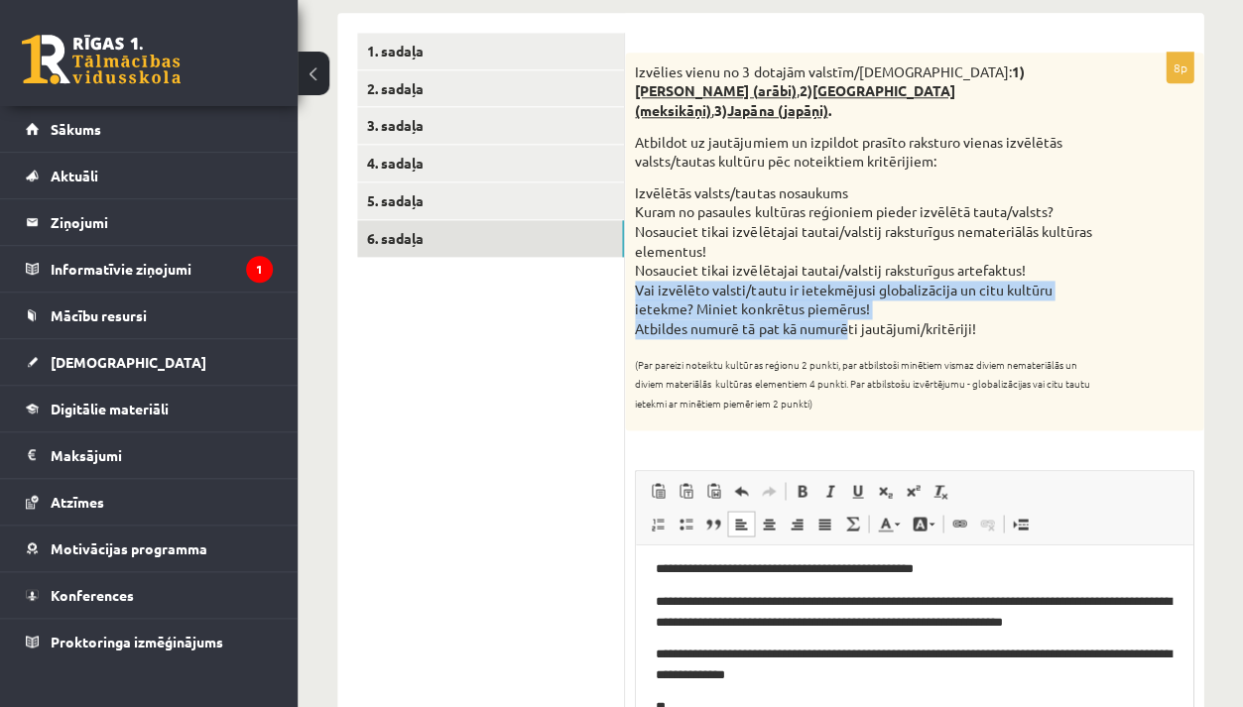
drag, startPoint x: 631, startPoint y: 261, endPoint x: 850, endPoint y: 291, distance: 221.2
click at [850, 291] on div "Izvēlies vienu no 3 dotajām valstīm/tautām: 1) Saūda Arābija (arābi) , 2) Meksi…" at bounding box center [914, 242] width 578 height 379
copy li "Vai izvēlēto valsti/tautu ir ietekmējusi globalizācija un citu kultūru ietekme?…"
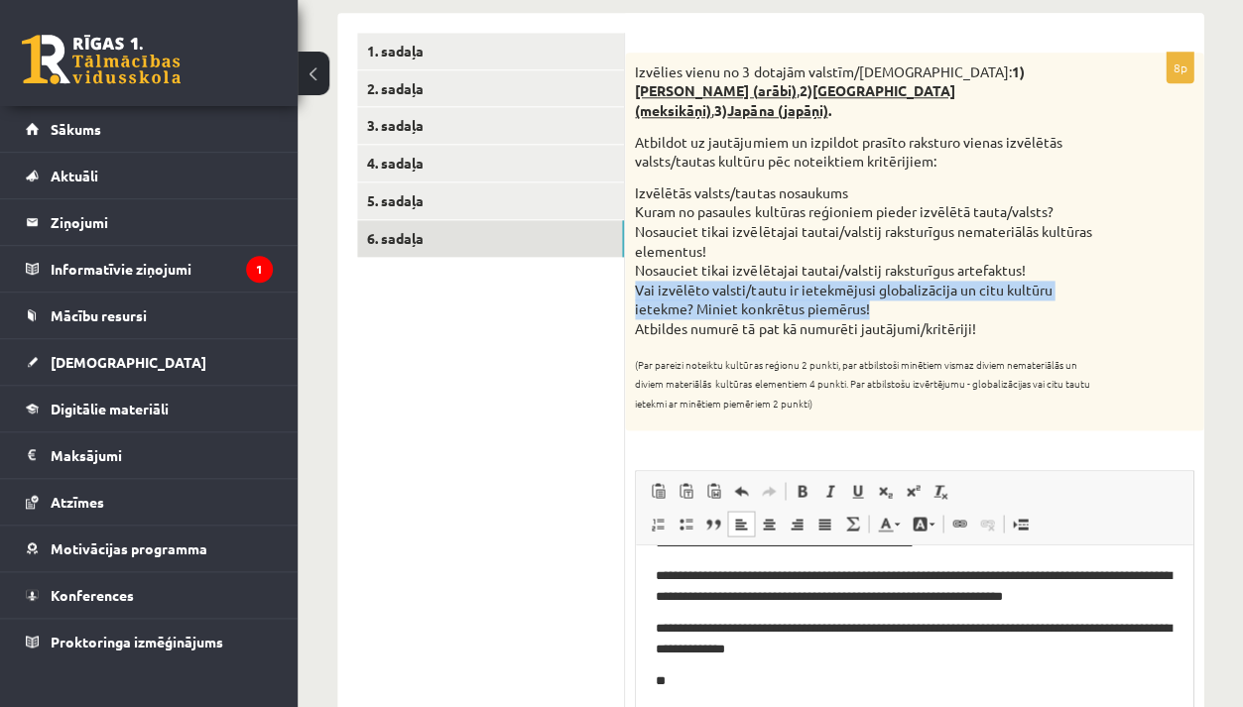
scroll to position [64, 0]
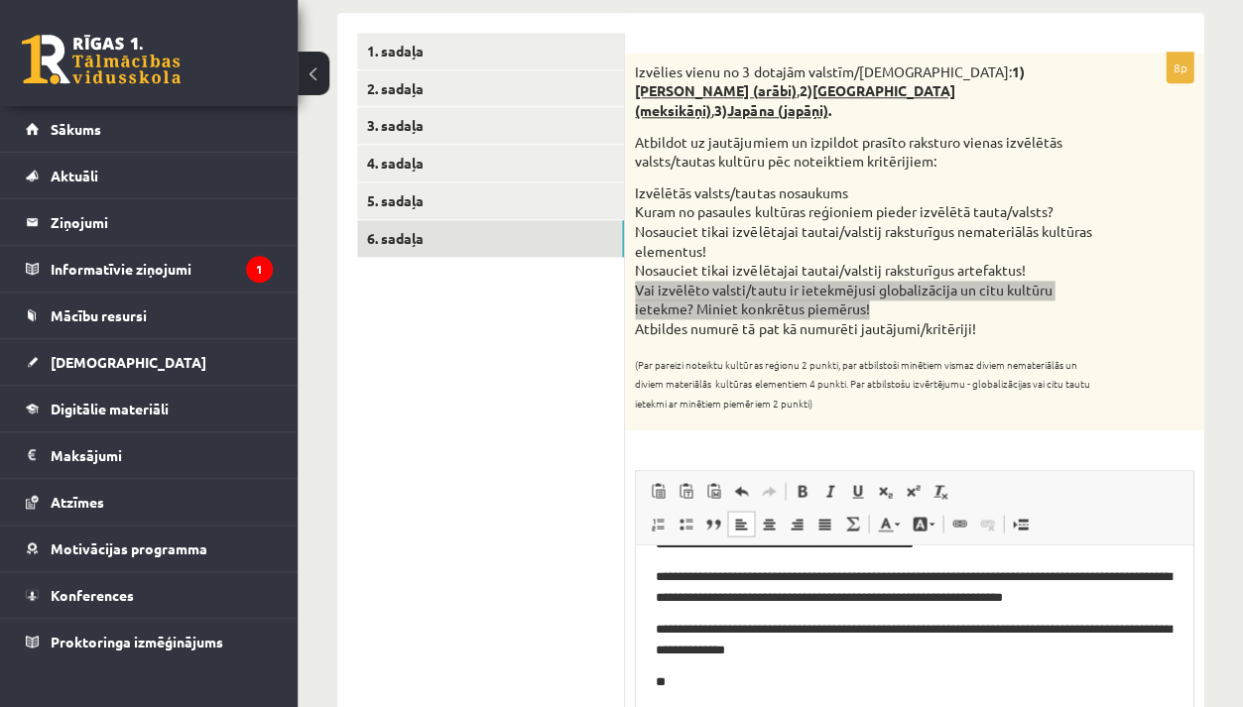
click at [721, 689] on p "**" at bounding box center [914, 682] width 517 height 20
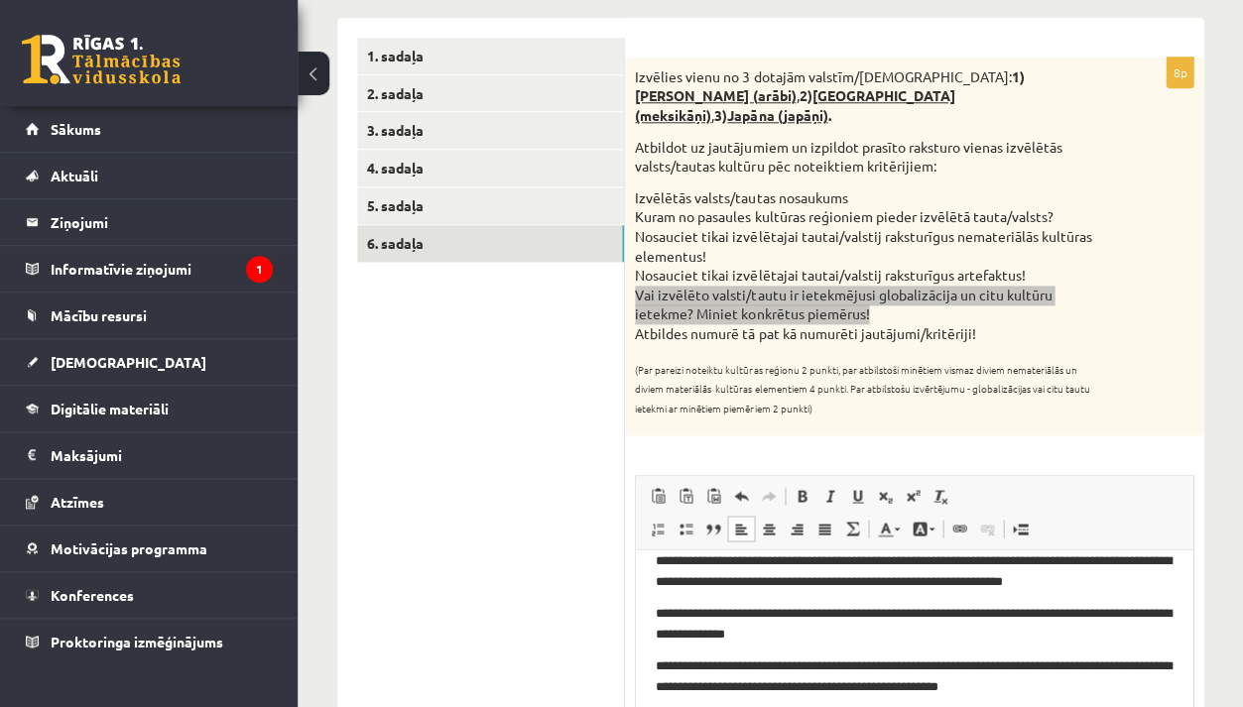
scroll to position [84, 0]
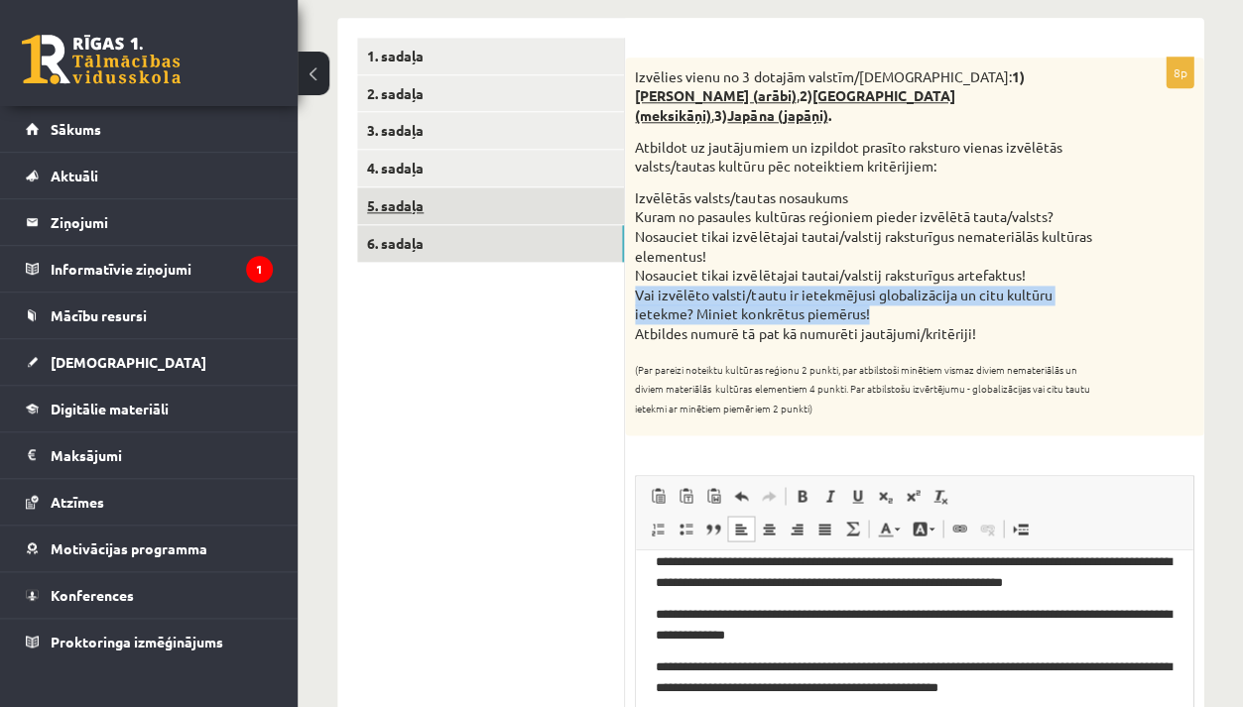
click at [499, 207] on link "5. sadaļa" at bounding box center [490, 205] width 267 height 37
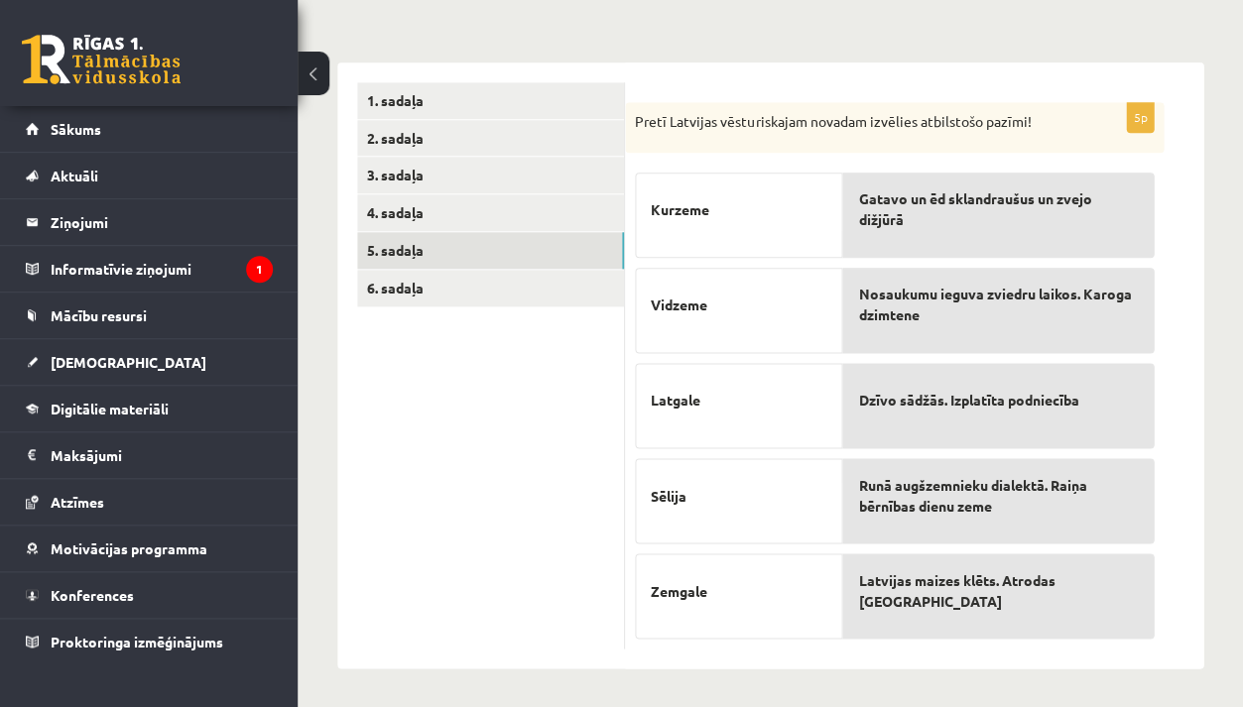
scroll to position [273, 0]
click at [454, 217] on link "4. sadaļa" at bounding box center [490, 213] width 267 height 37
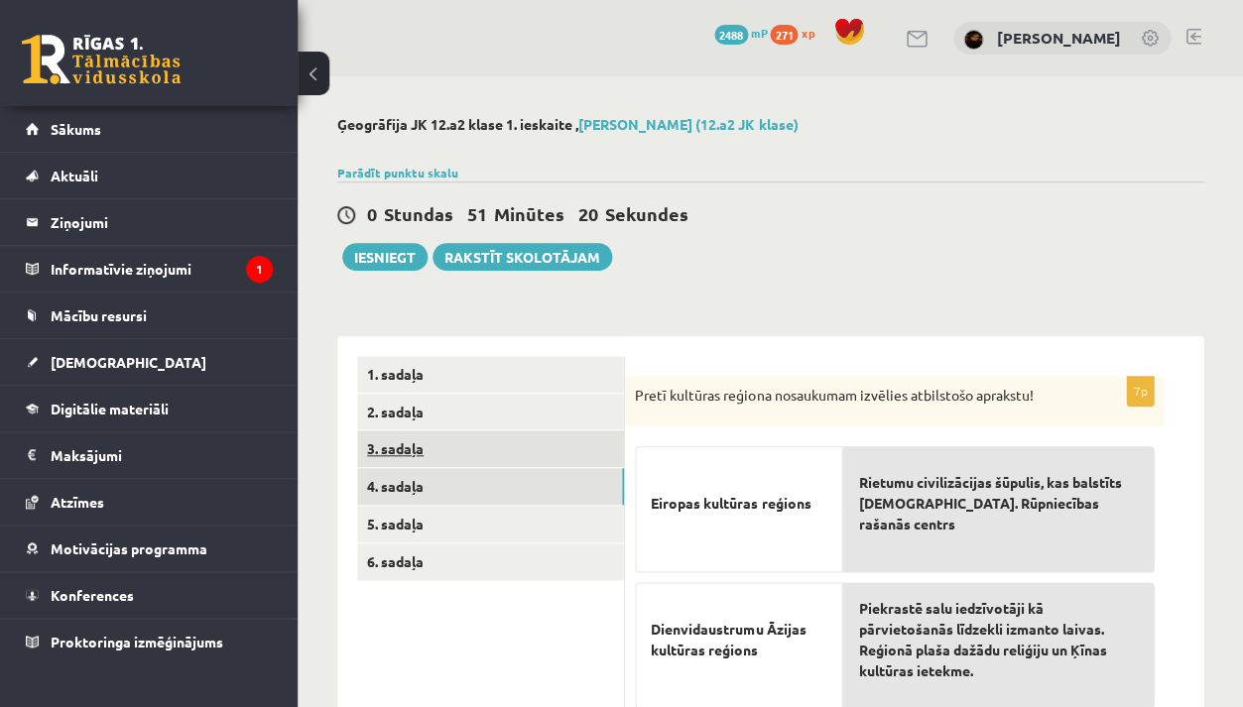
scroll to position [0, 0]
click at [490, 455] on link "3. sadaļa" at bounding box center [490, 448] width 267 height 37
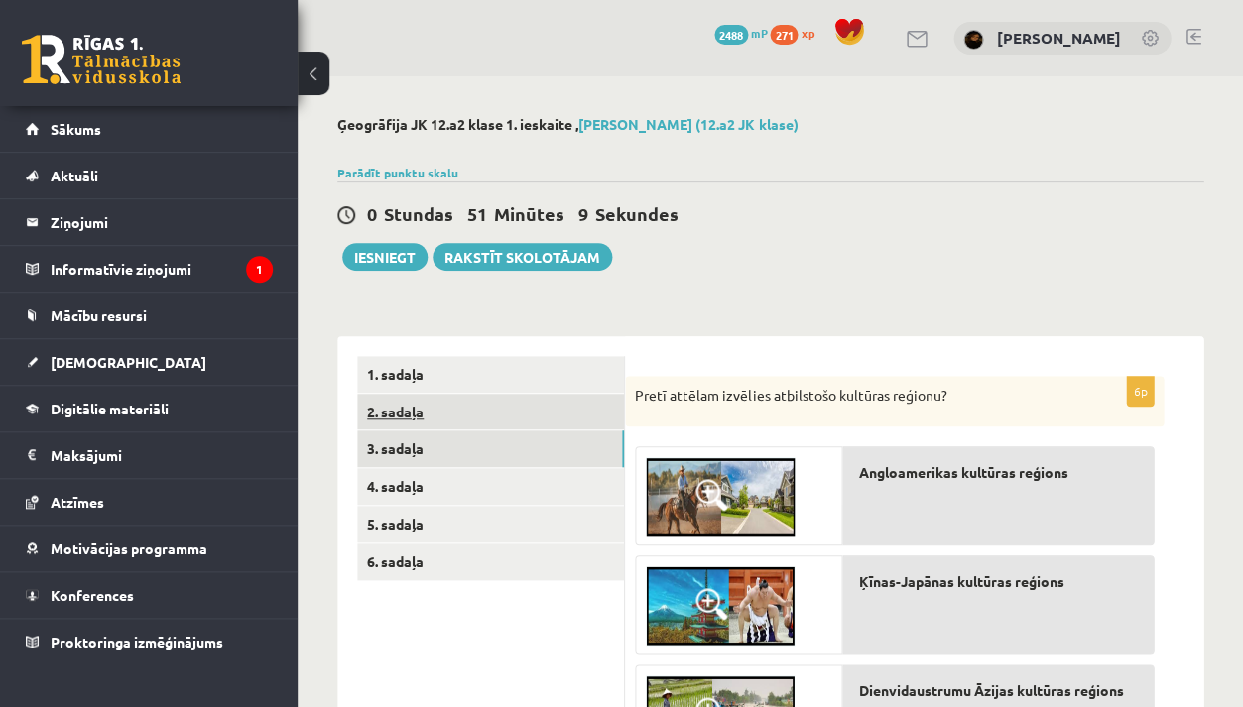
click at [478, 417] on link "2. sadaļa" at bounding box center [490, 412] width 267 height 37
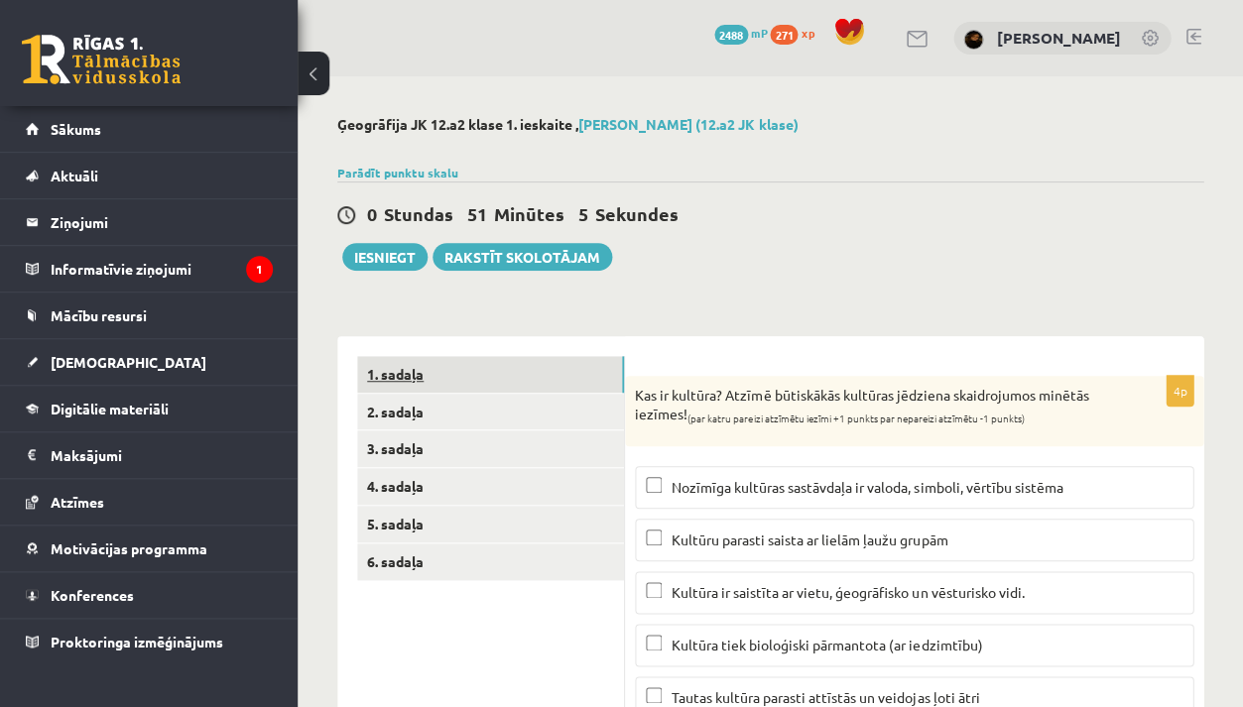
click at [476, 364] on link "1. sadaļa" at bounding box center [490, 374] width 267 height 37
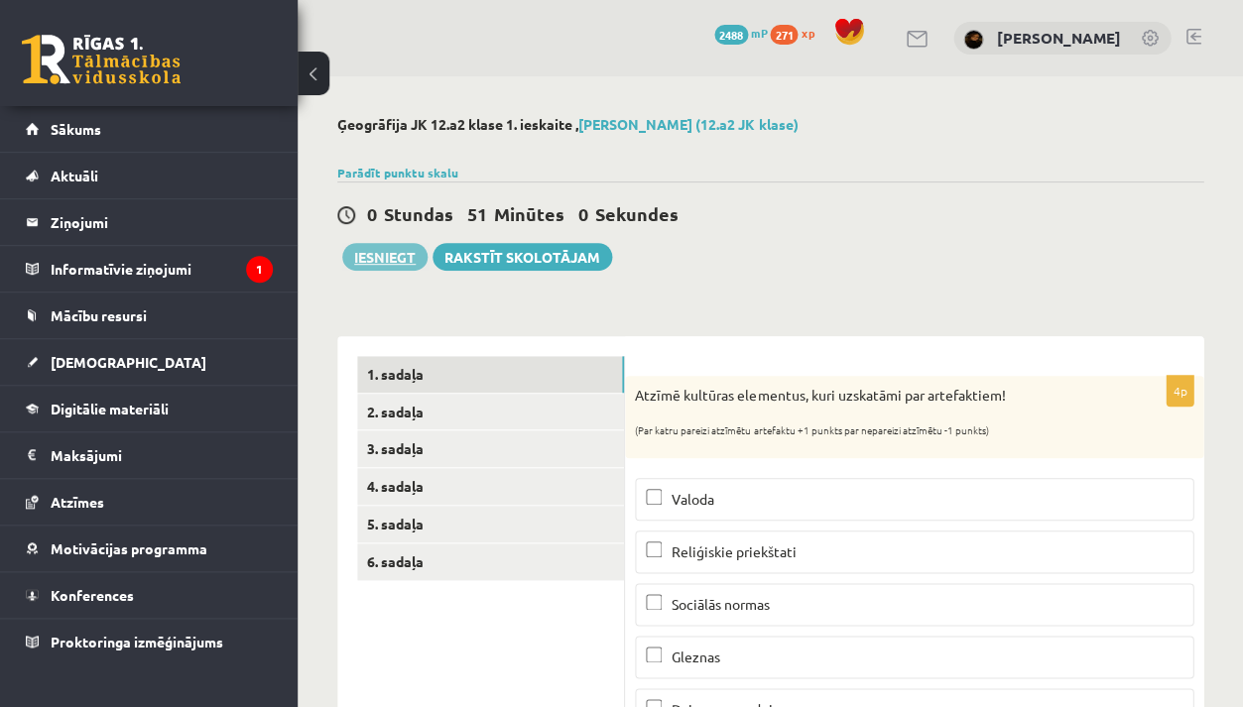
click at [400, 245] on button "Iesniegt" at bounding box center [384, 257] width 85 height 28
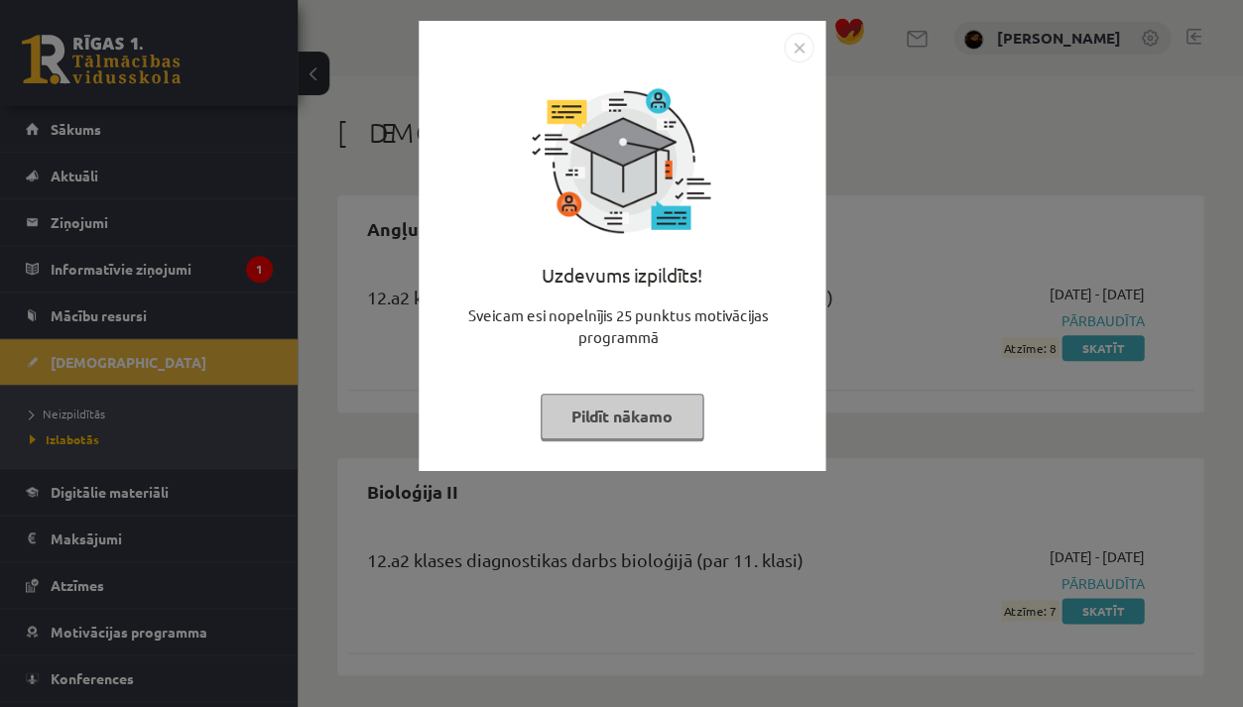
click at [794, 542] on div "Uzdevums izpildīts! Sveicam esi nopelnījis 25 punktus motivācijas programmā Pil…" at bounding box center [621, 353] width 1243 height 707
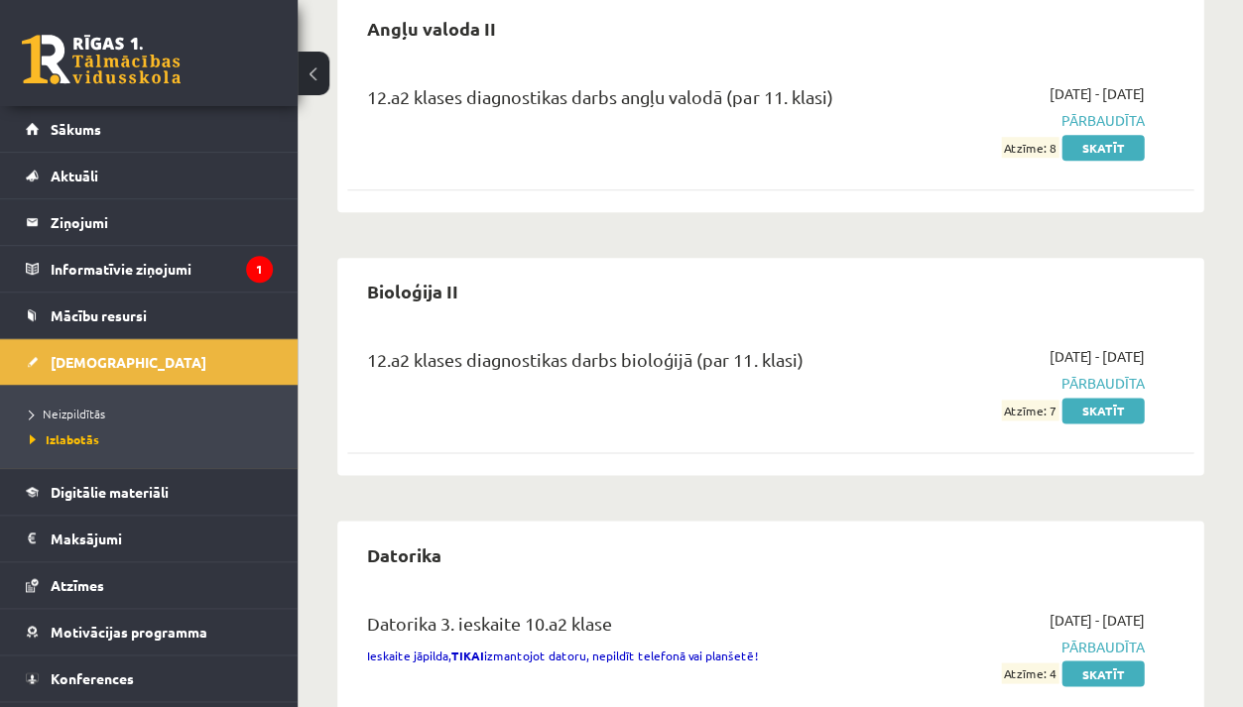
scroll to position [202, 0]
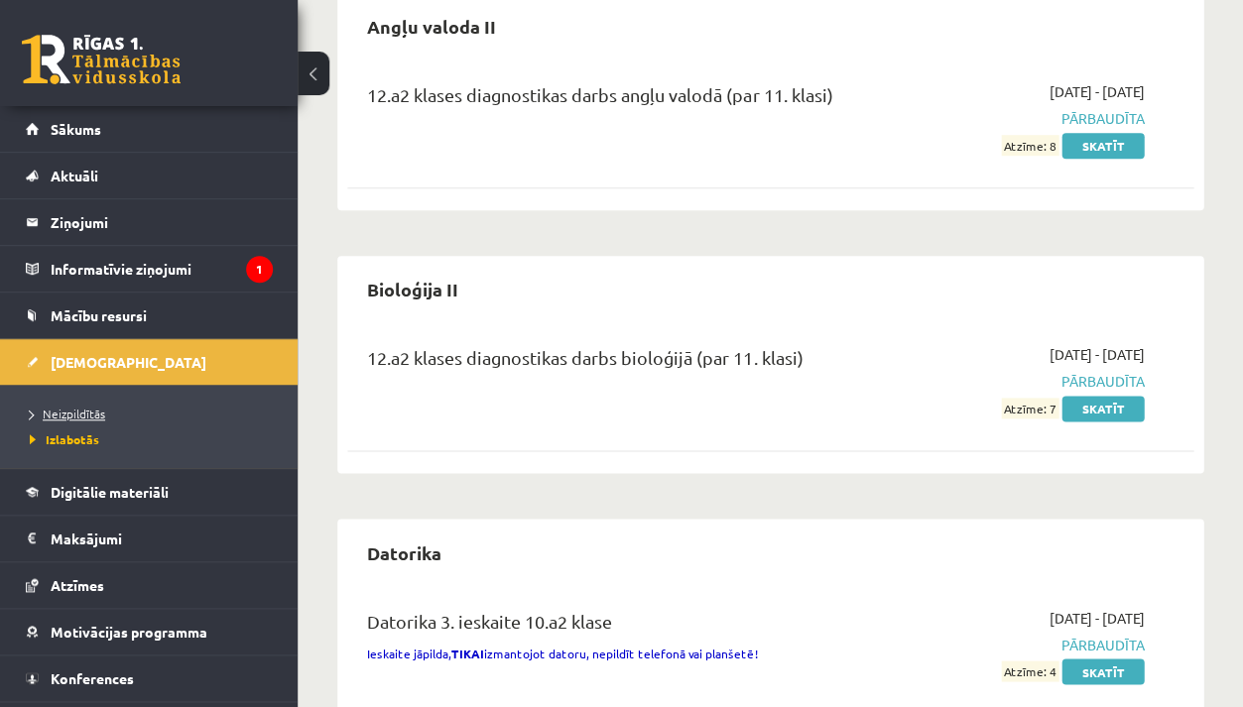
click at [61, 411] on span "Neizpildītās" at bounding box center [67, 414] width 75 height 16
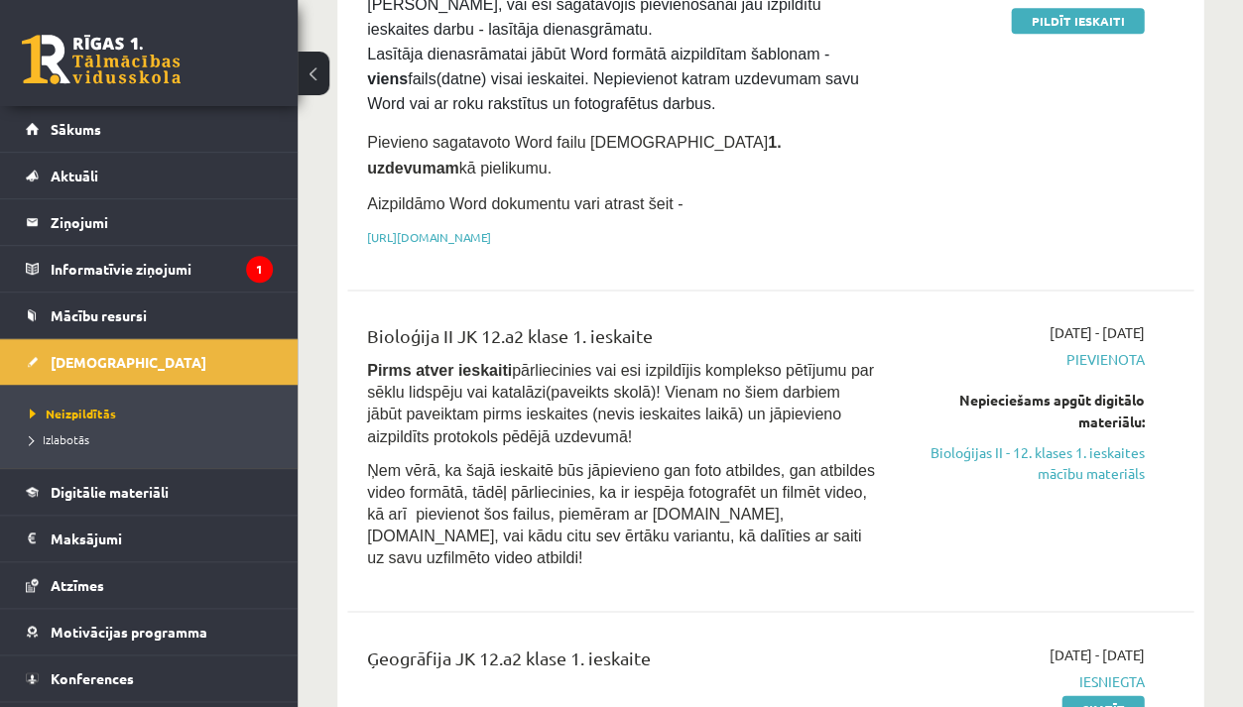
scroll to position [351, 0]
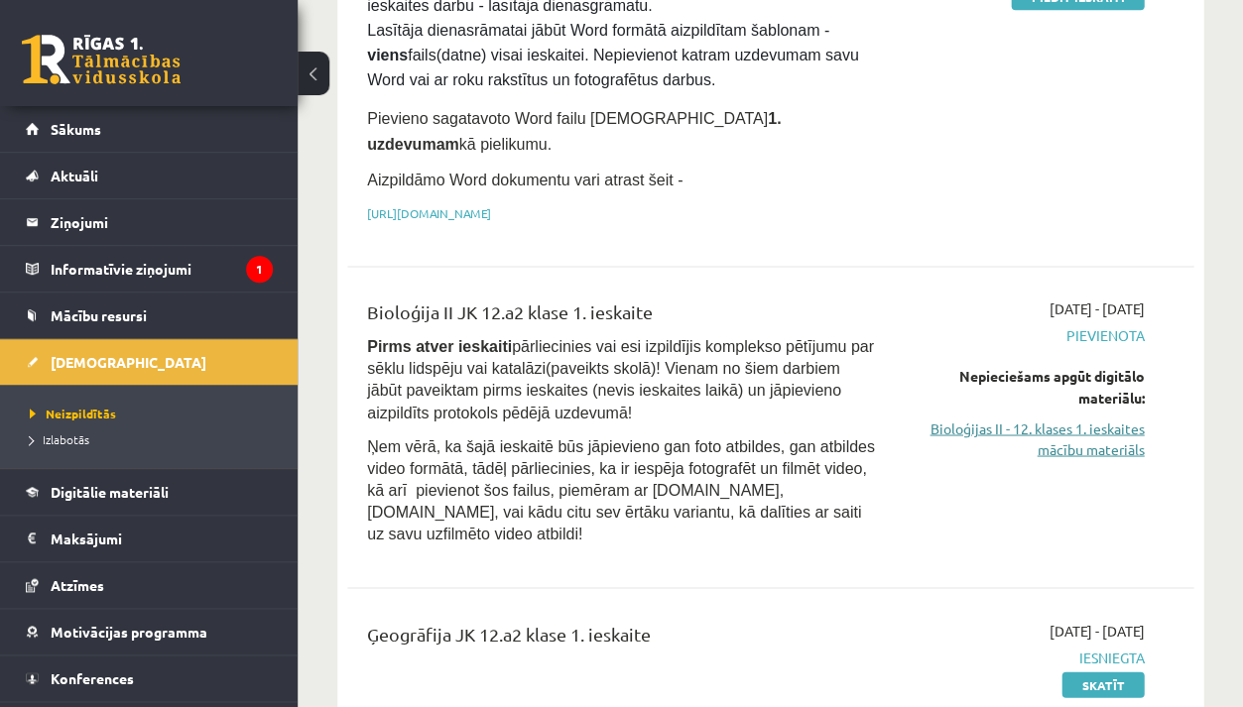
click at [1114, 418] on link "Bioloģijas II - 12. klases 1. ieskaites mācību materiāls" at bounding box center [1024, 439] width 239 height 42
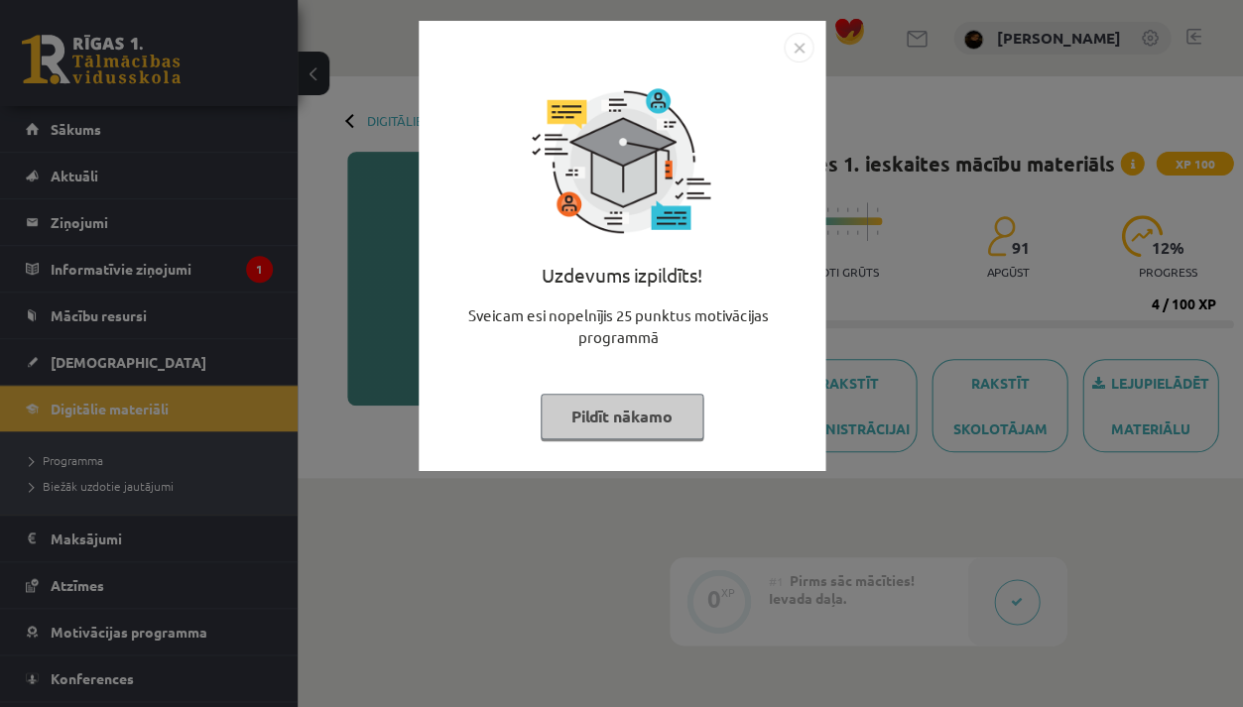
click at [607, 522] on div "Uzdevums izpildīts! Sveicam esi nopelnījis 25 punktus motivācijas programmā Pil…" at bounding box center [621, 353] width 1243 height 707
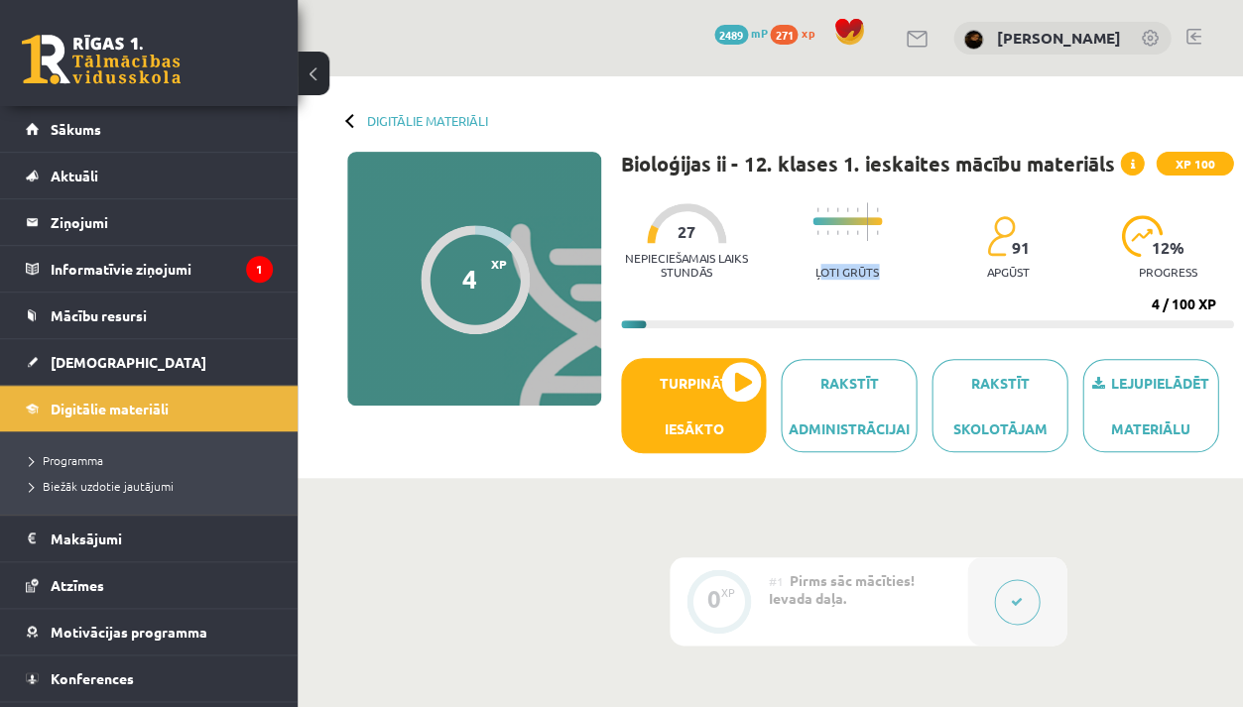
drag, startPoint x: 819, startPoint y: 273, endPoint x: 920, endPoint y: 283, distance: 100.7
click at [922, 282] on div "Nepieciešamais laiks stundās 27 Ļoti grūts 91 apgūst 12 % progress" at bounding box center [927, 241] width 612 height 98
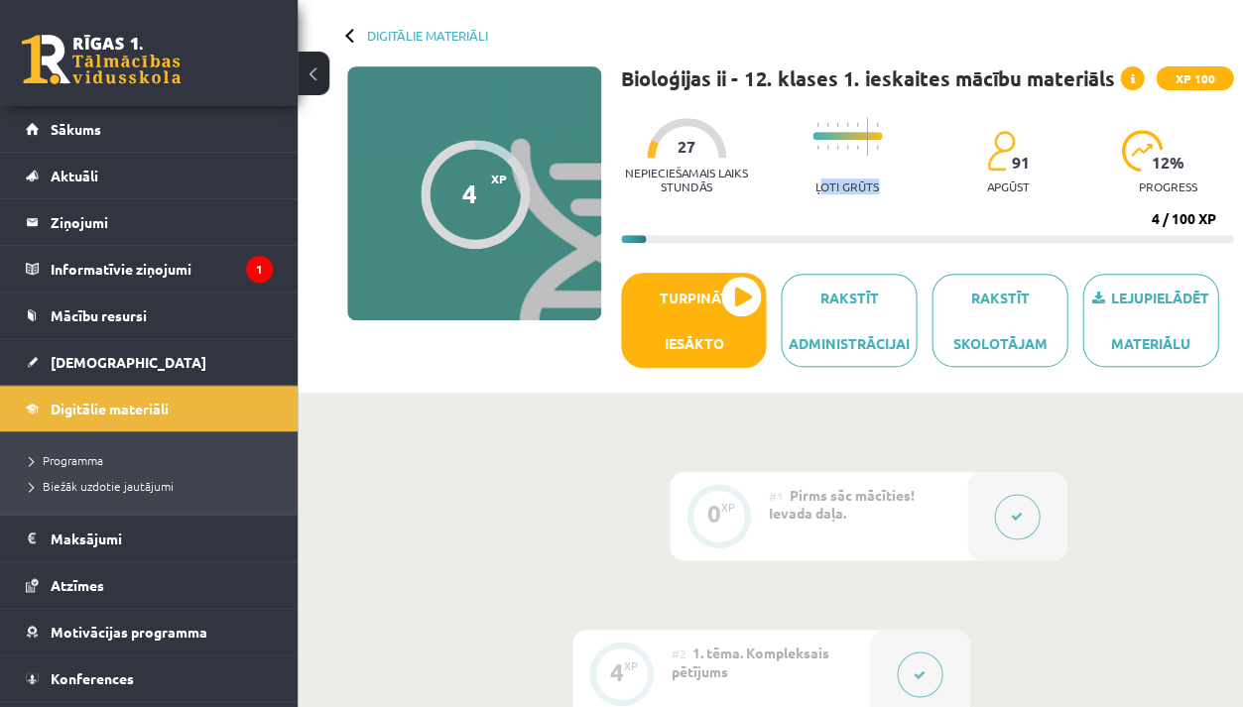
scroll to position [85, 0]
click at [386, 28] on link "Digitālie materiāli" at bounding box center [427, 35] width 121 height 15
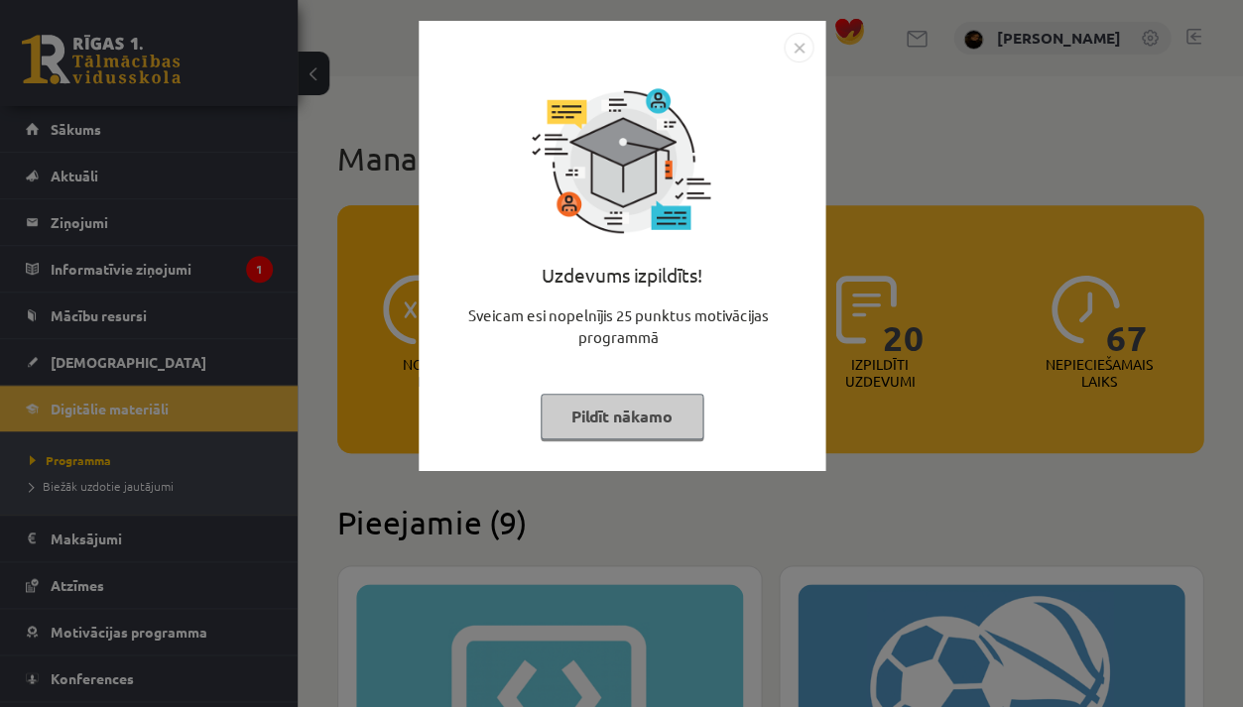
click at [347, 391] on div "Uzdevums izpildīts! Sveicam esi nopelnījis 25 punktus motivācijas programmā Pil…" at bounding box center [621, 353] width 1243 height 707
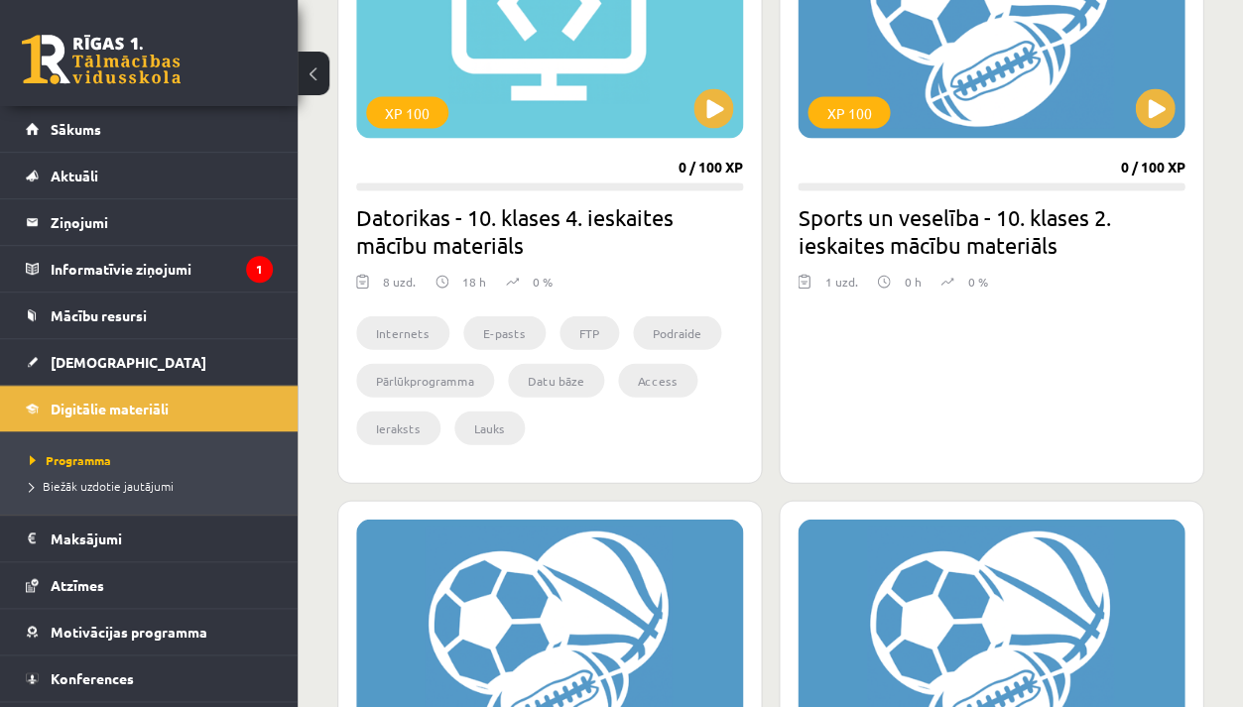
scroll to position [703, 0]
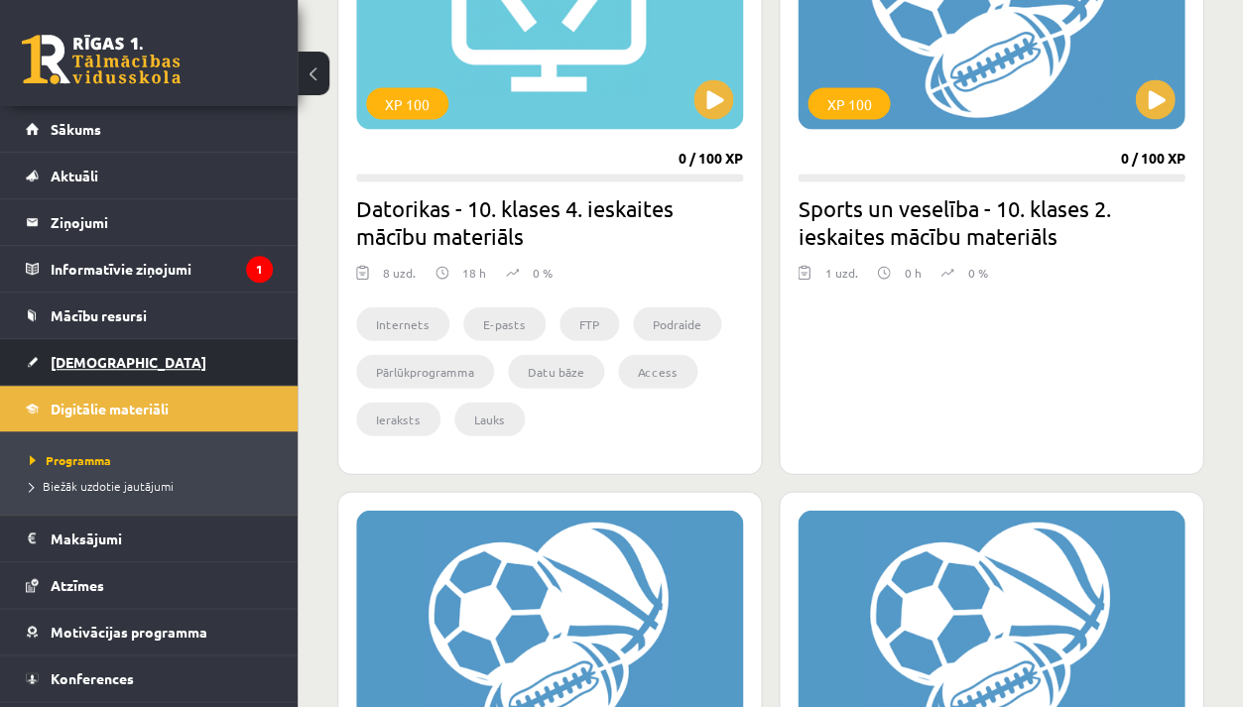
click at [134, 361] on link "[DEMOGRAPHIC_DATA]" at bounding box center [149, 362] width 247 height 46
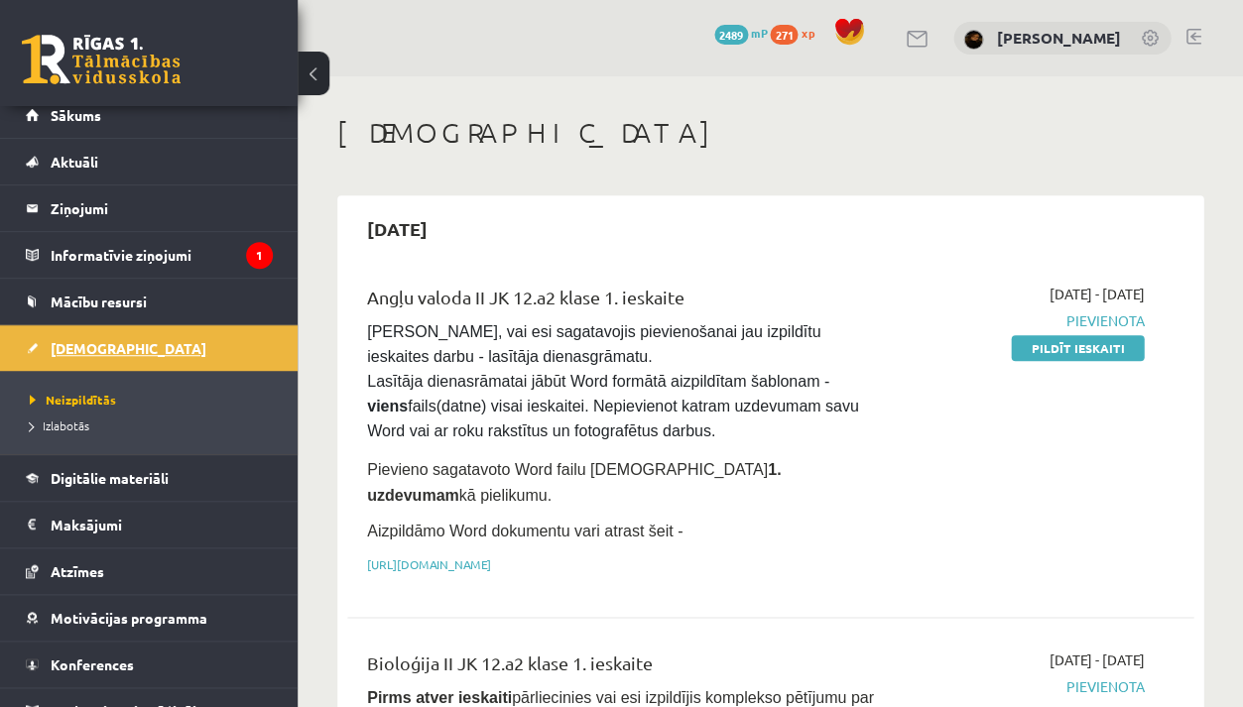
scroll to position [20, 0]
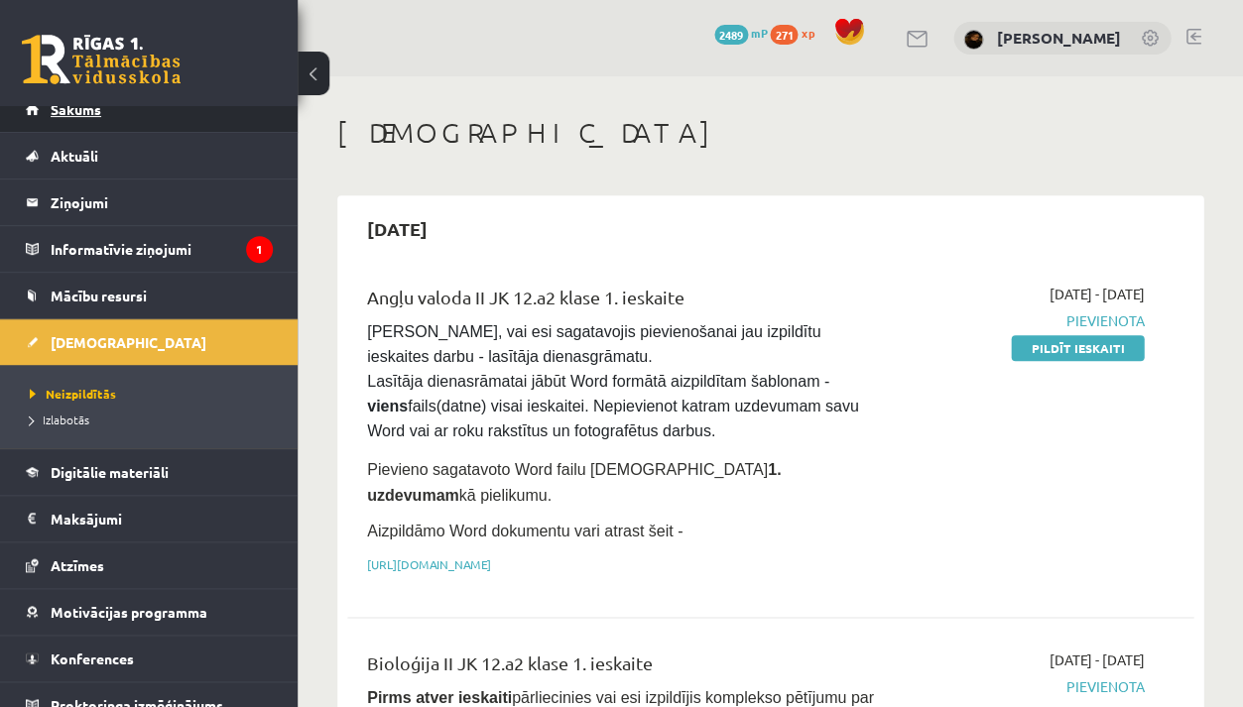
click at [152, 112] on link "Sākums" at bounding box center [149, 109] width 247 height 46
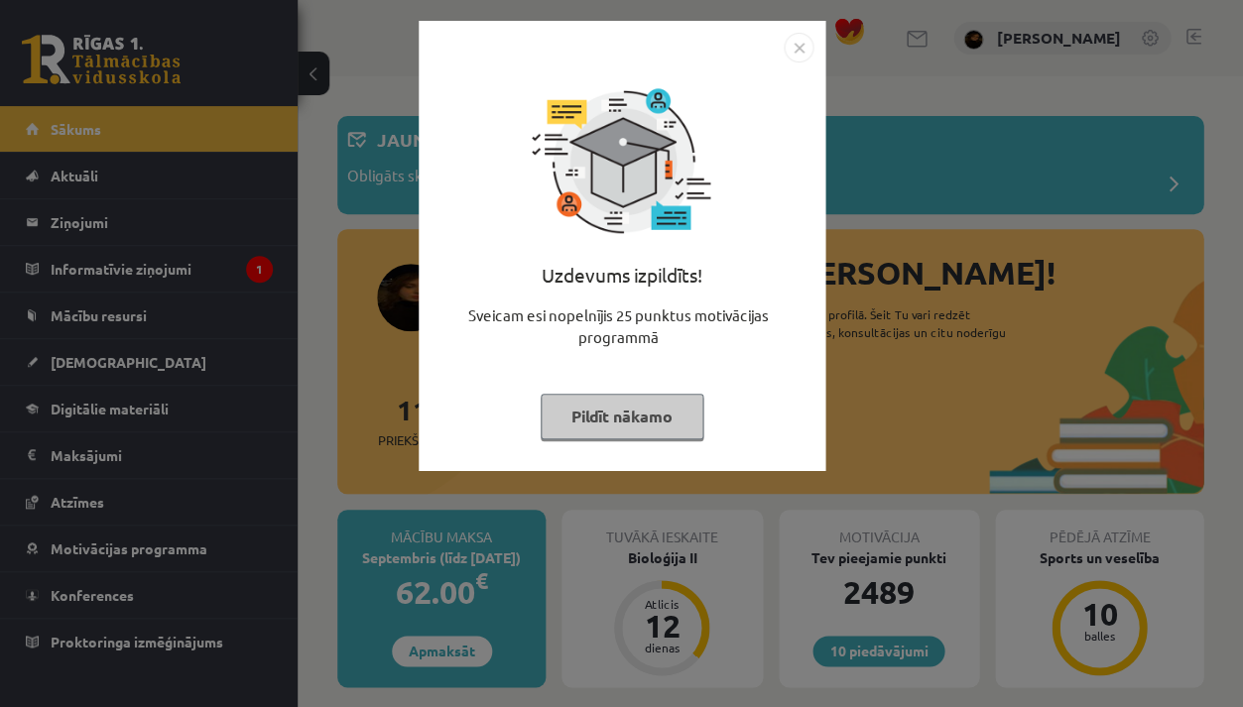
click at [415, 237] on div "Uzdevums izpildīts! Sveicam esi nopelnījis 25 punktus motivācijas programmā Pil…" at bounding box center [621, 353] width 1243 height 707
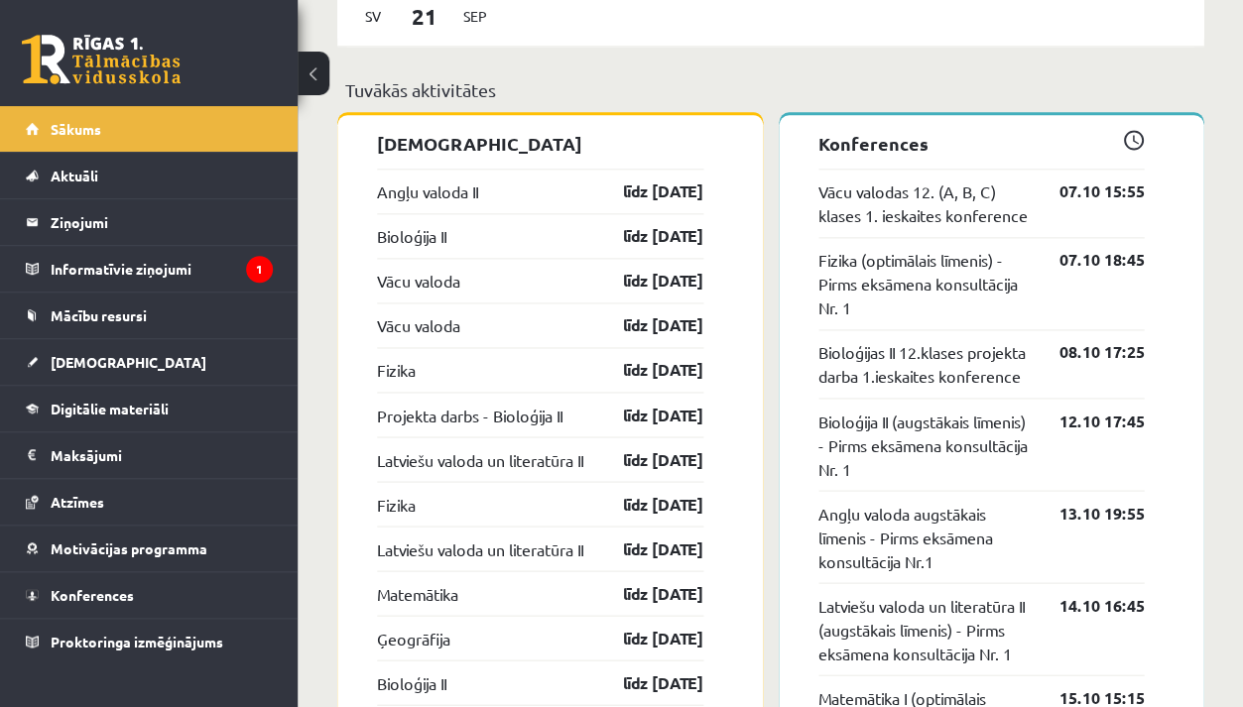
scroll to position [1852, 0]
